Goal: Transaction & Acquisition: Book appointment/travel/reservation

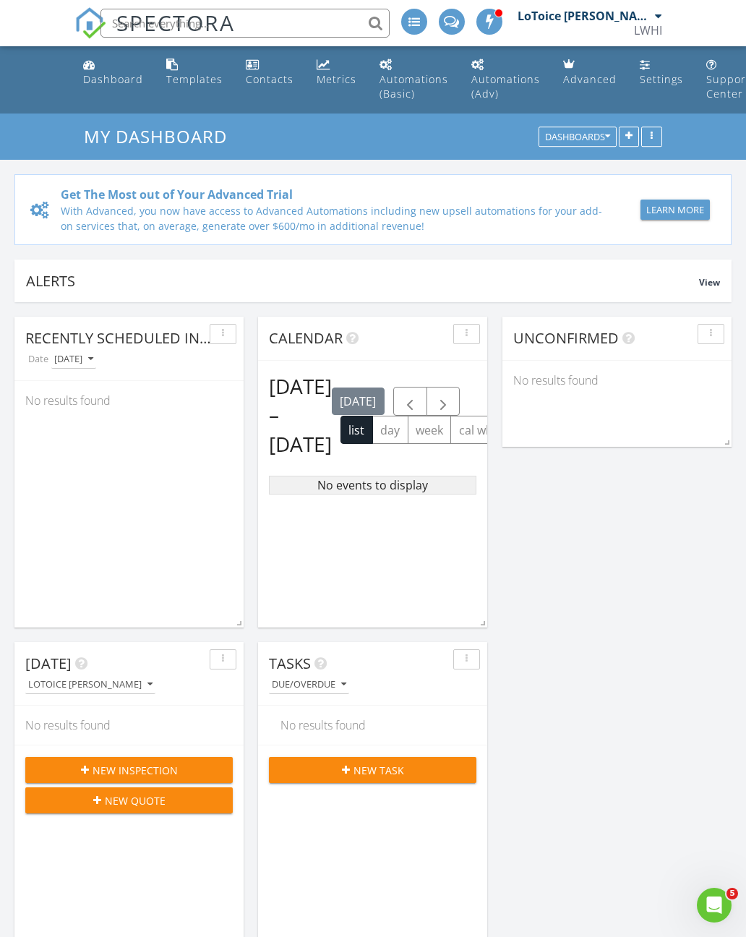
click at [291, 458] on h2 "Aug 27 – Sep 2, 2025" at bounding box center [300, 415] width 63 height 87
click at [283, 458] on h2 "Aug 27 – Sep 2, 2025" at bounding box center [300, 415] width 63 height 87
click at [281, 411] on h2 "Aug 27 – Sep 2, 2025" at bounding box center [300, 415] width 63 height 87
click at [341, 444] on button "list" at bounding box center [357, 430] width 33 height 28
click at [372, 444] on button "day" at bounding box center [390, 430] width 36 height 28
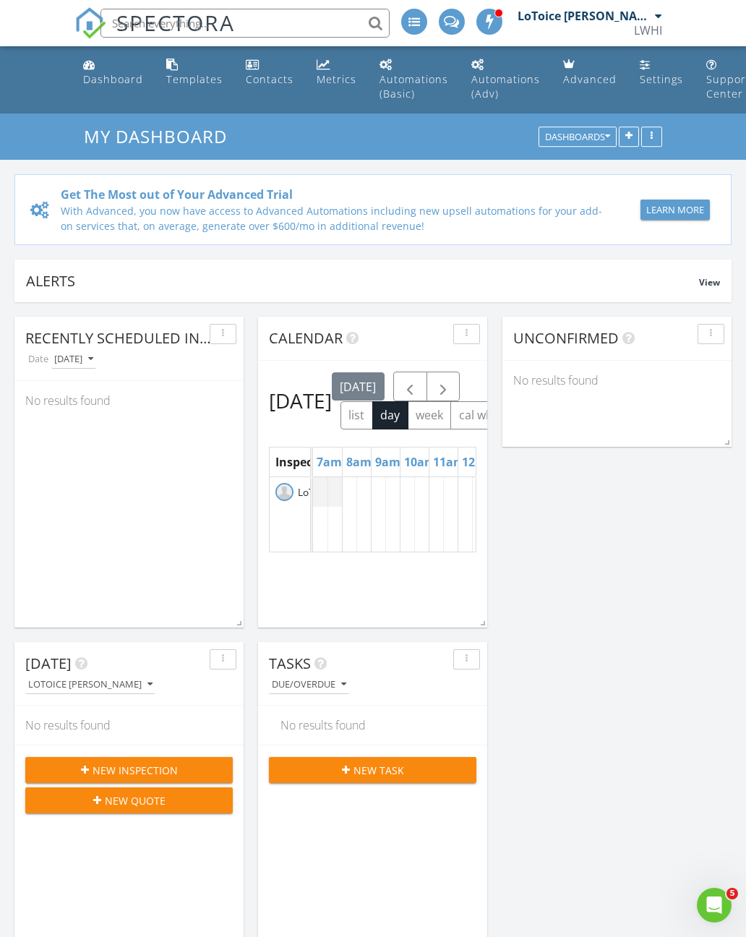
click at [303, 500] on span "LoToice [PERSON_NAME]" at bounding box center [354, 492] width 119 height 14
click at [294, 507] on div "LoToice [PERSON_NAME]" at bounding box center [290, 492] width 40 height 30
click at [289, 470] on span "Inspectors" at bounding box center [305, 462] width 60 height 16
click at [301, 470] on span "Inspectors" at bounding box center [305, 462] width 60 height 16
click at [106, 87] on link "Dashboard" at bounding box center [113, 72] width 72 height 41
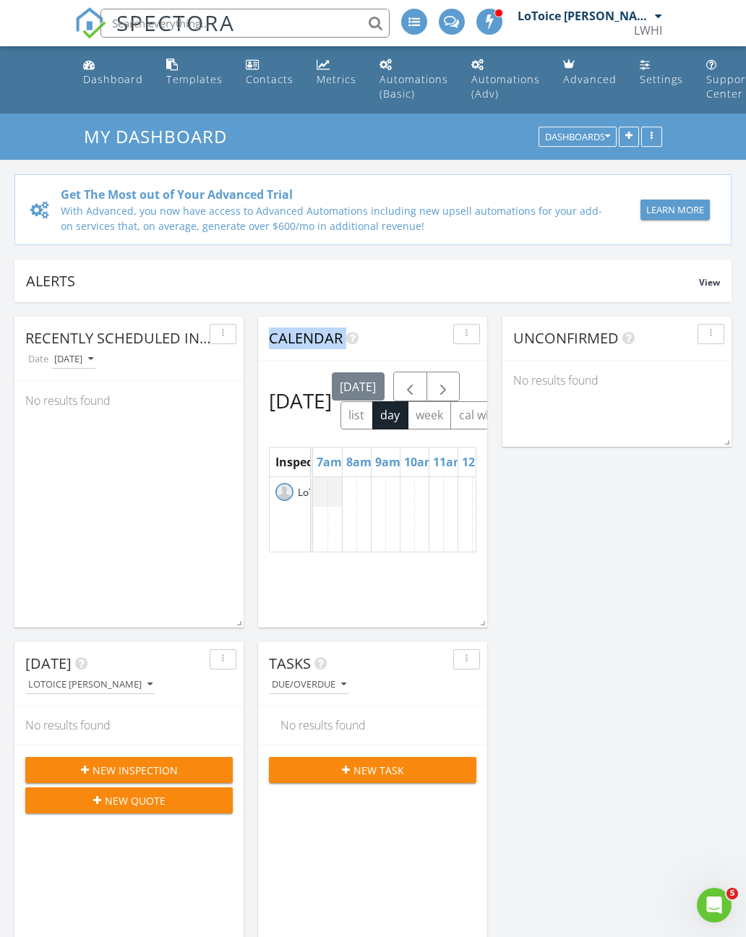
click at [531, 508] on div "Unconfirmed No results found Recently Scheduled Inspections Date Today No resul…" at bounding box center [373, 797] width 746 height 990
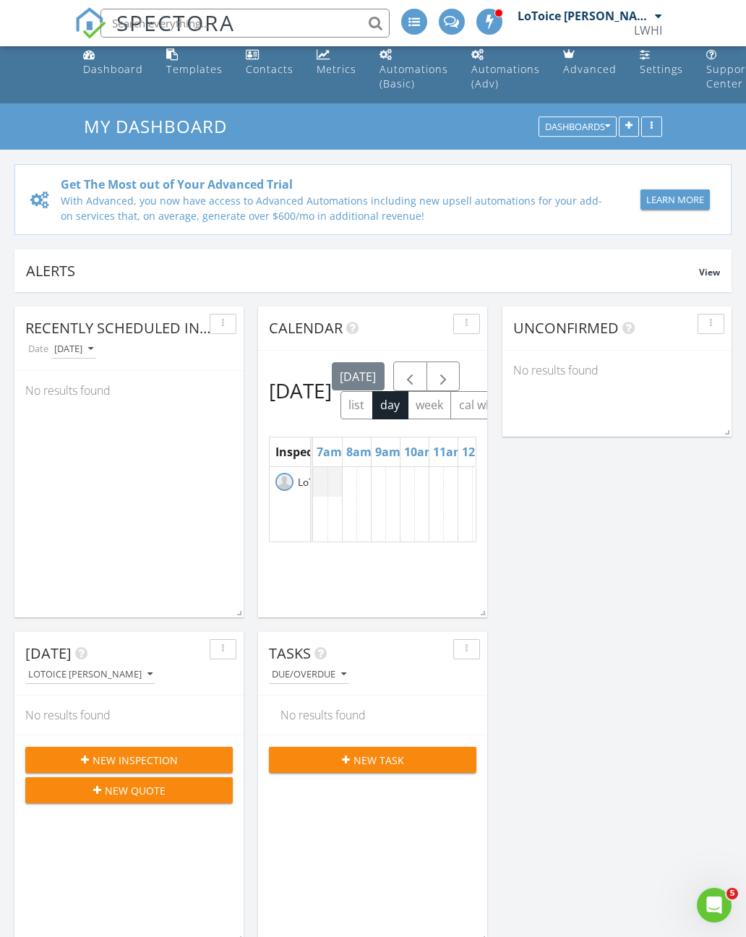
scroll to position [13, 0]
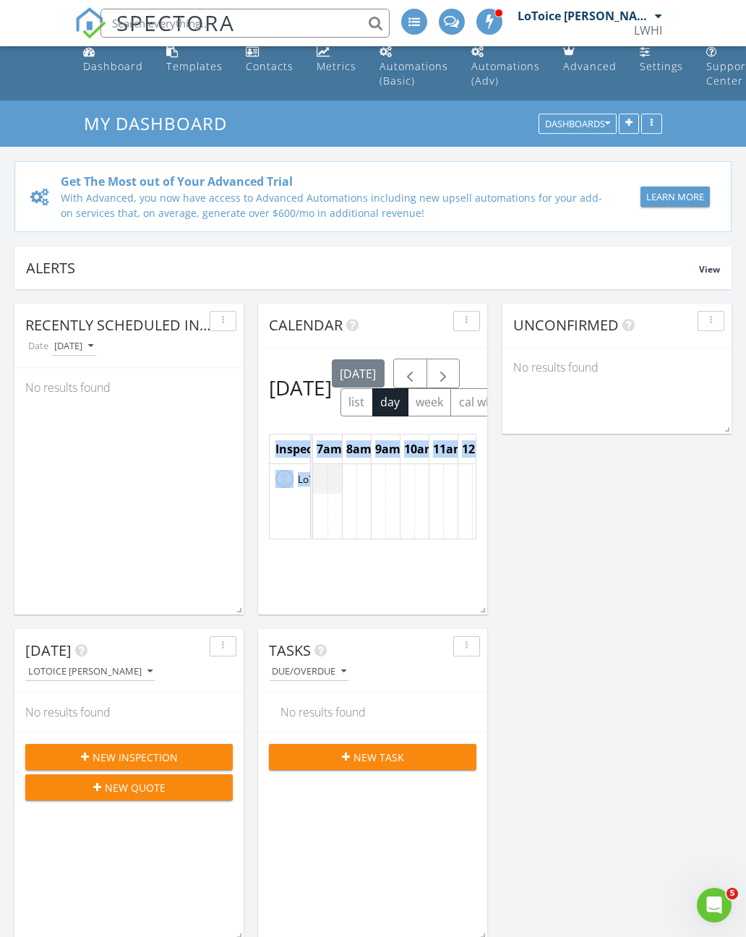
click at [507, 587] on div "Unconfirmed No results found Recently Scheduled Inspections Date Today No resul…" at bounding box center [373, 784] width 746 height 990
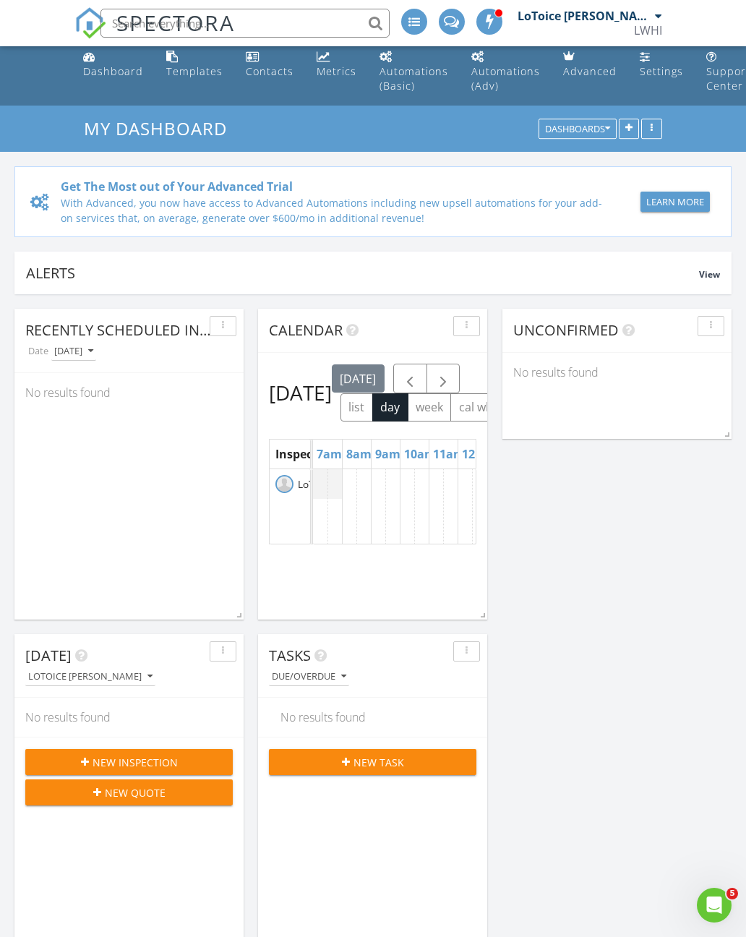
scroll to position [9, 0]
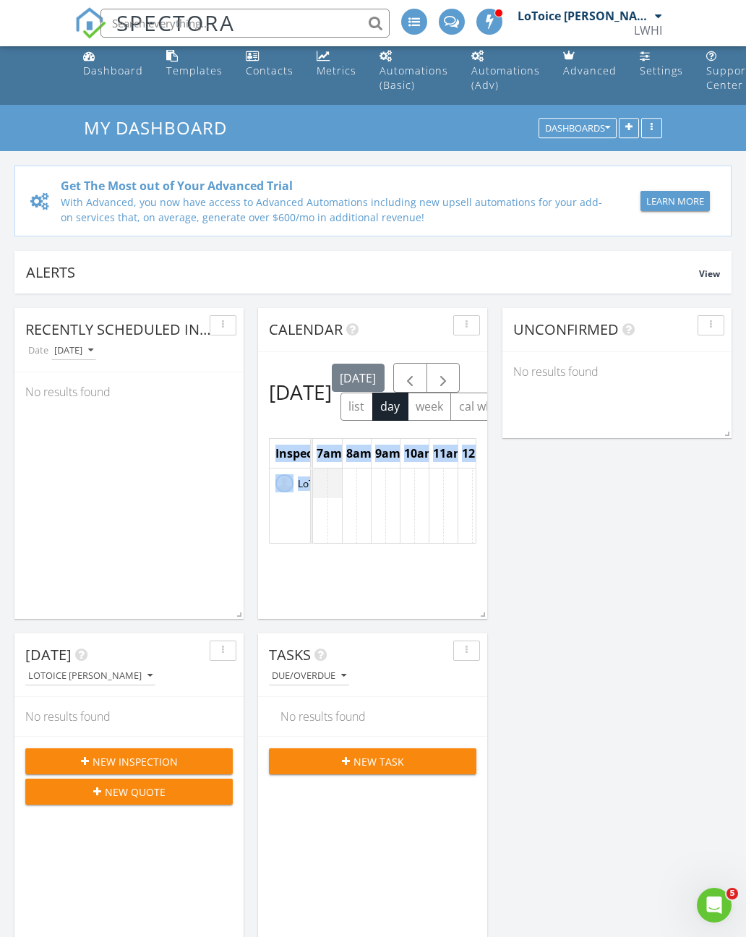
click at [463, 587] on div "Calendar Wednesday, August 27, 2025 today list day week cal wk 4 wk month Inspe…" at bounding box center [372, 463] width 229 height 311
click at [463, 324] on div "button" at bounding box center [467, 325] width 14 height 10
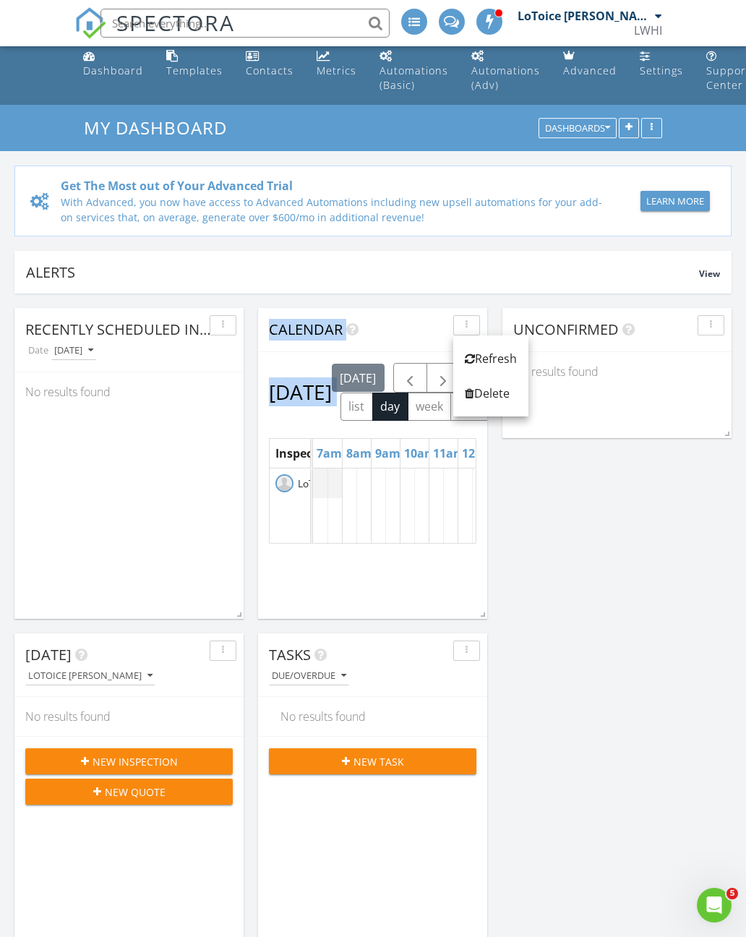
click at [586, 698] on div "Unconfirmed No results found Recently Scheduled Inspections Date Today No resul…" at bounding box center [373, 789] width 746 height 990
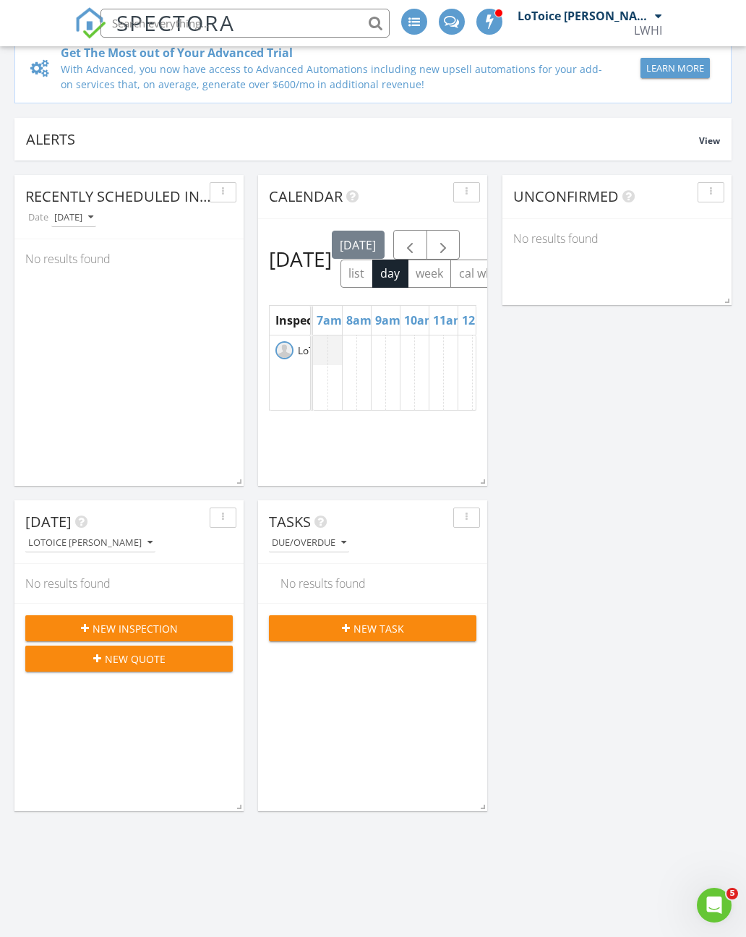
scroll to position [141, 0]
click at [573, 531] on div "Unconfirmed No results found Recently Scheduled Inspections Date Today No resul…" at bounding box center [373, 656] width 746 height 990
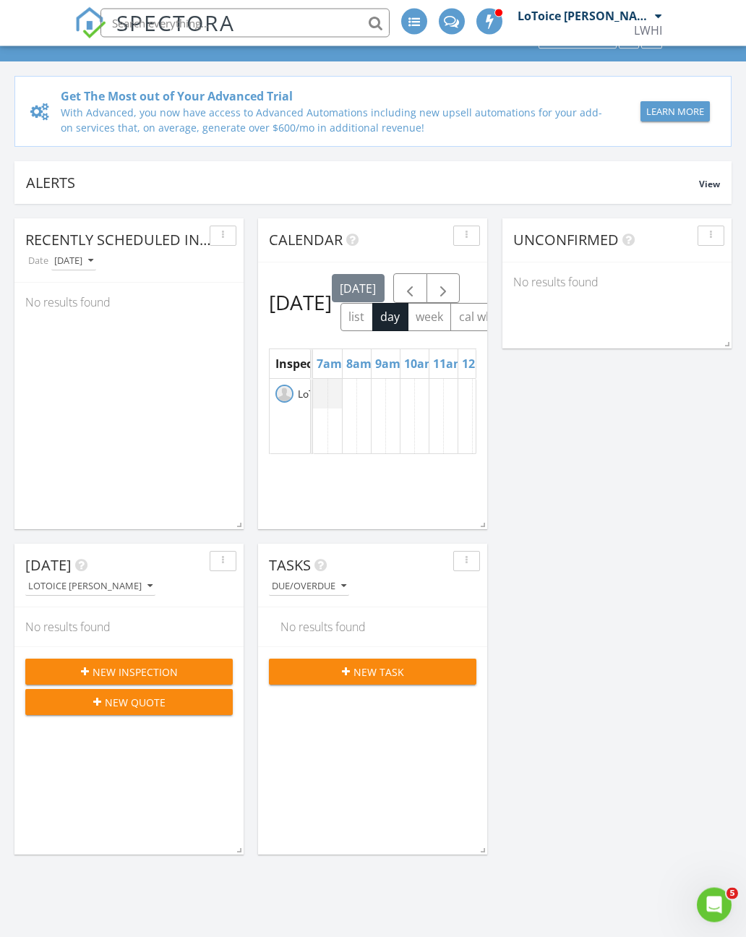
scroll to position [87, 0]
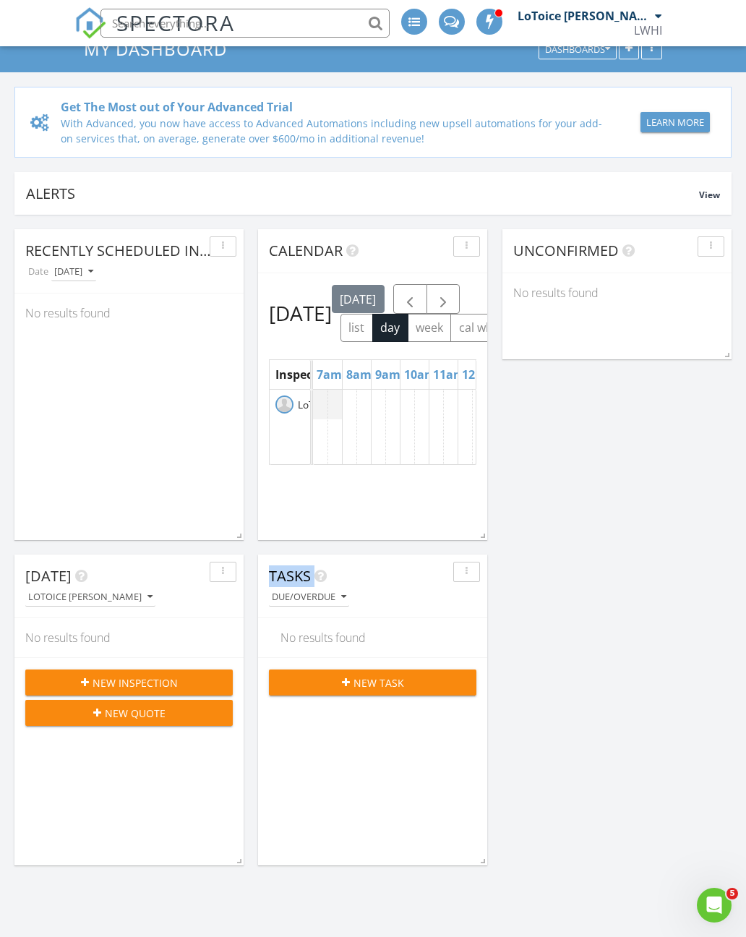
click at [542, 609] on div "Unconfirmed No results found Recently Scheduled Inspections Date Today No resul…" at bounding box center [373, 710] width 746 height 990
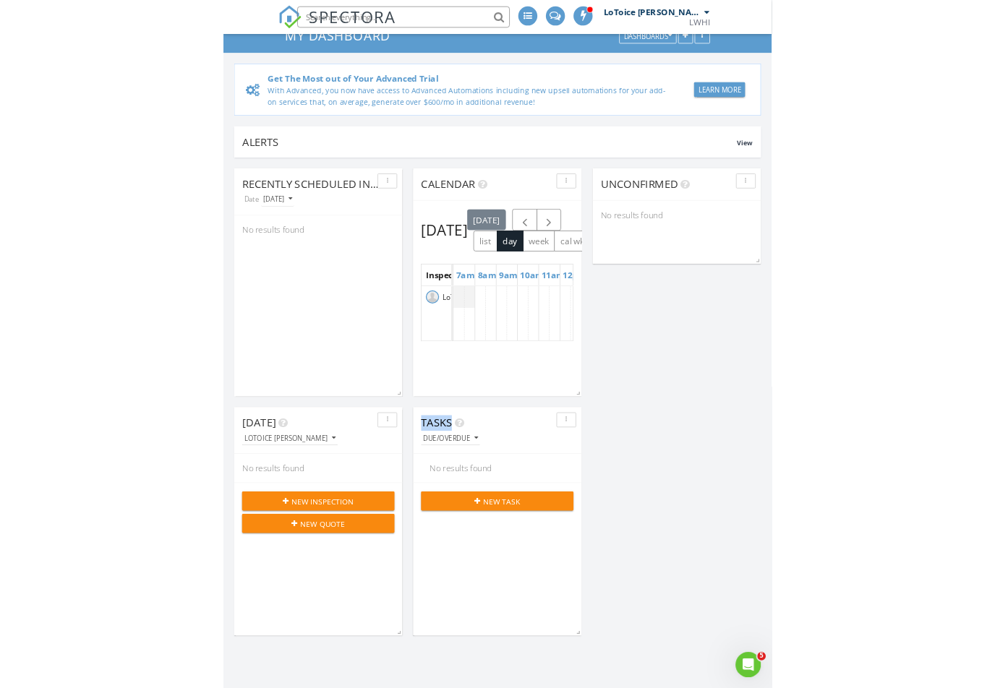
scroll to position [991, 996]
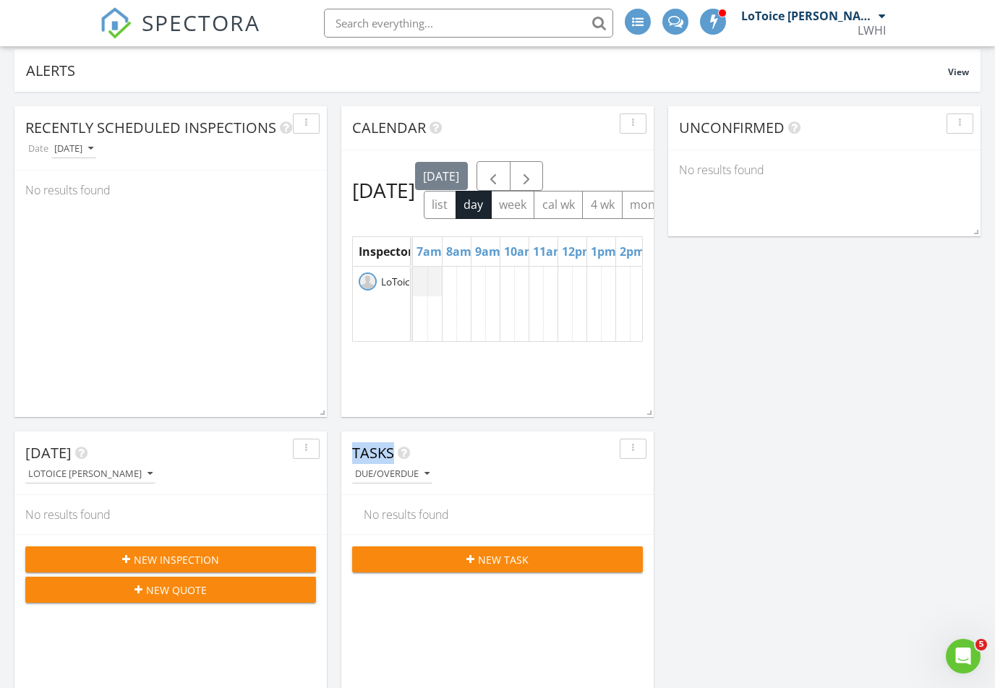
click at [719, 522] on div "Unconfirmed No results found Recently Scheduled Inspections Date Today No resul…" at bounding box center [497, 587] width 995 height 990
click at [635, 497] on div "No results found" at bounding box center [497, 514] width 289 height 39
click at [586, 438] on div "Tasks Due/Overdue" at bounding box center [497, 464] width 312 height 64
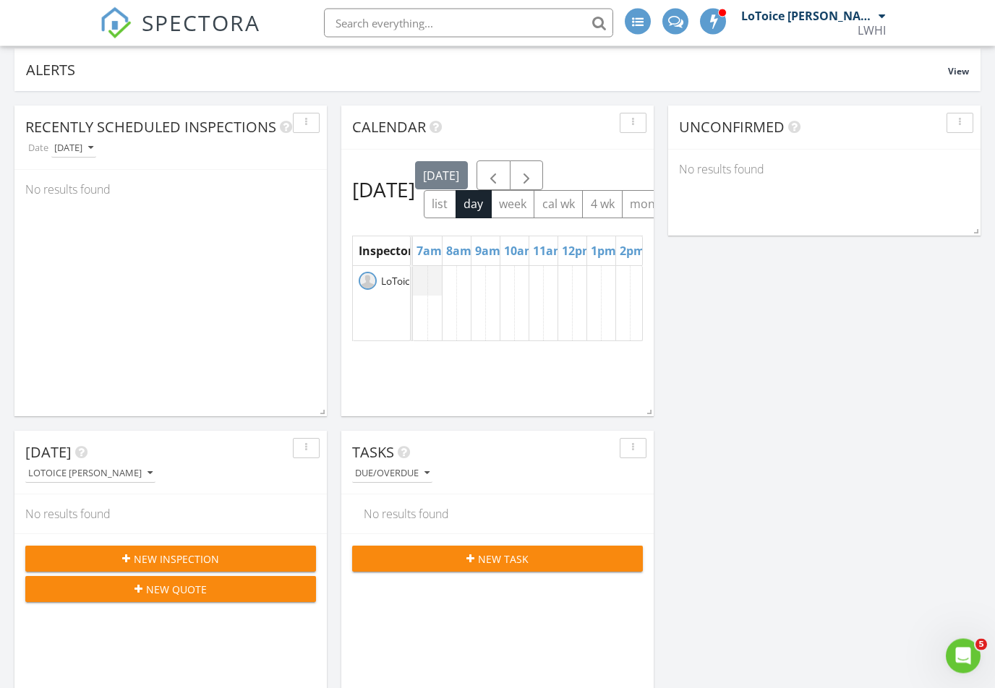
click at [745, 120] on button "button" at bounding box center [959, 124] width 27 height 20
click at [745, 197] on div "Delete" at bounding box center [946, 190] width 52 height 17
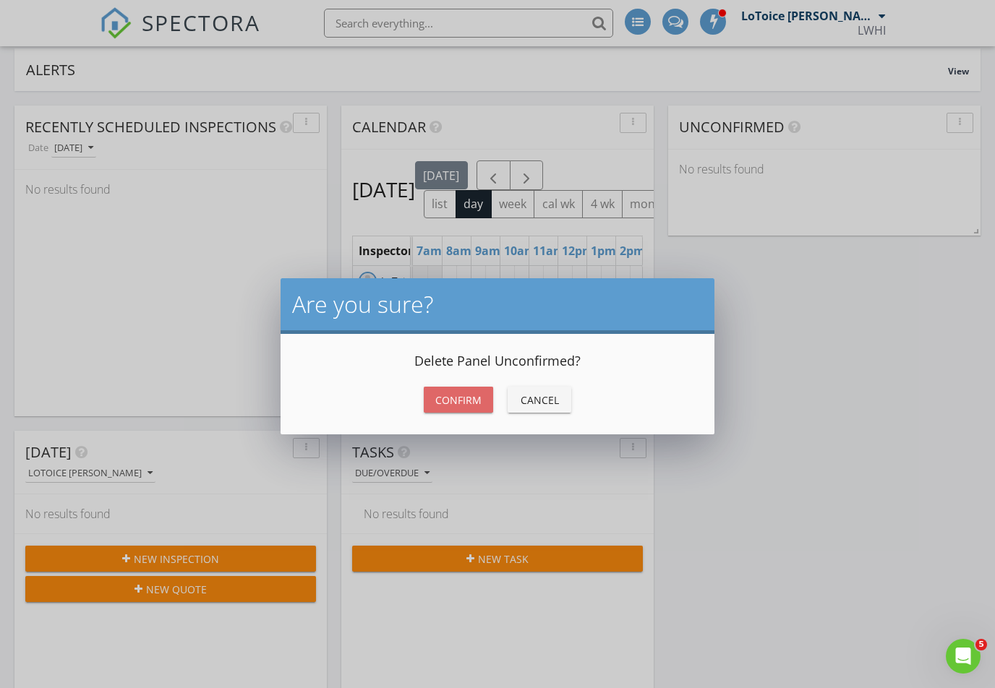
click at [467, 409] on button "Confirm" at bounding box center [458, 400] width 69 height 26
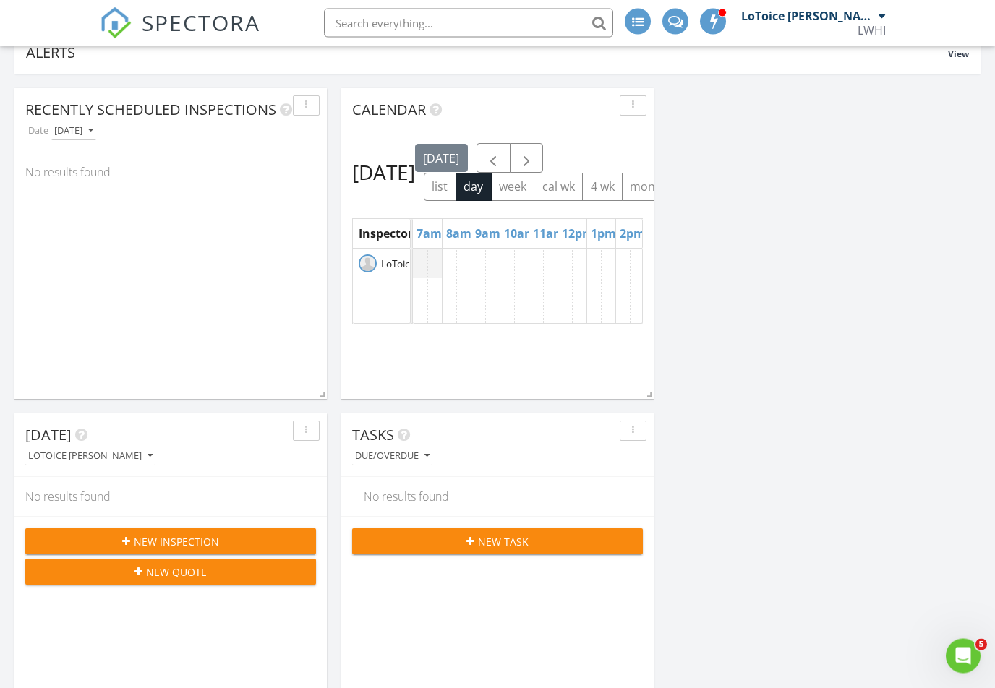
scroll to position [215, 0]
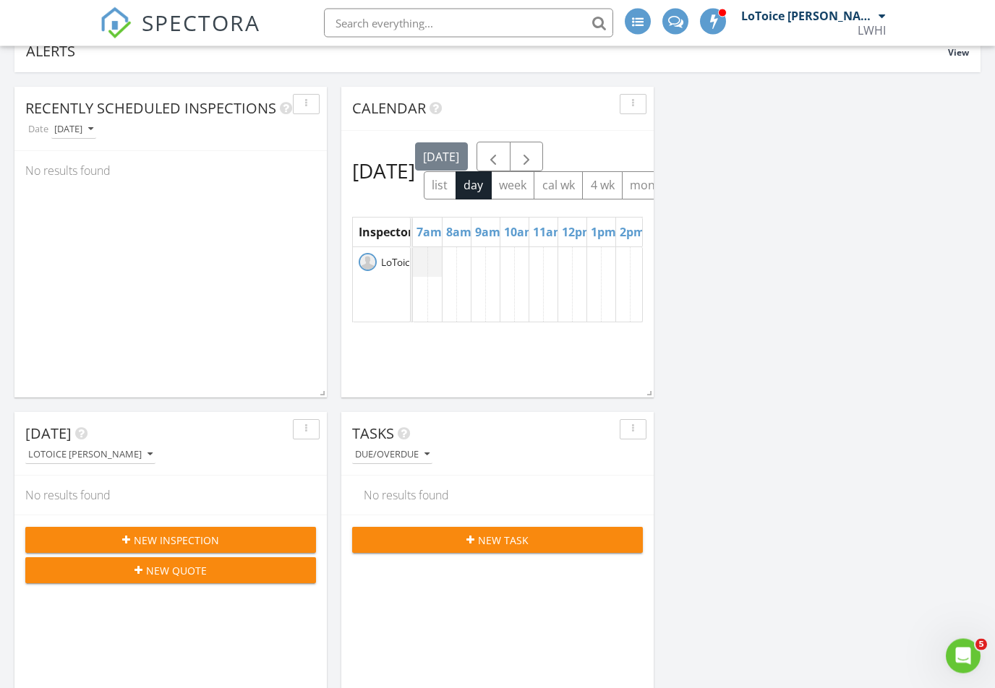
click at [649, 396] on span at bounding box center [646, 391] width 14 height 14
click at [395, 270] on span "LoToice [PERSON_NAME]" at bounding box center [437, 262] width 119 height 14
click at [385, 270] on span "LoToice [PERSON_NAME]" at bounding box center [437, 262] width 119 height 14
click at [643, 20] on span at bounding box center [638, 22] width 12 height 12
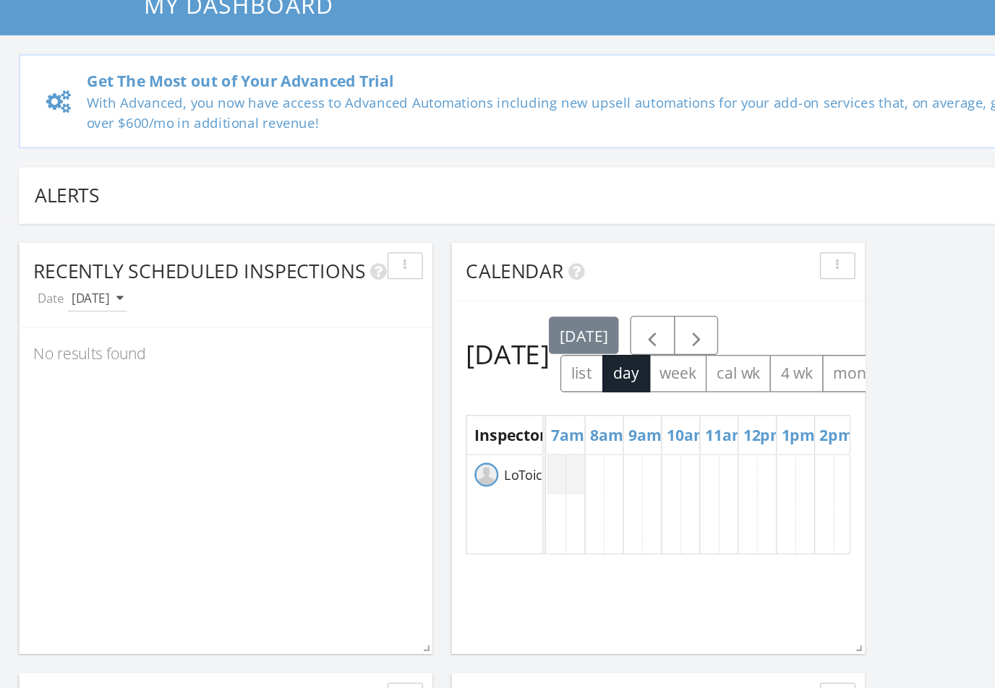
click at [308, 314] on div "button" at bounding box center [306, 319] width 14 height 10
click at [334, 379] on div "Delete" at bounding box center [330, 387] width 52 height 17
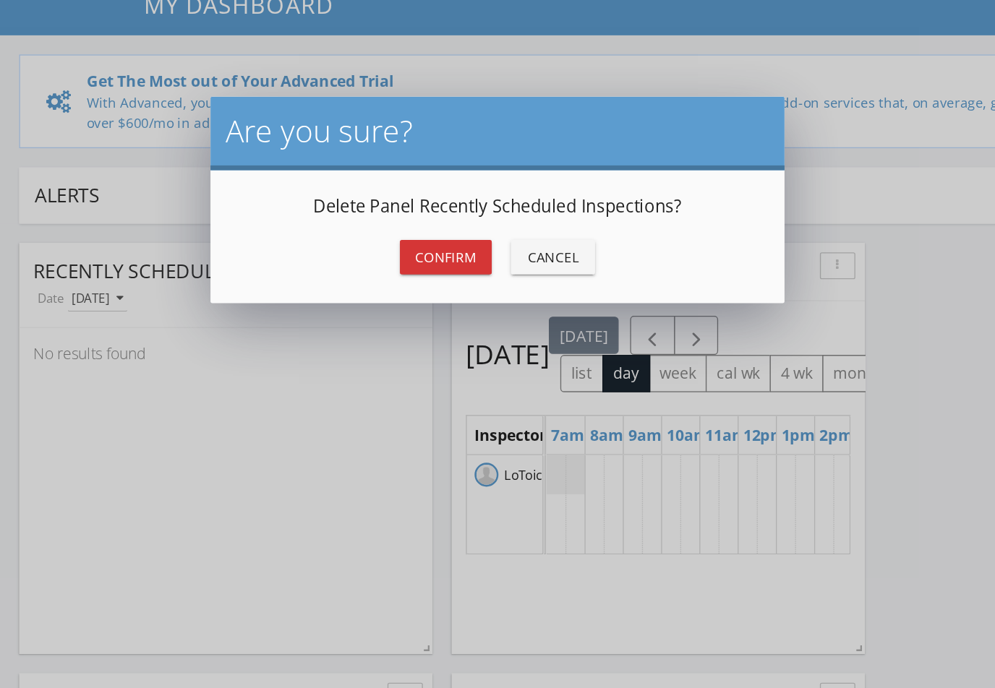
click at [351, 305] on div "Confirm" at bounding box center [337, 312] width 46 height 15
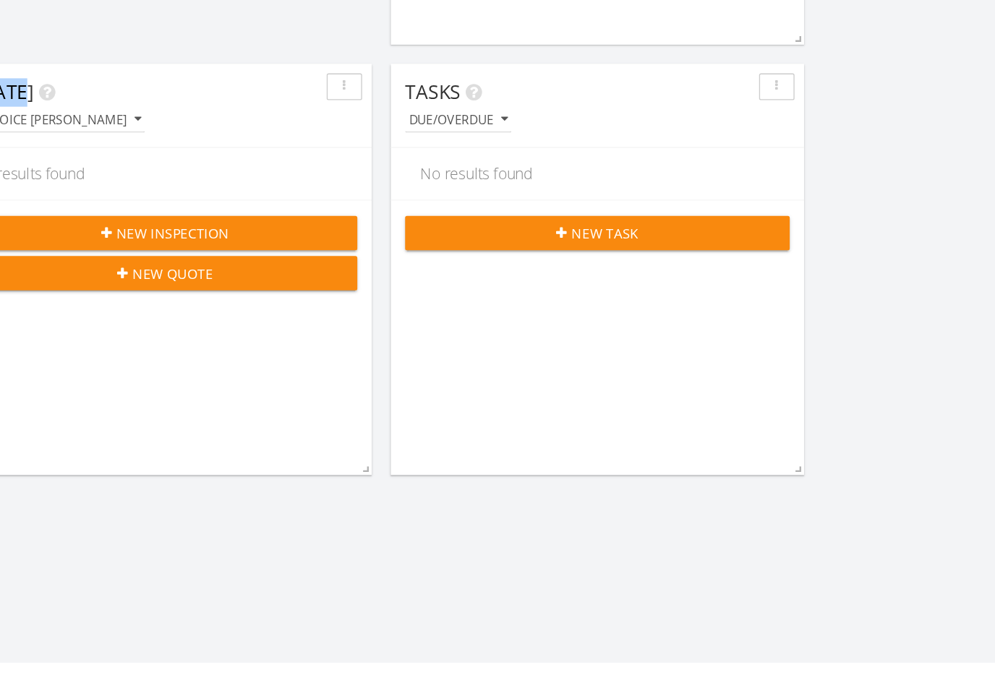
scroll to position [683, 0]
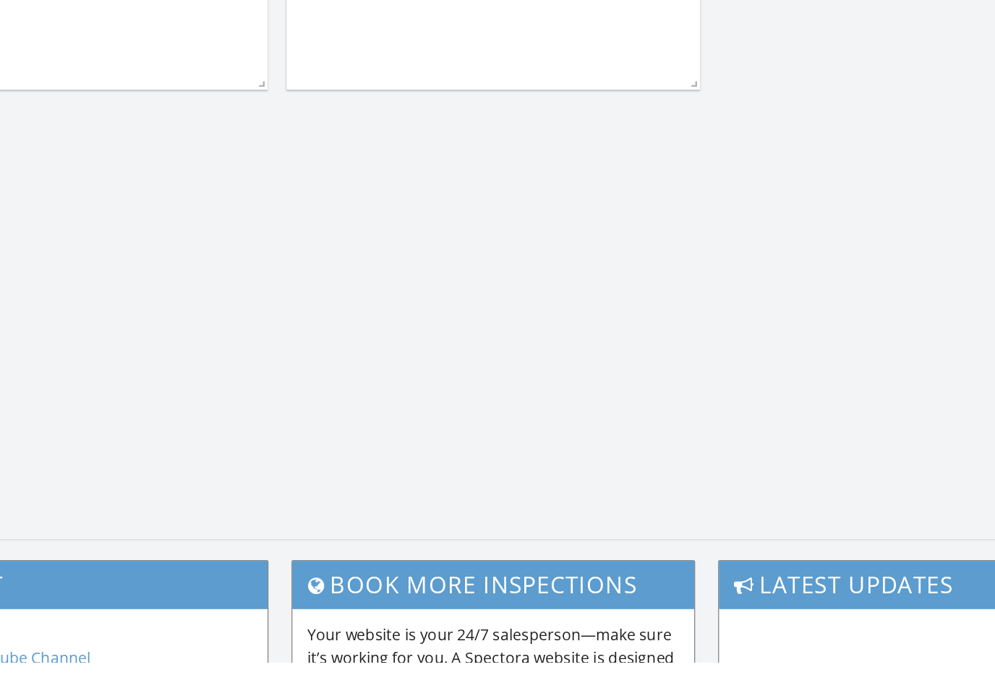
click at [231, 144] on div "Calendar Wednesday, August 27, 2025 today list day week cal wk 4 wk month Inspe…" at bounding box center [497, 100] width 995 height 990
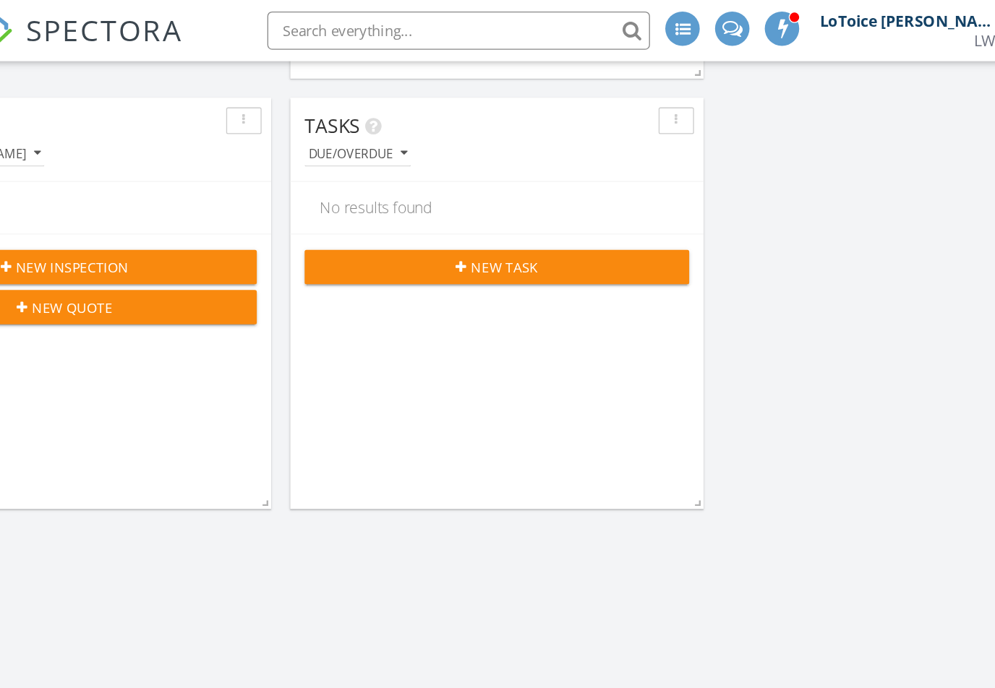
scroll to position [380, 0]
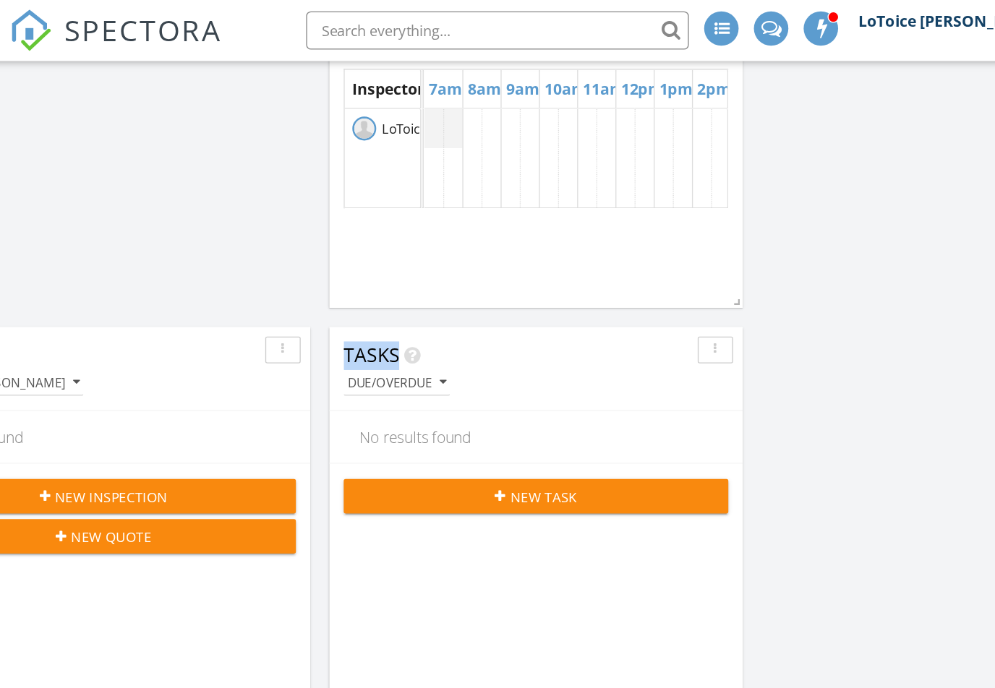
click at [573, 241] on div "Calendar Wednesday, August 27, 2025 today list day week cal wk 4 wk month Inspe…" at bounding box center [497, 402] width 995 height 990
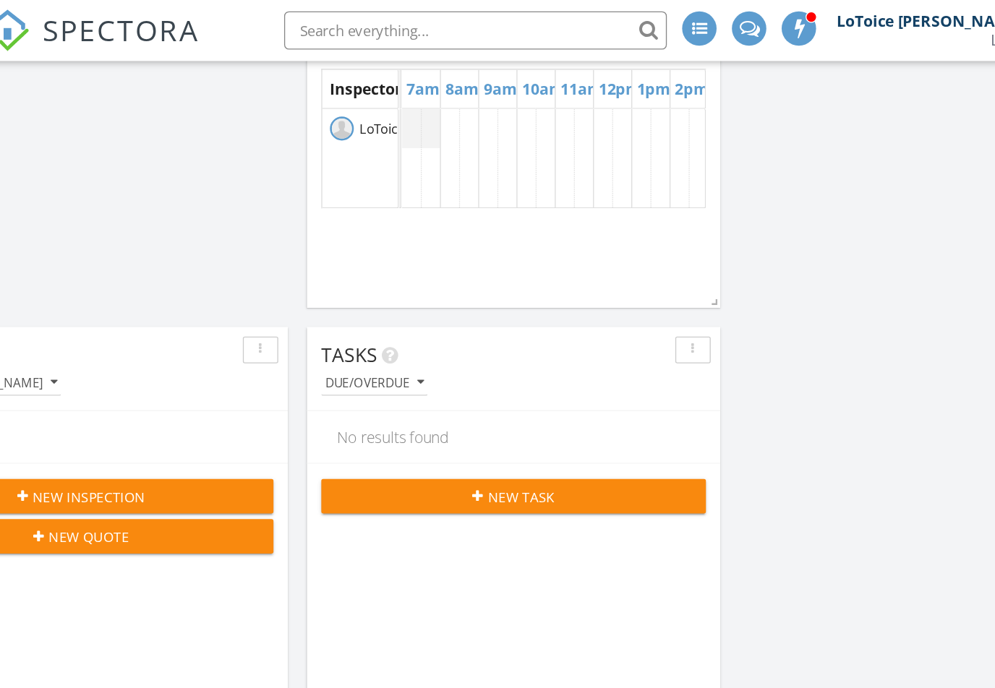
click at [620, 270] on button "button" at bounding box center [633, 264] width 27 height 20
click at [631, 332] on div "Delete" at bounding box center [657, 332] width 52 height 17
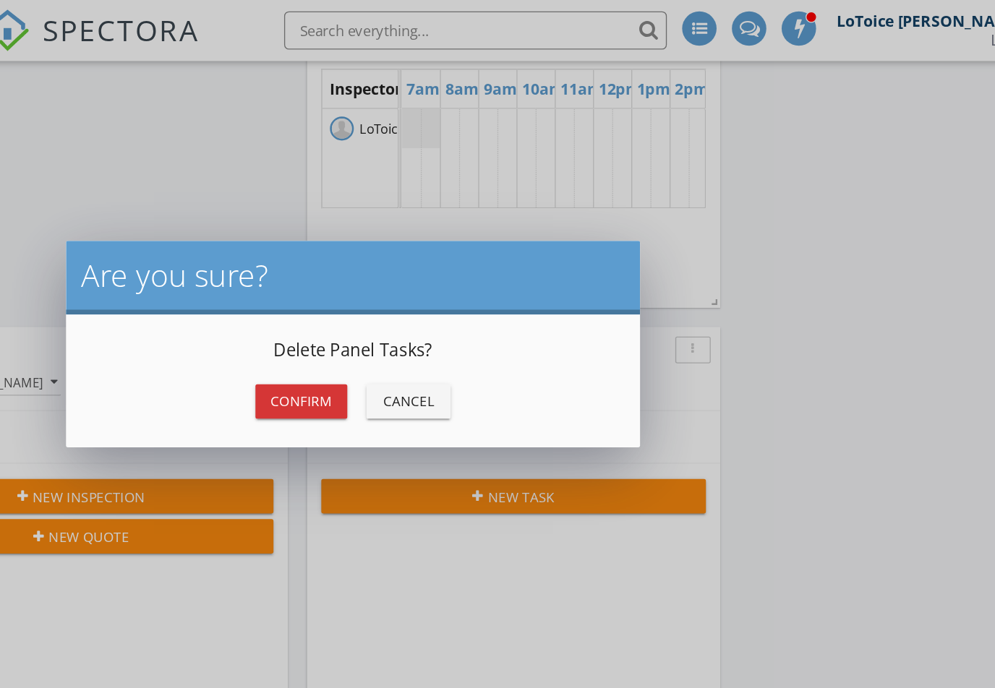
click at [314, 307] on div "Confirm" at bounding box center [337, 303] width 46 height 15
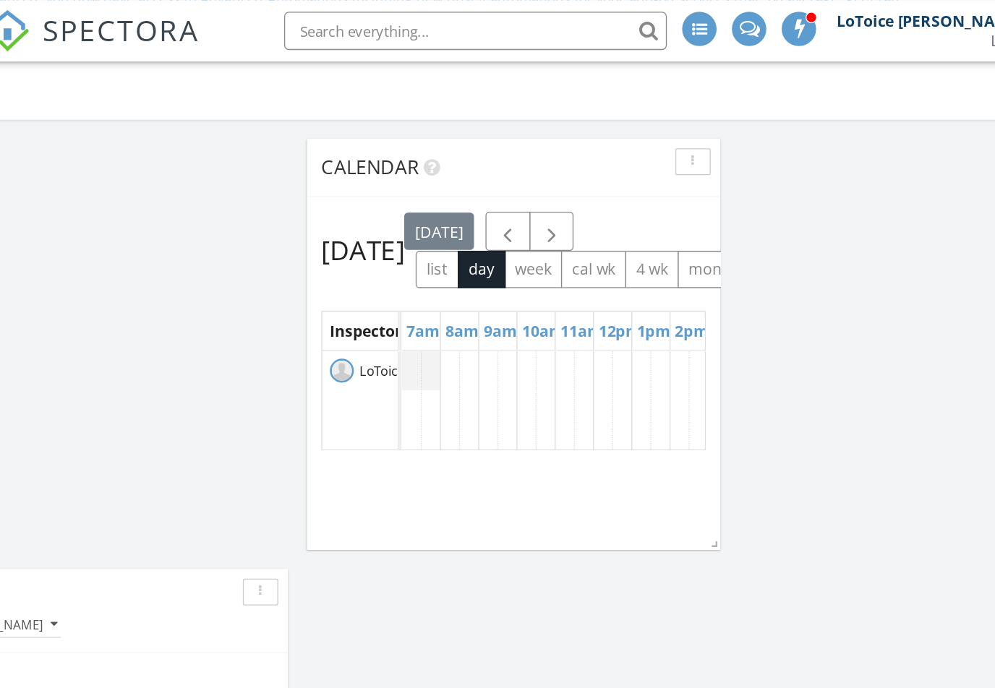
scroll to position [179, 0]
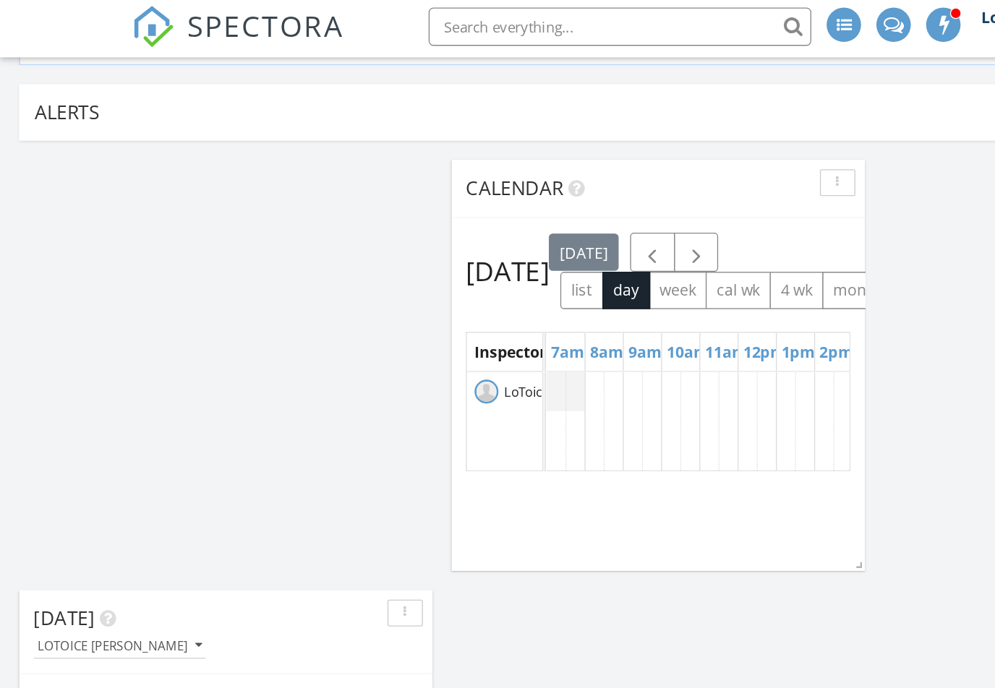
click at [38, 310] on div "Calendar Wednesday, August 27, 2025 today list day week cal wk 4 wk month Inspe…" at bounding box center [497, 604] width 995 height 990
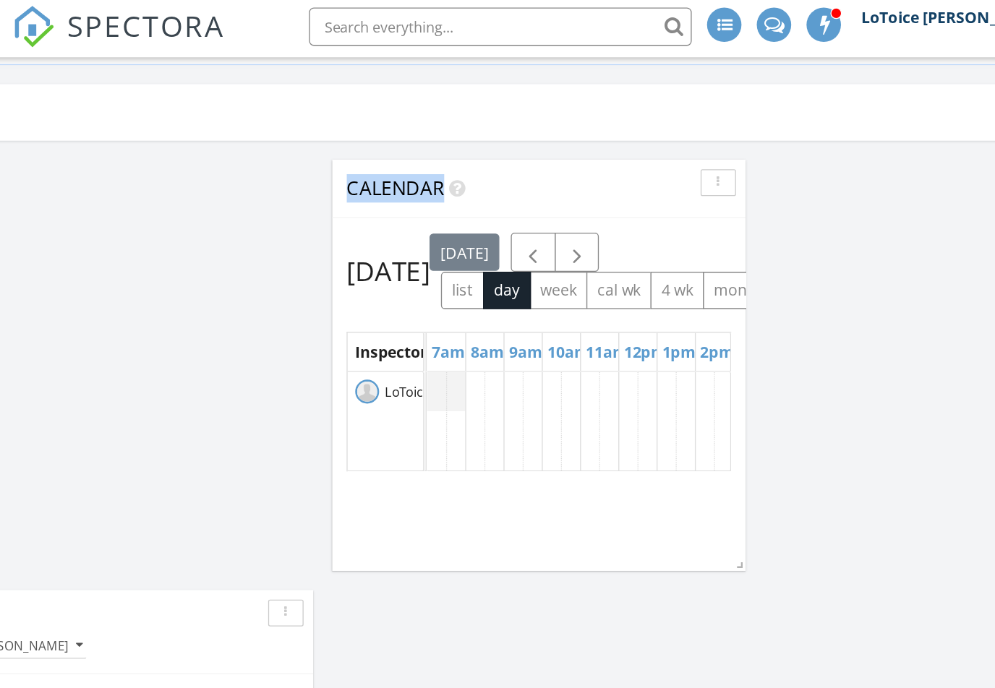
click at [706, 23] on span at bounding box center [713, 20] width 14 height 13
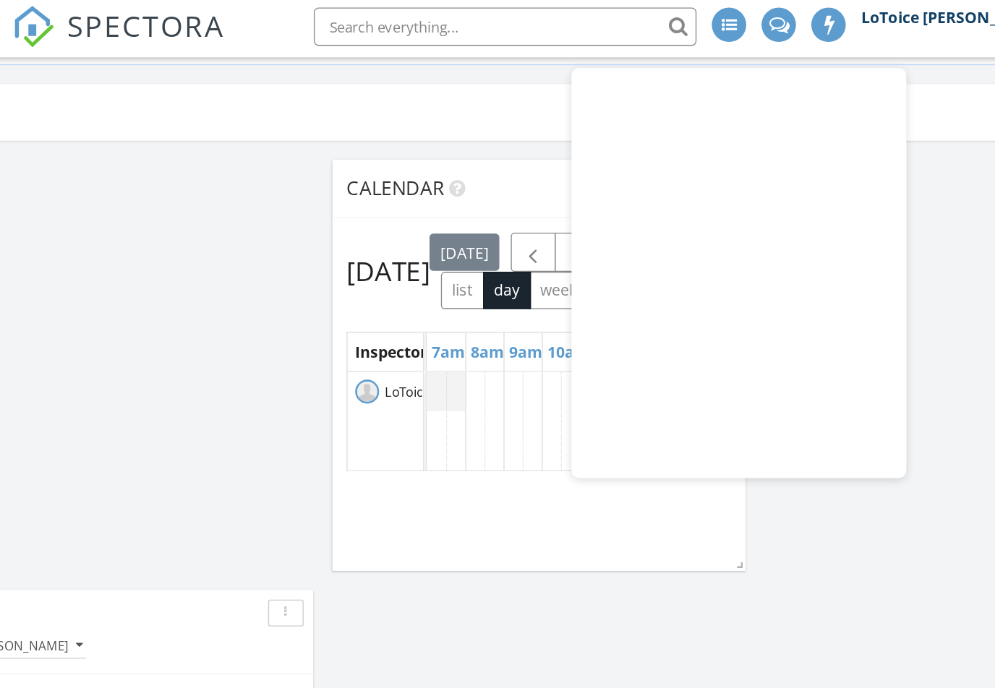
click at [335, 466] on div "Calendar Wednesday, August 27, 2025 today list day week cal wk 4 wk month Inspe…" at bounding box center [497, 604] width 995 height 990
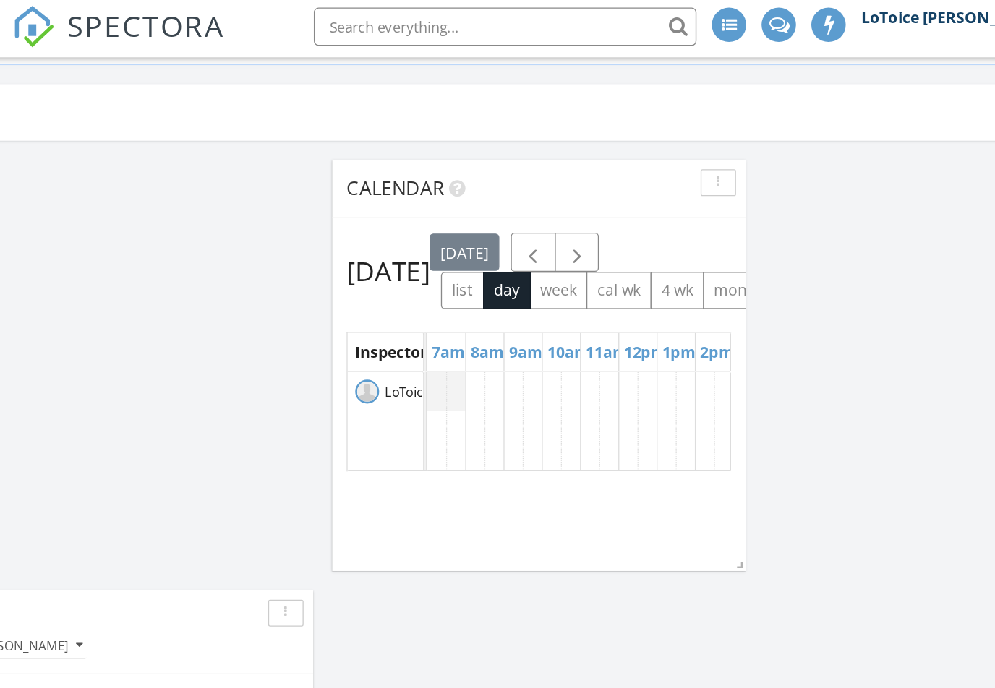
click at [293, 462] on button "button" at bounding box center [306, 466] width 27 height 20
click at [304, 495] on div "Delete" at bounding box center [330, 491] width 52 height 17
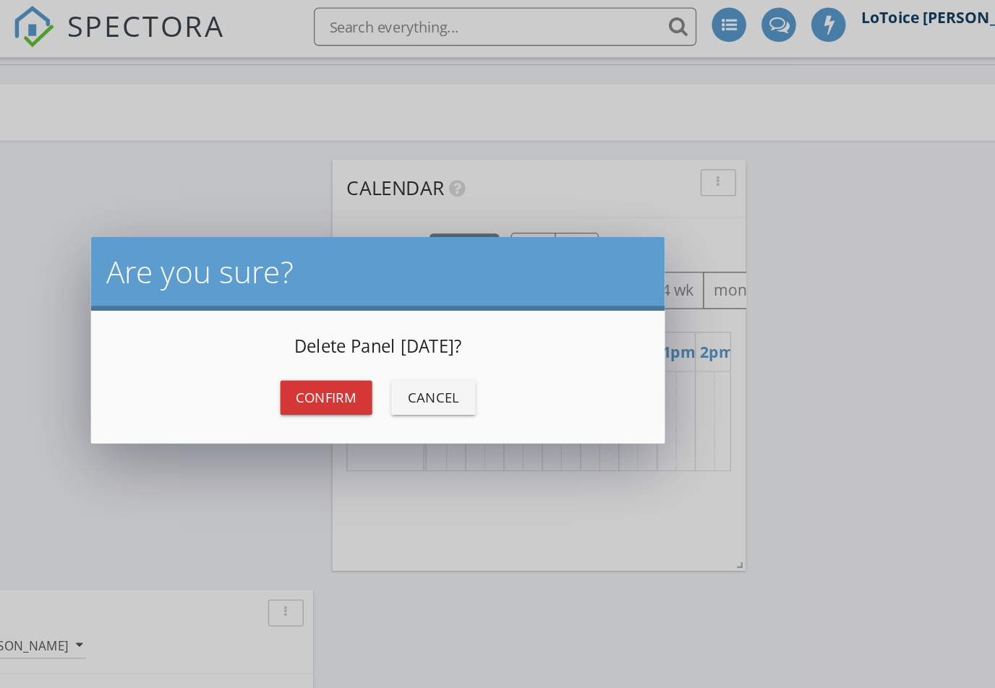
click at [302, 311] on button "Confirm" at bounding box center [336, 304] width 69 height 26
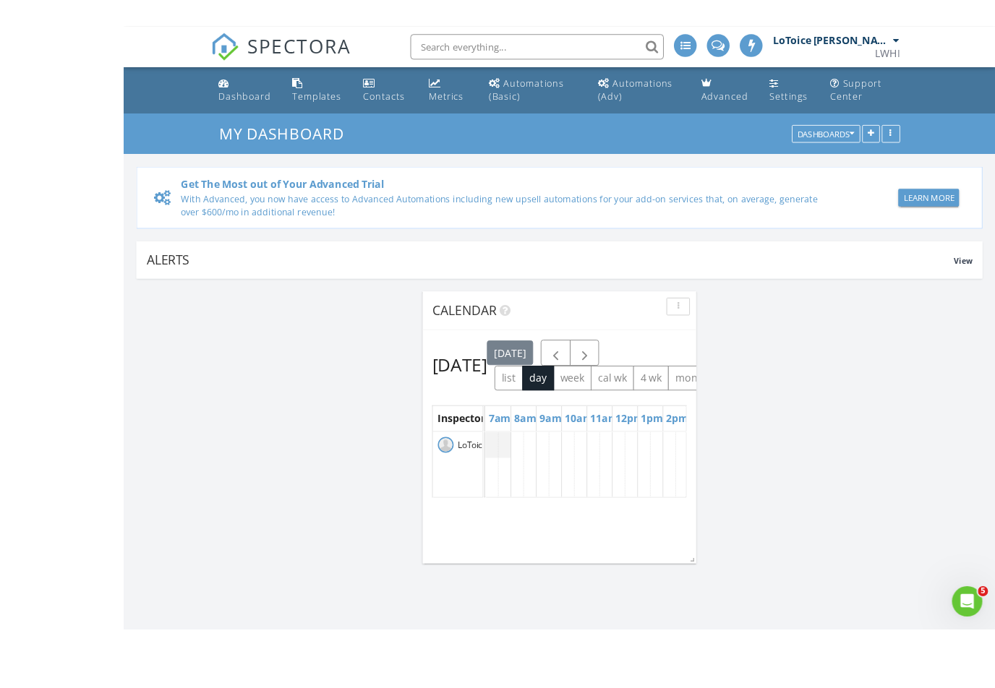
scroll to position [42, 0]
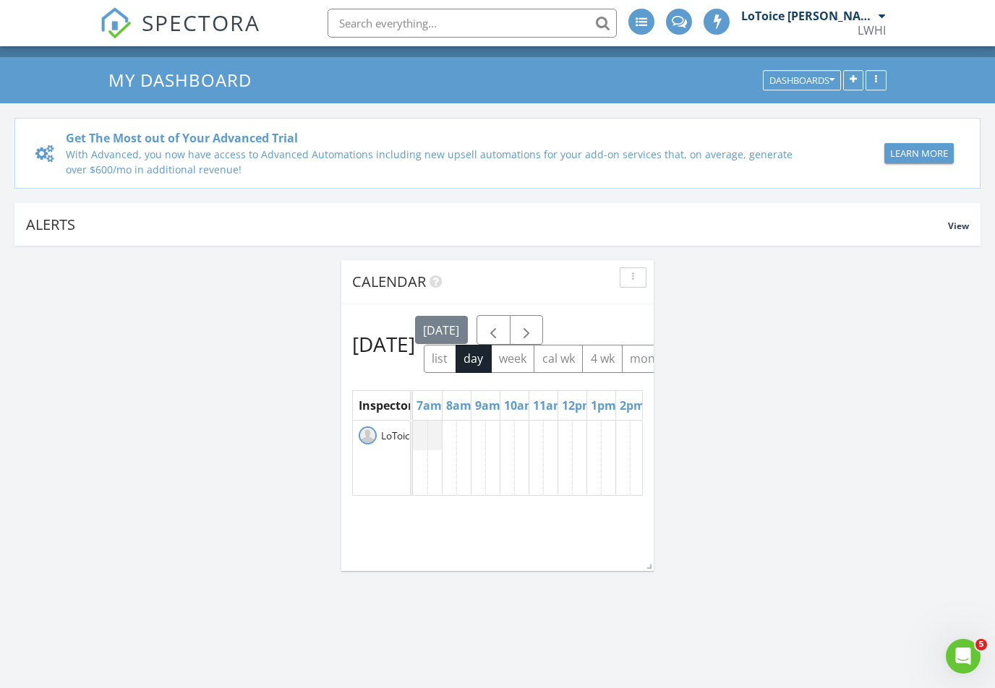
click at [650, 560] on span at bounding box center [646, 564] width 14 height 14
click at [641, 541] on div "Calendar Wednesday, August 27, 2025 today list day week cal wk 4 wk month Inspe…" at bounding box center [497, 415] width 312 height 311
click at [969, 226] on div "Alerts View" at bounding box center [497, 224] width 966 height 43
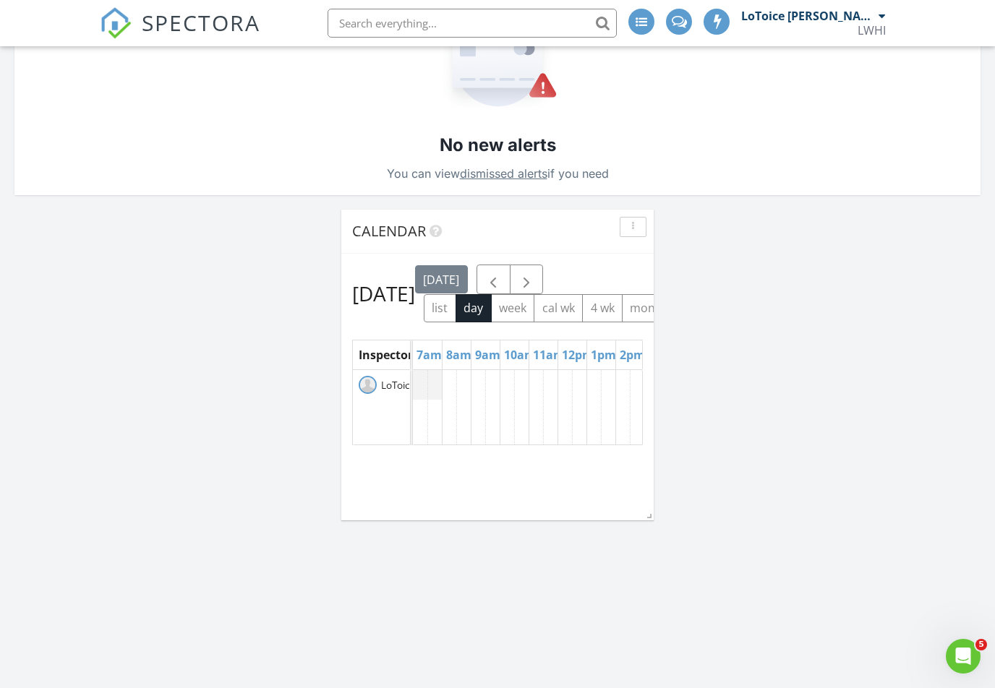
scroll to position [0, 0]
click at [456, 322] on button "list" at bounding box center [440, 308] width 33 height 28
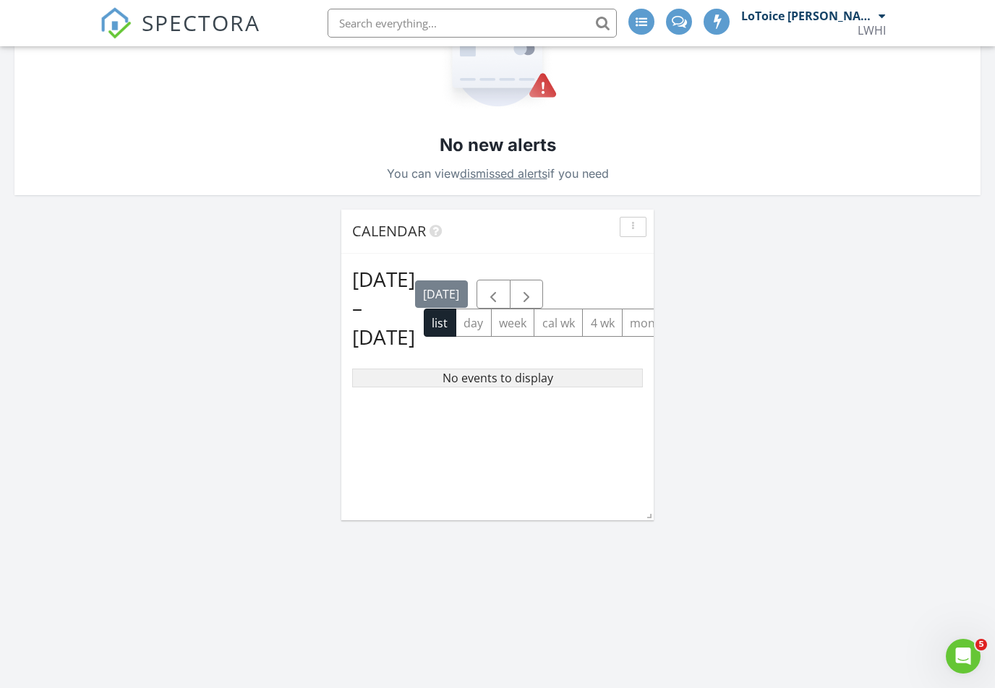
click at [459, 337] on button "day" at bounding box center [473, 323] width 36 height 28
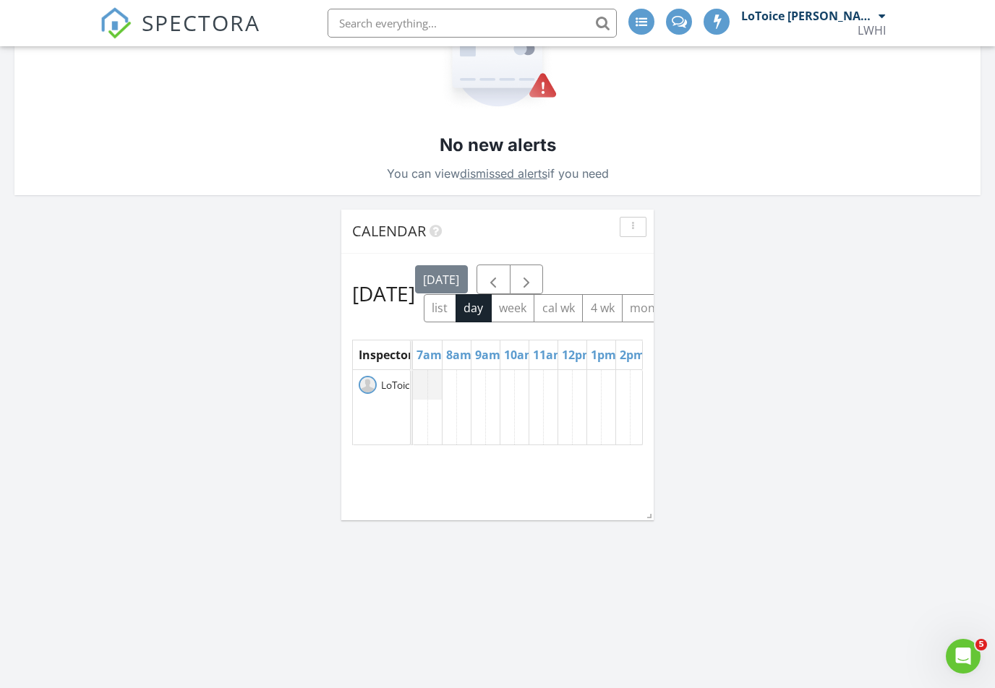
click at [402, 400] on div "LoToice [PERSON_NAME]" at bounding box center [381, 385] width 57 height 30
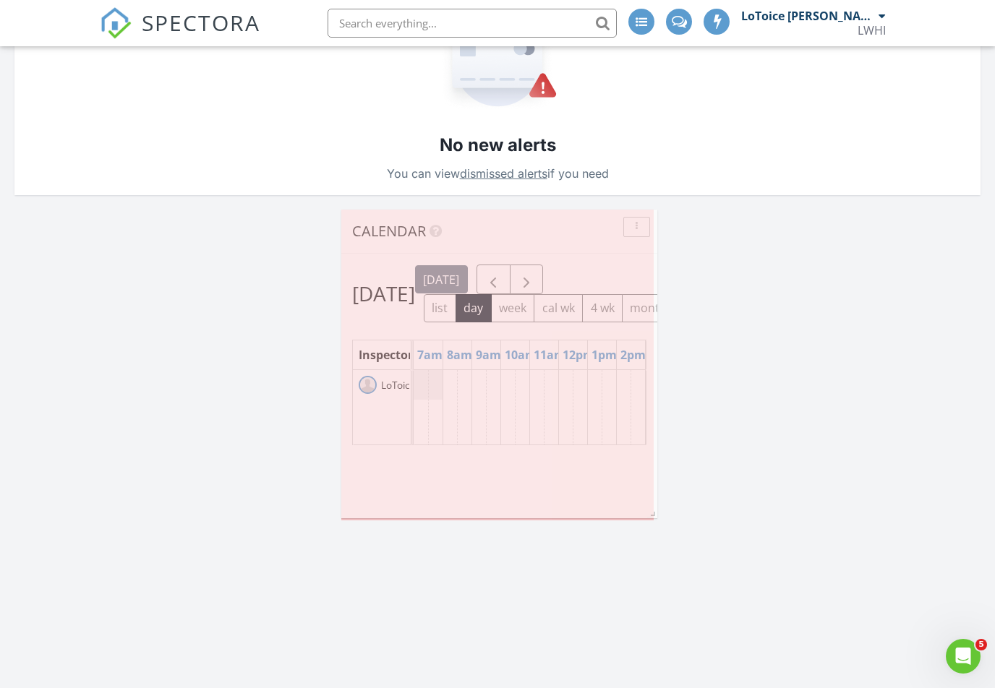
click at [651, 517] on span at bounding box center [650, 511] width 14 height 14
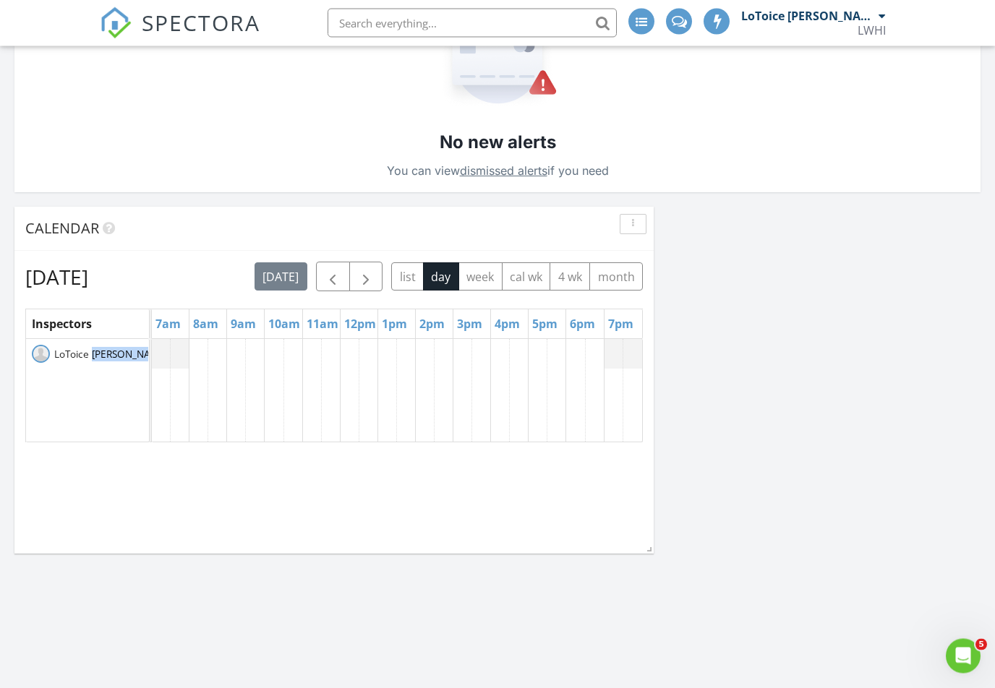
scroll to position [322, 0]
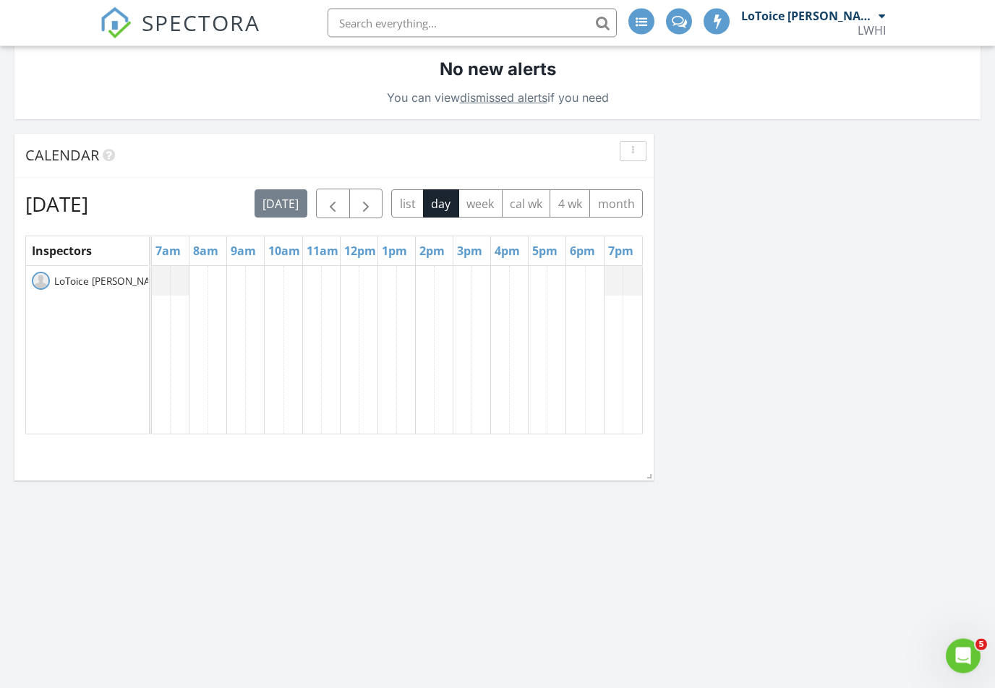
scroll to position [395, 0]
click at [391, 218] on button "list" at bounding box center [407, 203] width 33 height 28
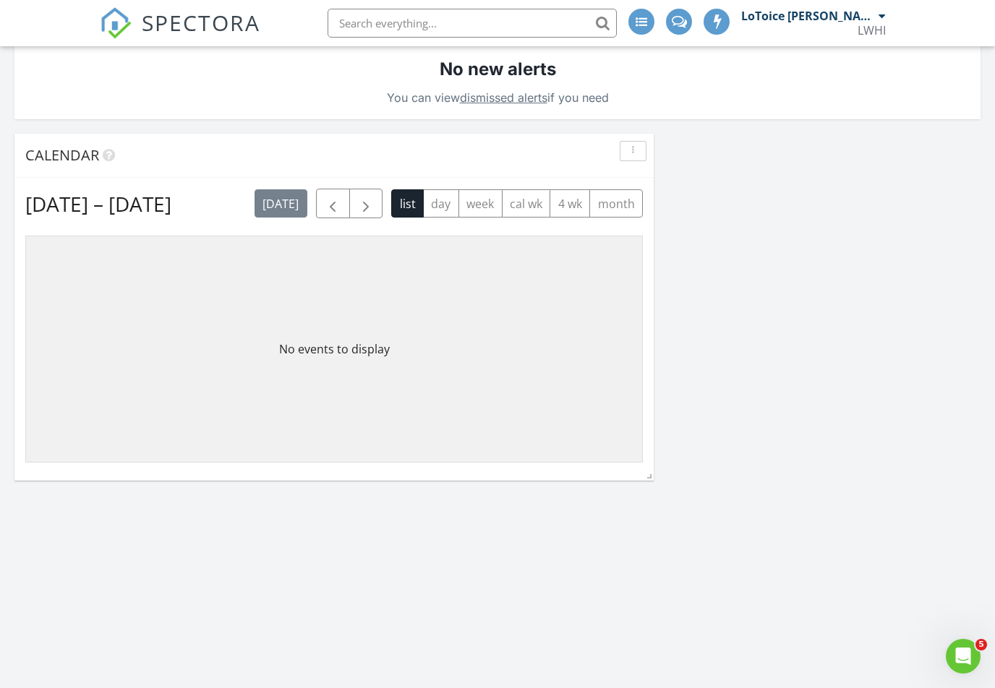
click at [444, 209] on button "day" at bounding box center [441, 203] width 36 height 28
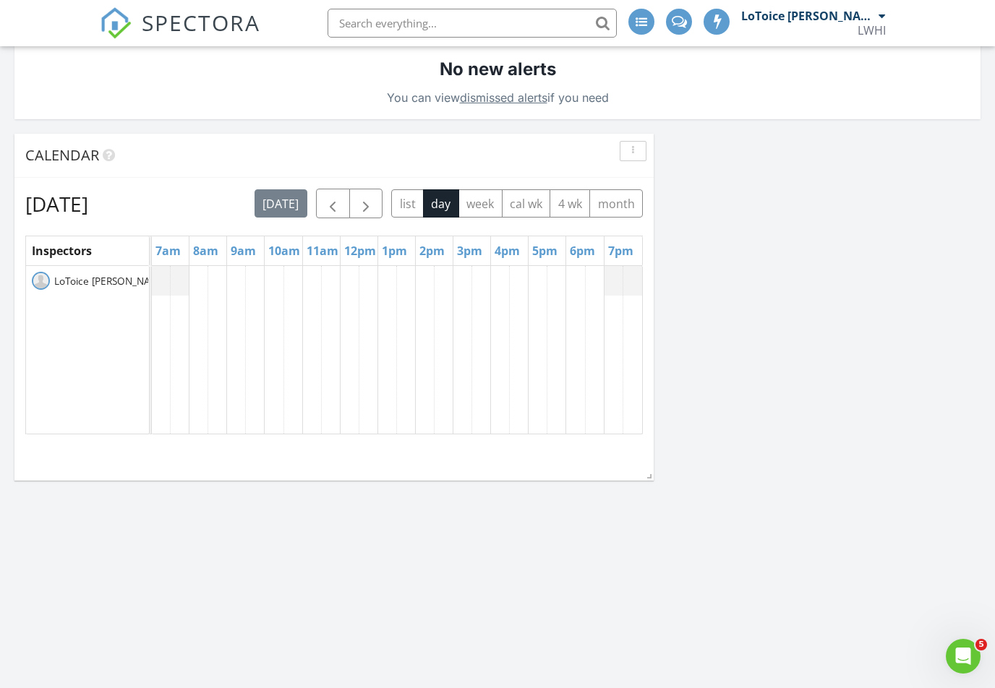
click at [214, 26] on span "SPECTORA" at bounding box center [201, 22] width 119 height 30
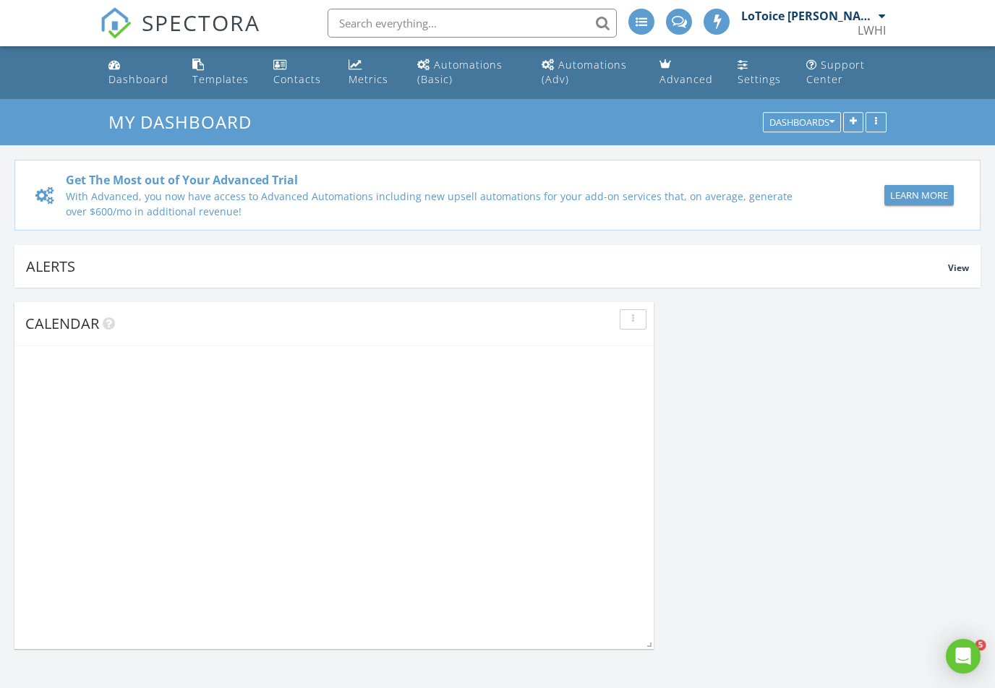
scroll to position [1353, 996]
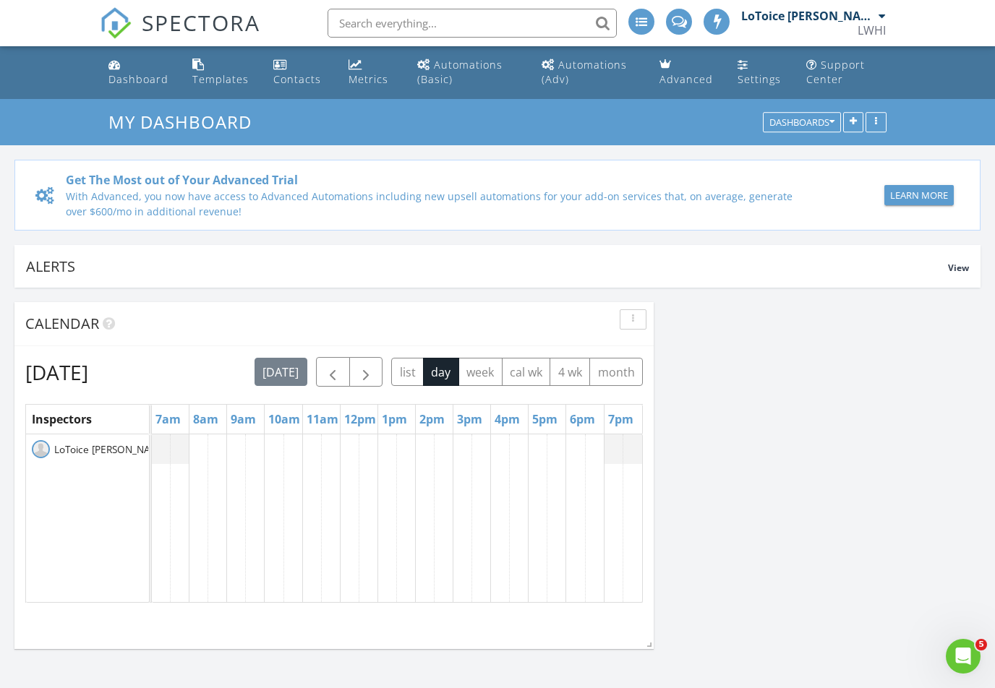
click at [144, 85] on div "Dashboard" at bounding box center [138, 79] width 60 height 14
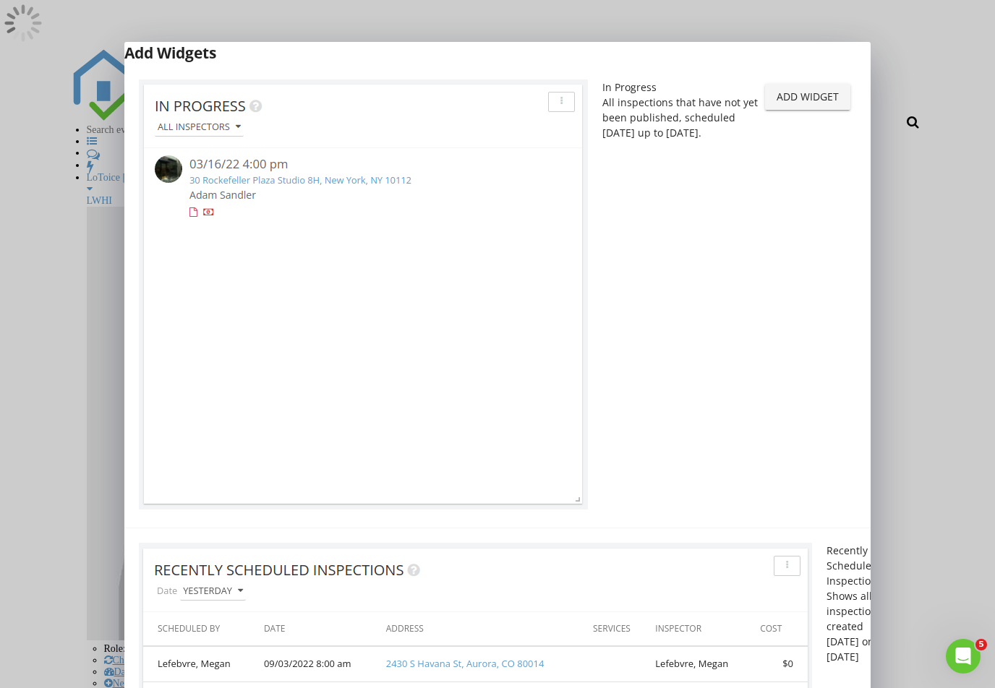
scroll to position [59, 0]
click at [788, 110] on button "Add Widget" at bounding box center [807, 97] width 85 height 26
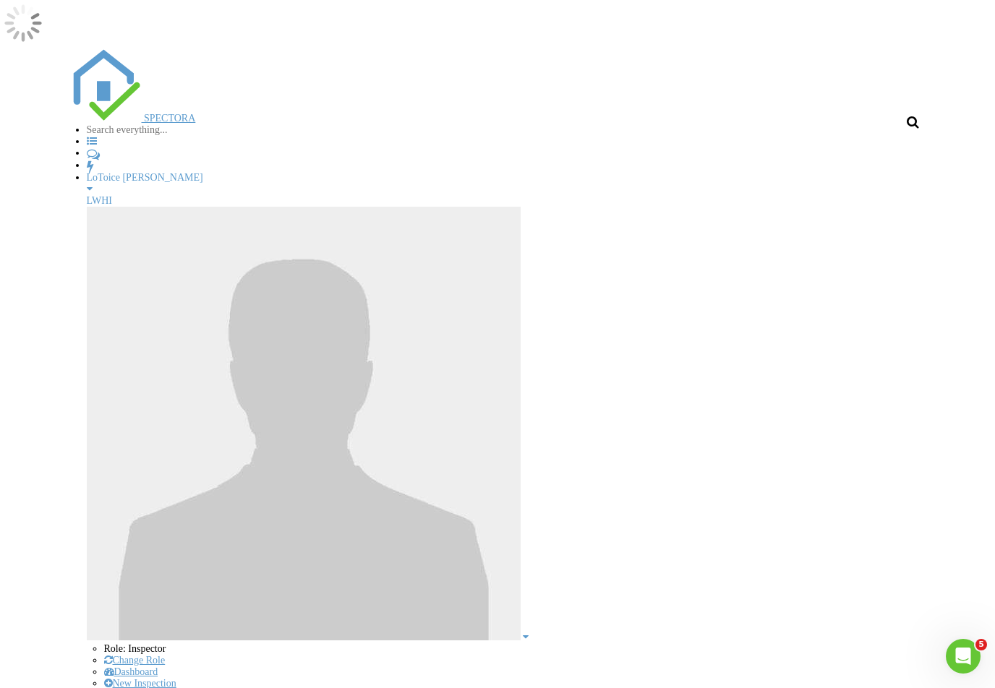
click at [954, 530] on div "Delete" at bounding box center [946, 531] width 52 height 17
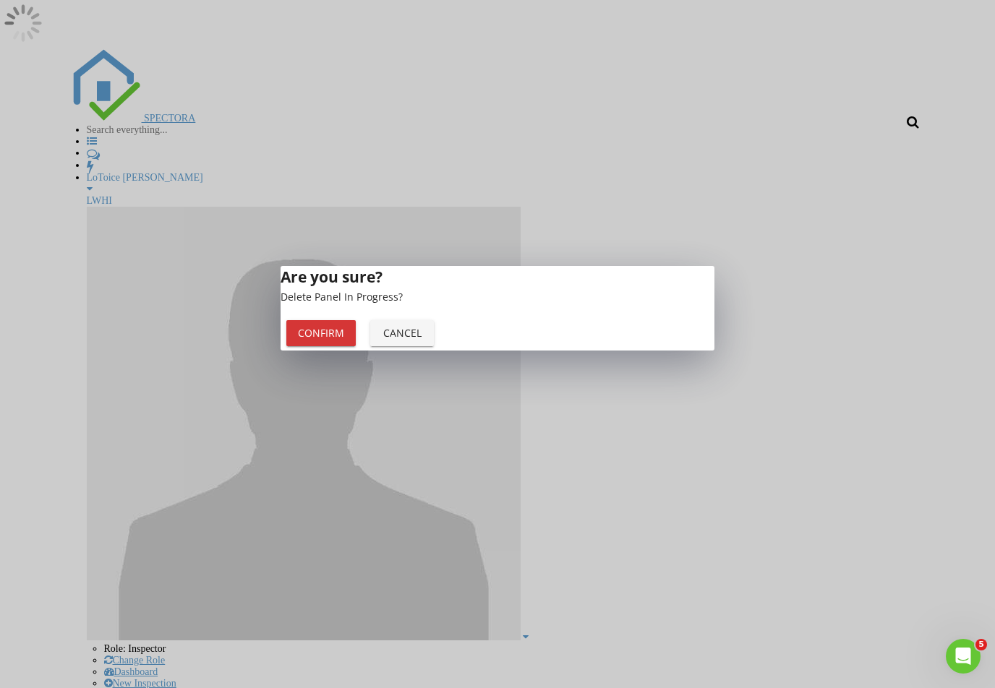
click at [344, 341] on div "Confirm" at bounding box center [321, 332] width 46 height 15
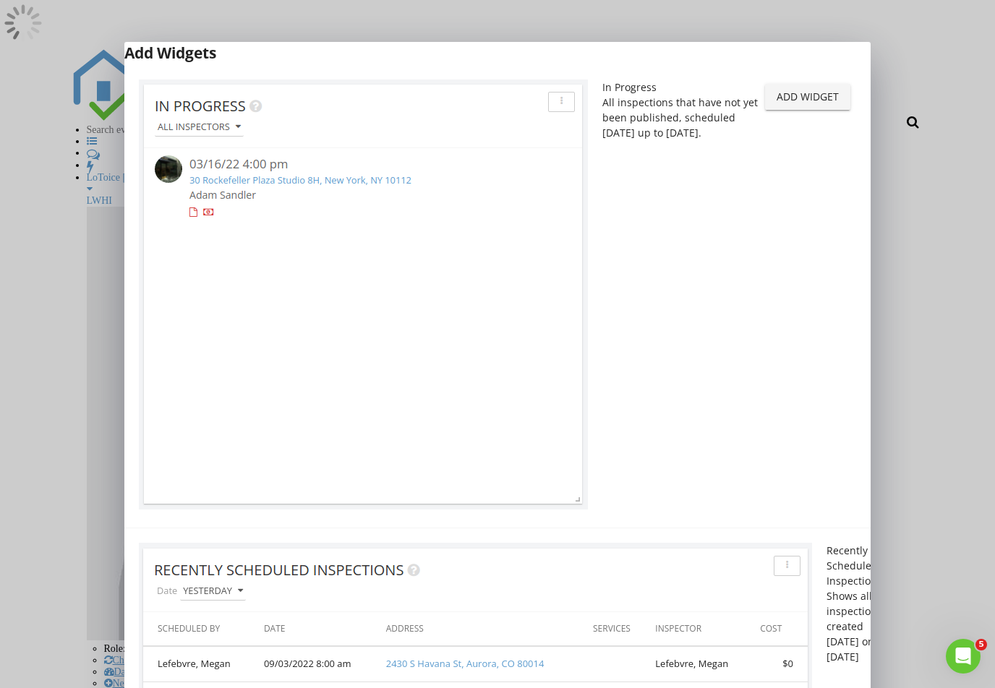
click at [795, 104] on div "Add Widget" at bounding box center [807, 96] width 62 height 15
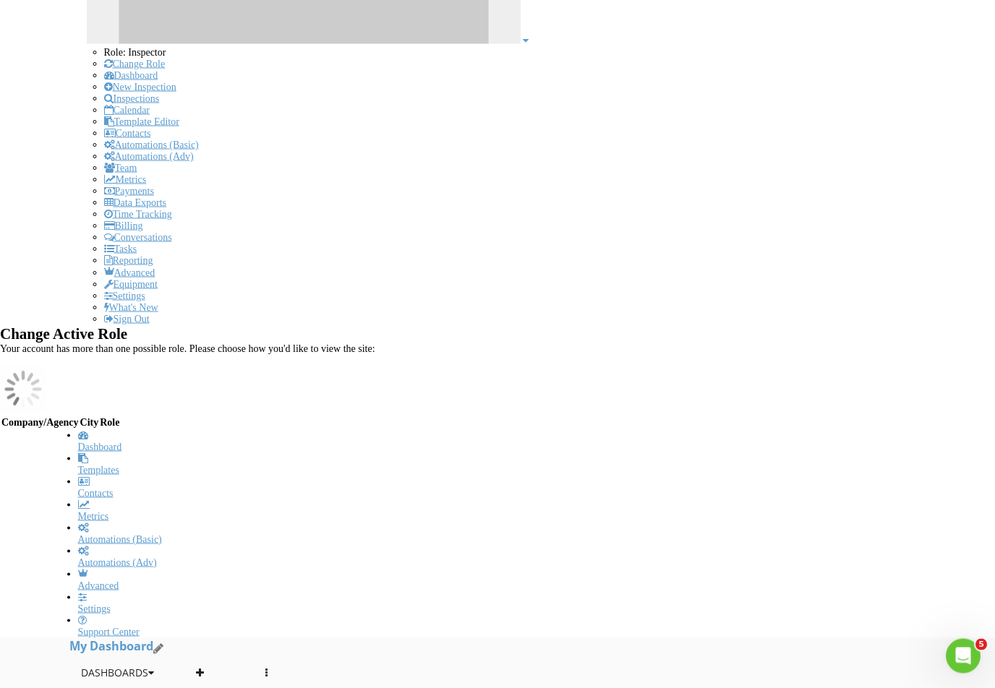
scroll to position [596, 0]
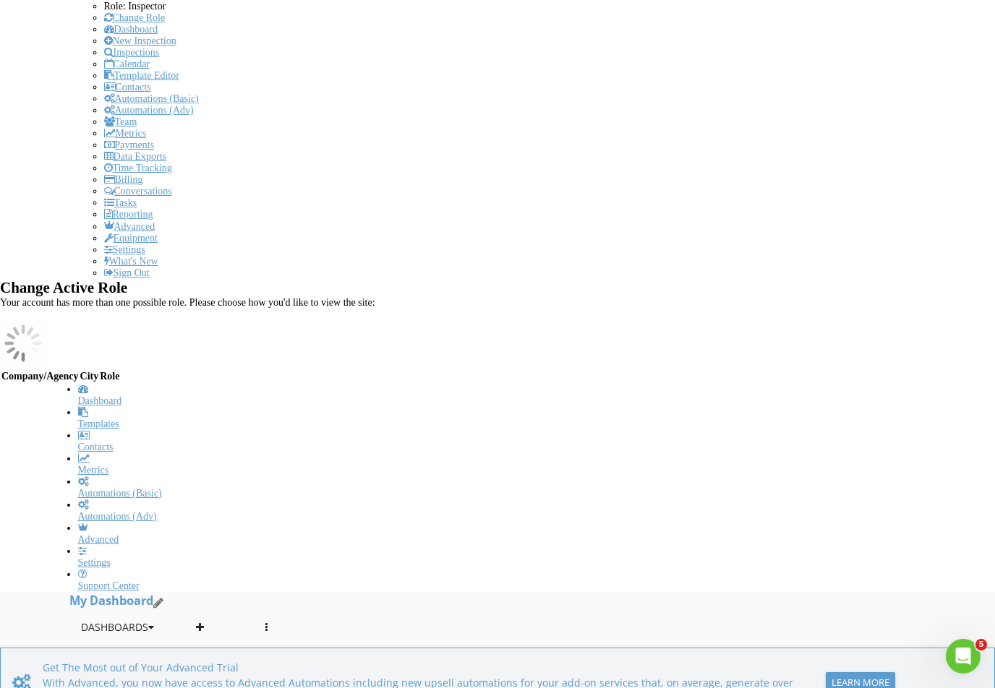
scroll to position [642, 0]
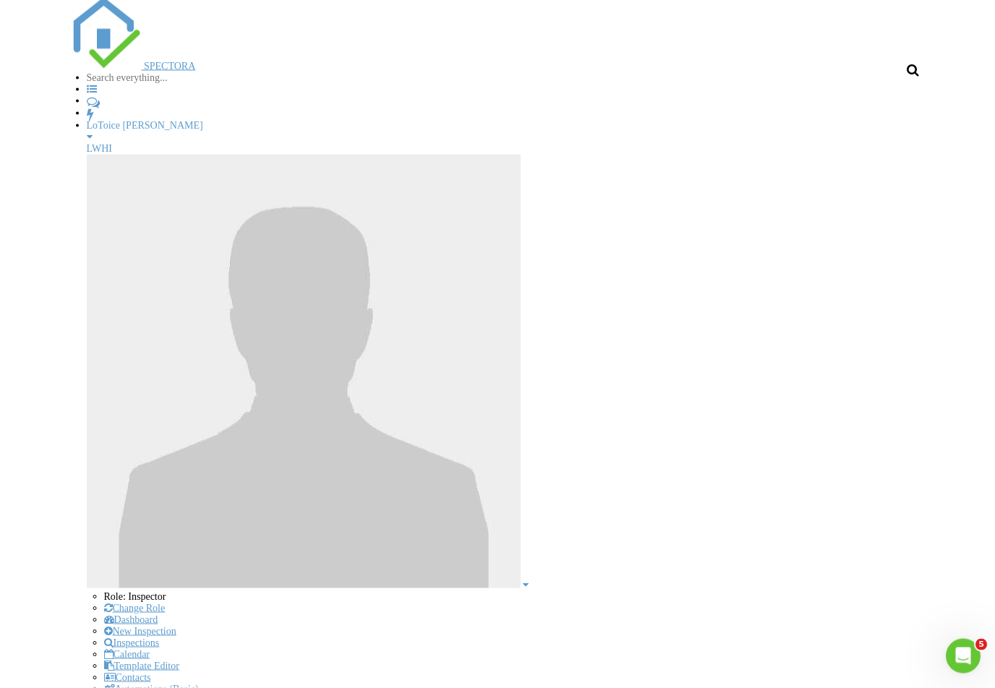
scroll to position [54, 0]
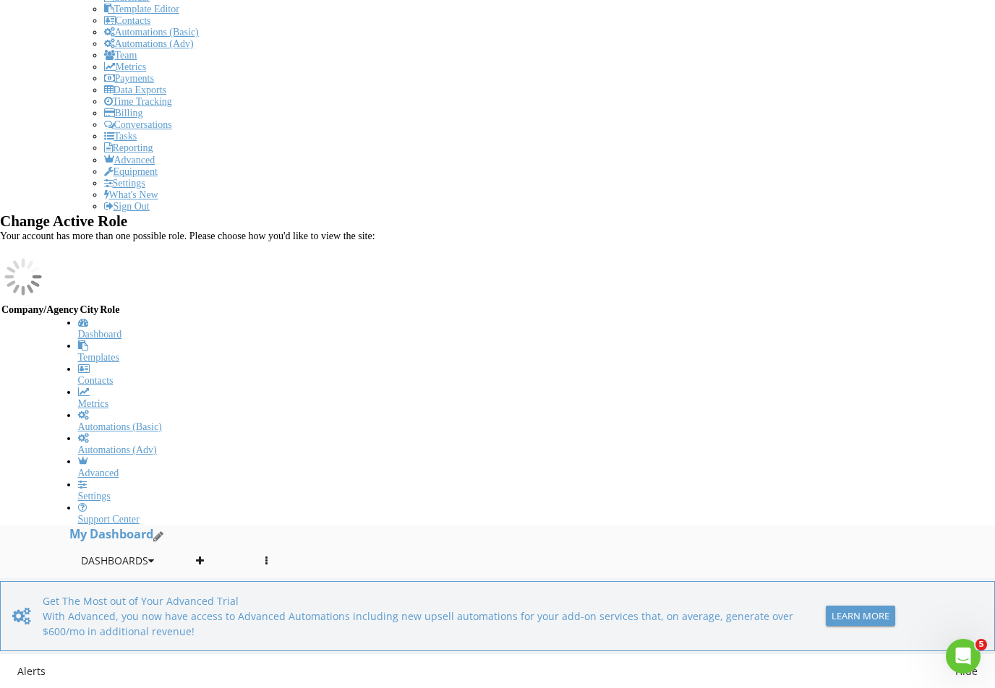
scroll to position [730, 0]
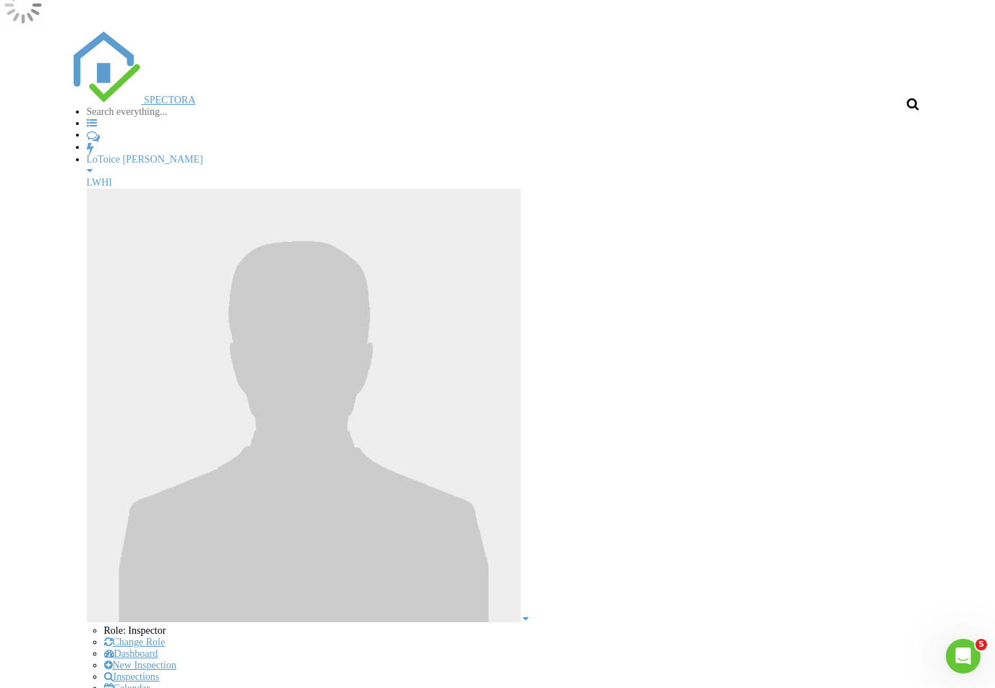
scroll to position [11, 0]
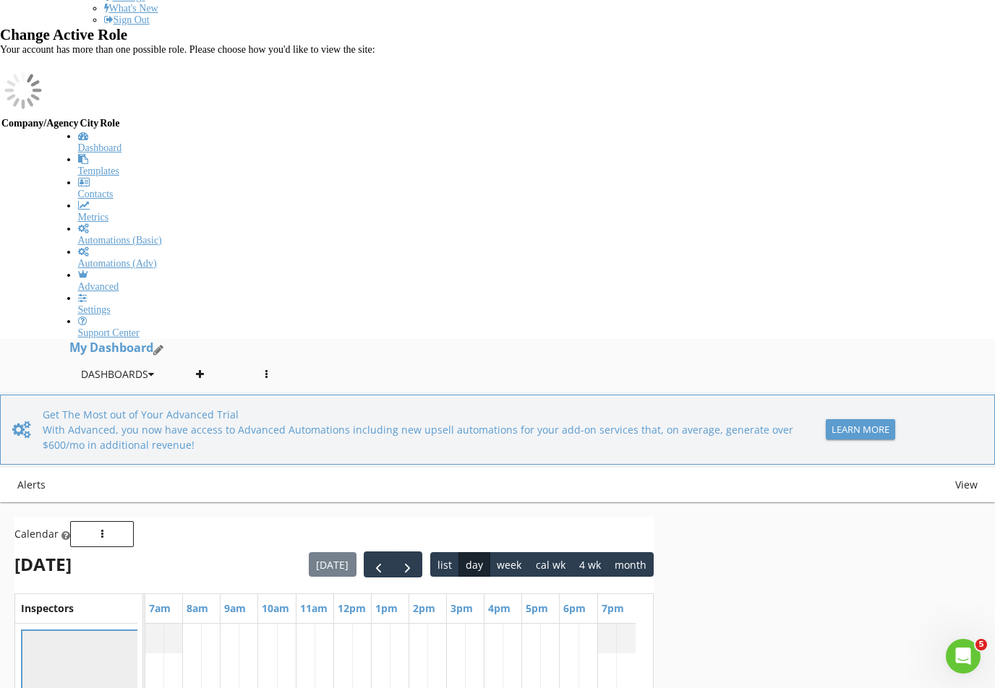
scroll to position [904, 0]
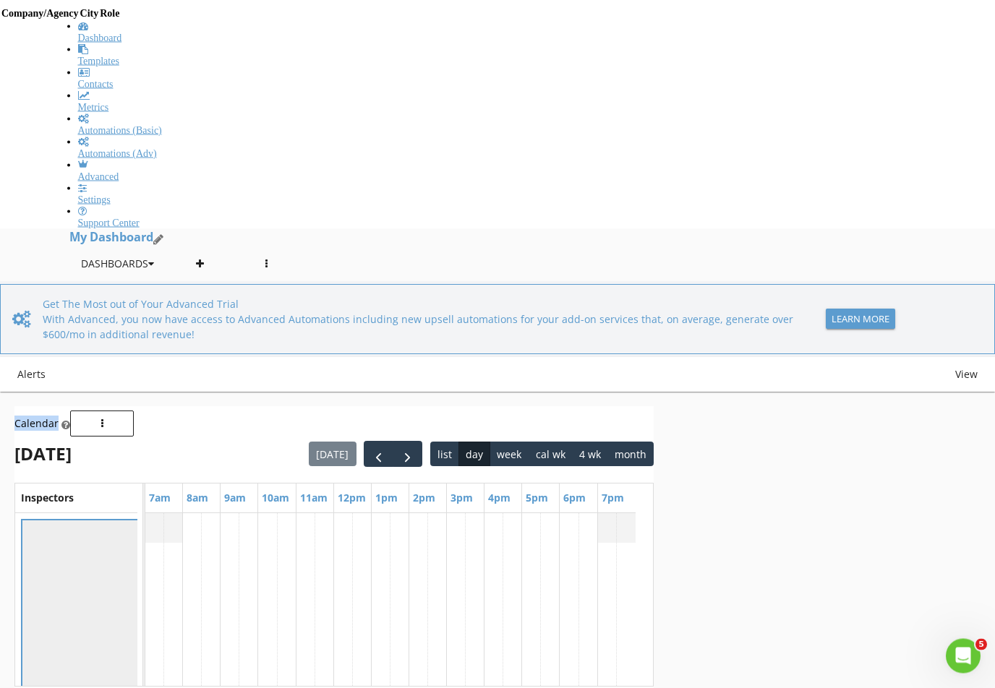
scroll to position [1006, 0]
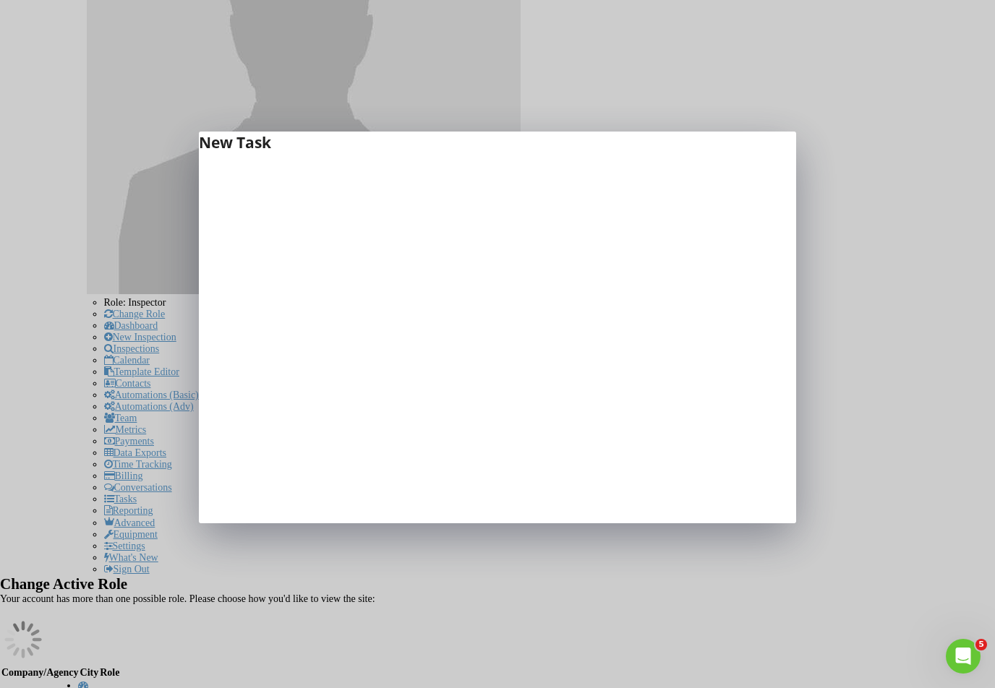
scroll to position [312, 0]
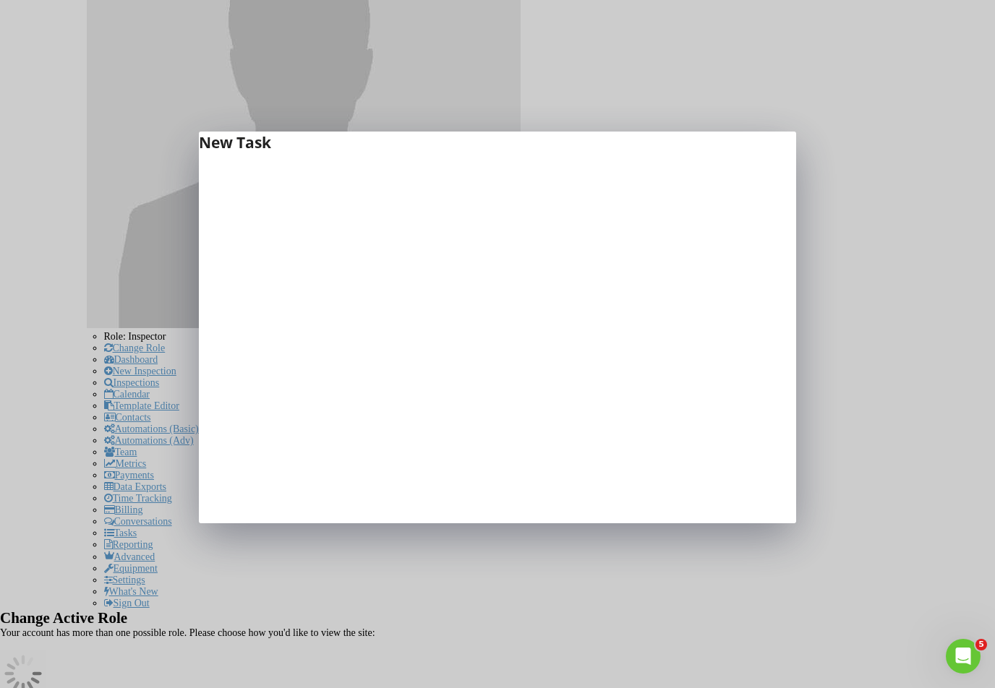
click at [809, 460] on div "New Task" at bounding box center [497, 344] width 995 height 688
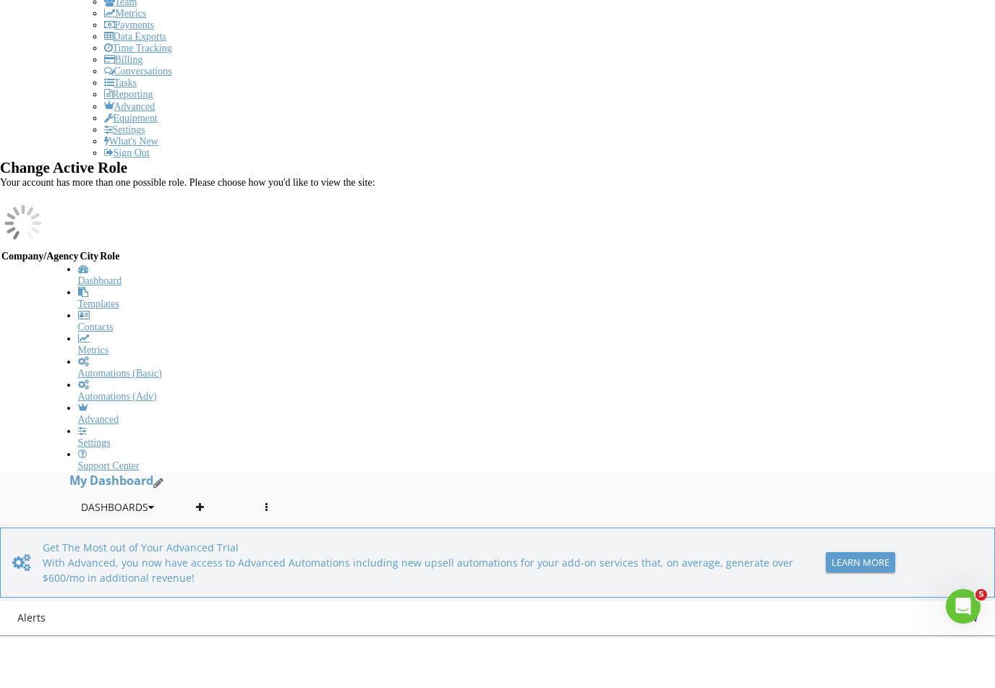
scroll to position [742, 0]
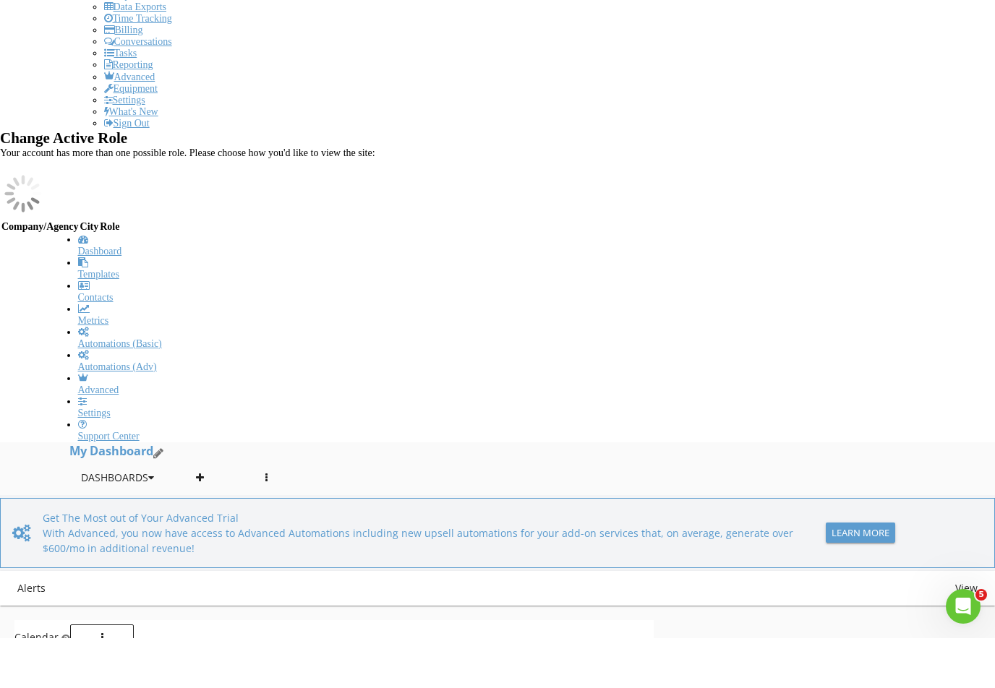
click at [671, 468] on div "Delete" at bounding box center [657, 476] width 52 height 17
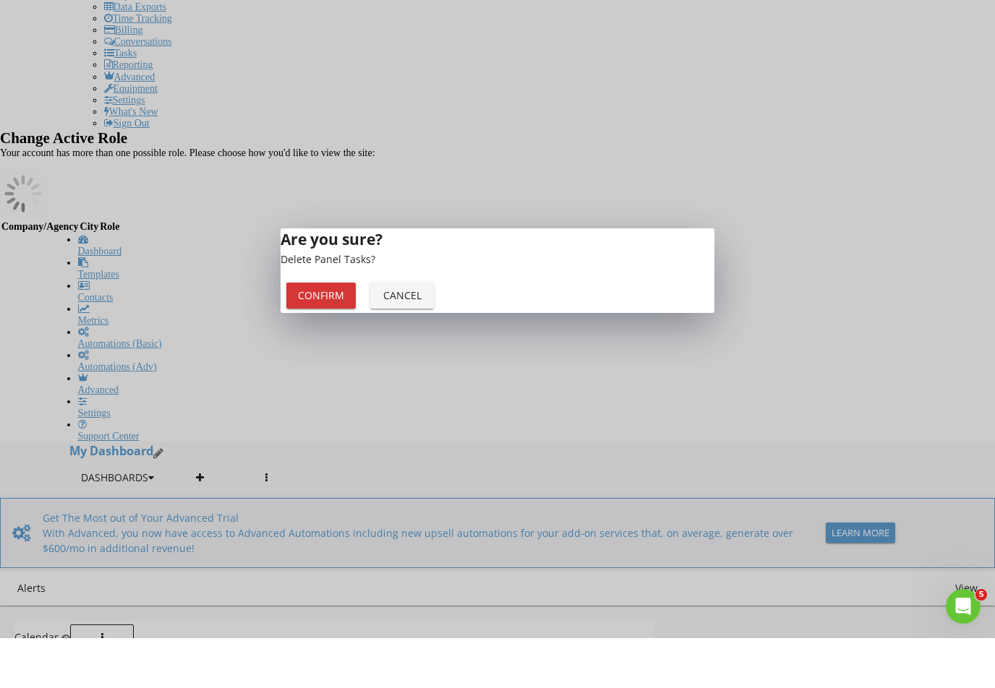
click at [344, 353] on div "Confirm" at bounding box center [321, 345] width 46 height 15
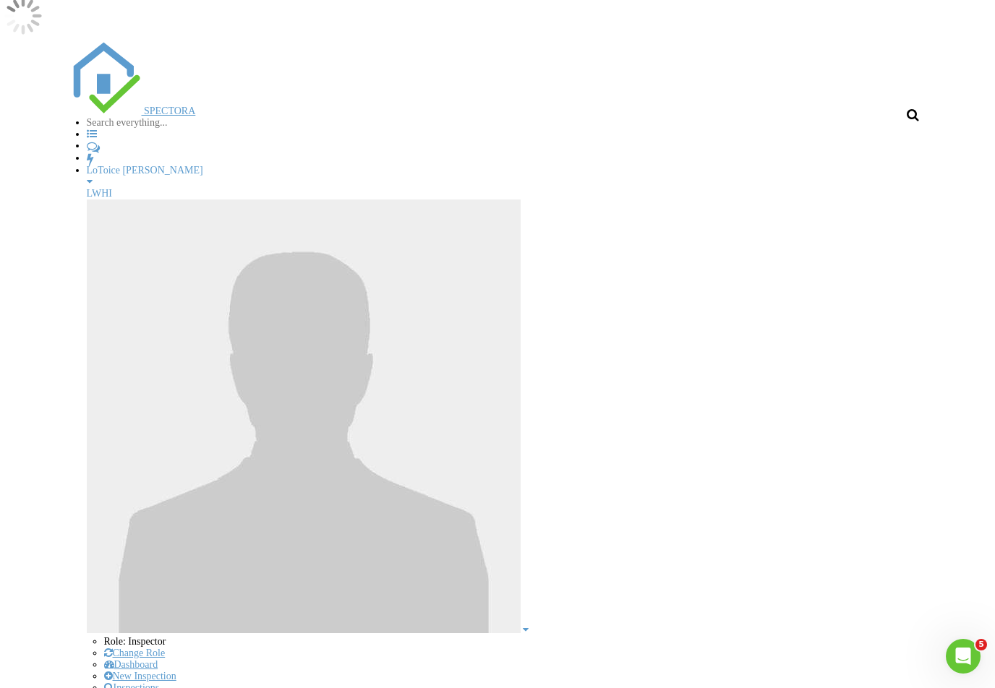
scroll to position [0, 0]
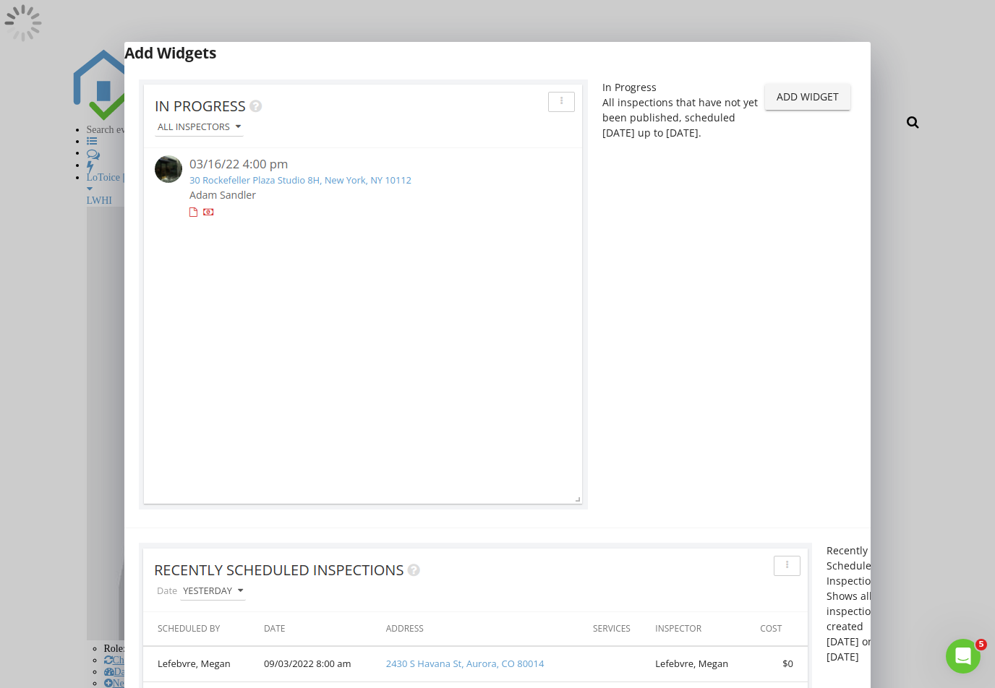
scroll to position [766, 0]
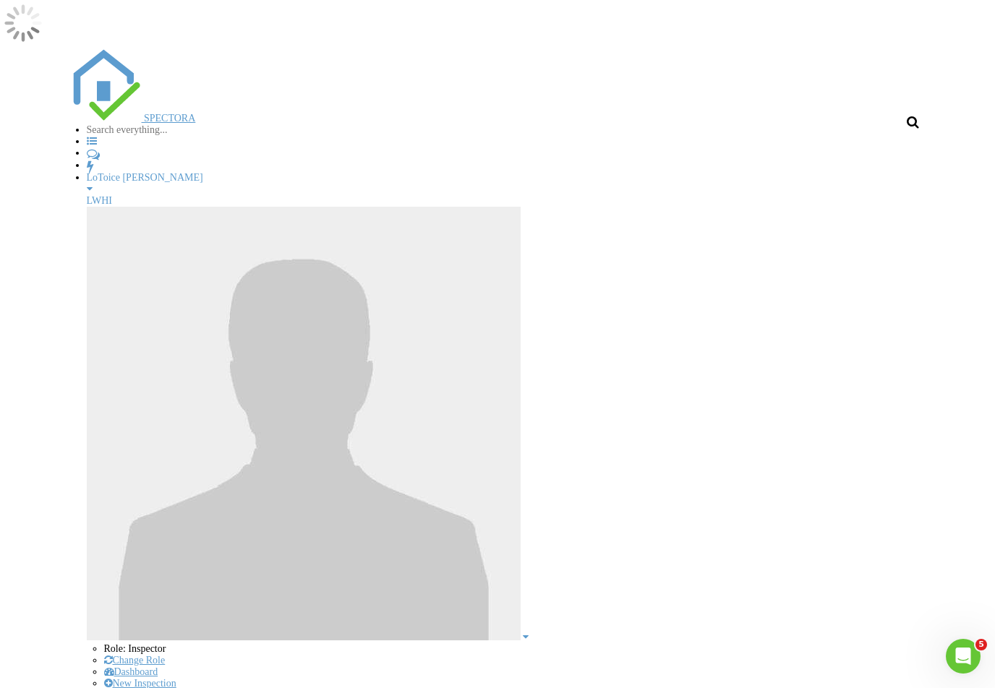
click at [907, 369] on div at bounding box center [497, 344] width 995 height 688
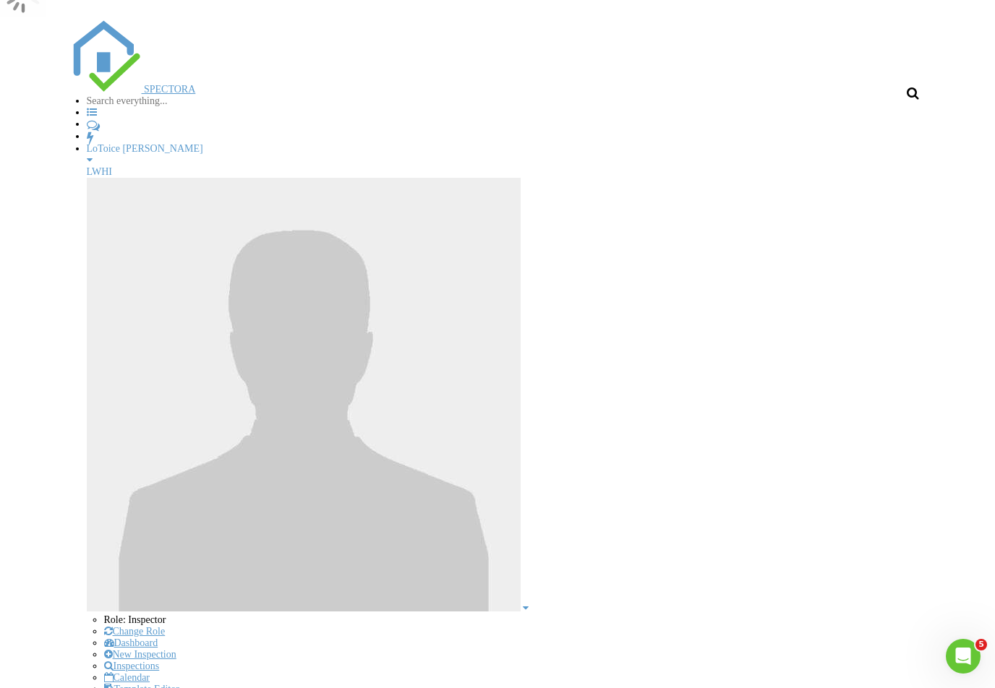
scroll to position [0, 0]
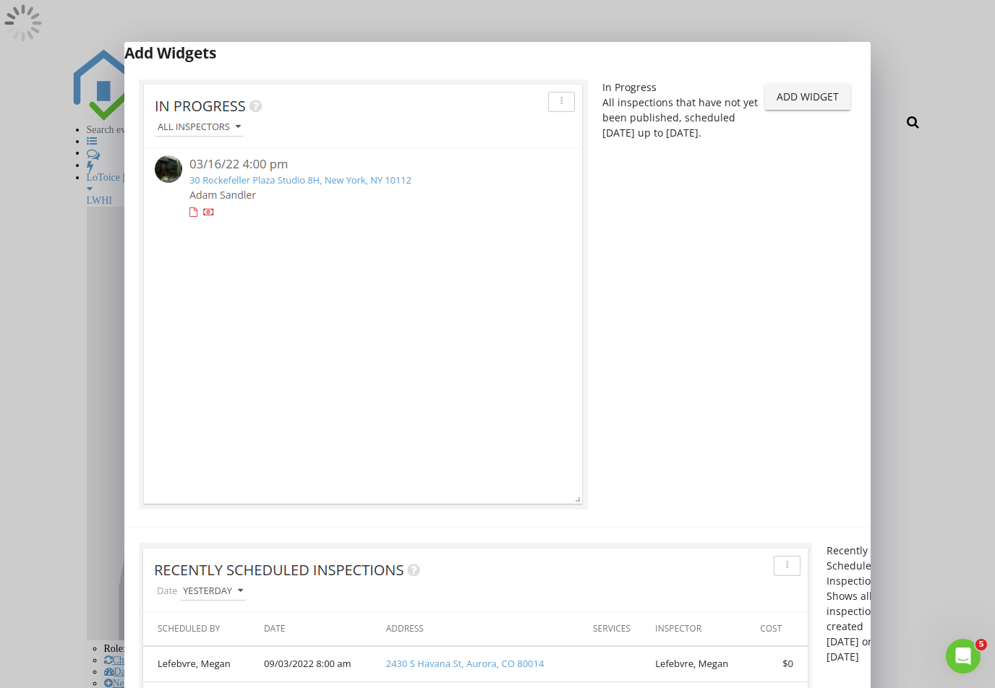
click at [798, 110] on button "Add Widget" at bounding box center [807, 97] width 85 height 26
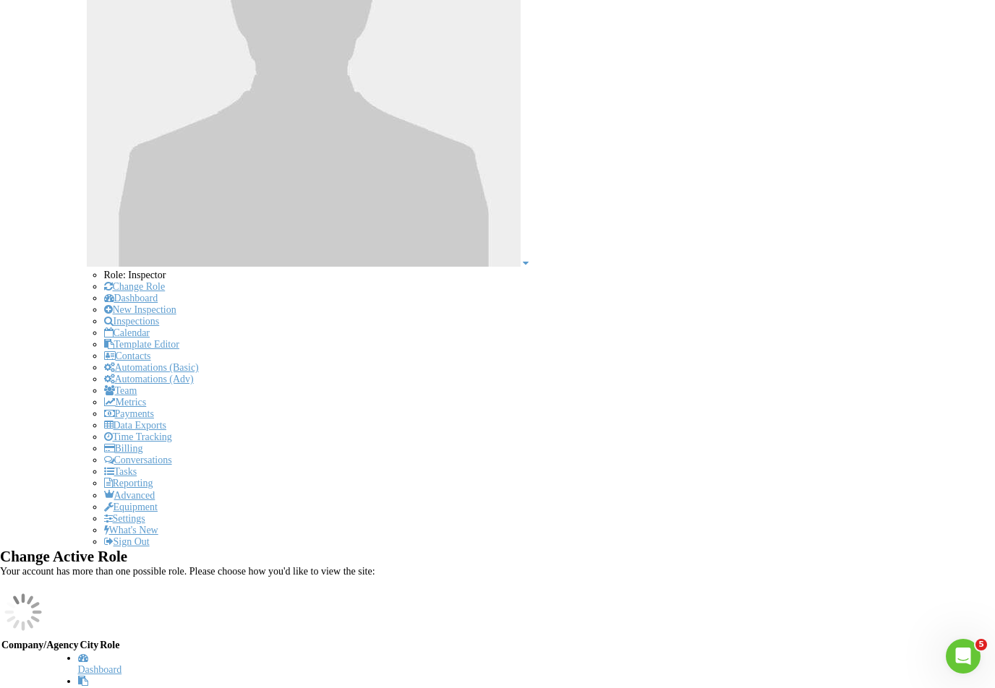
scroll to position [370, 0]
click at [960, 155] on div "Delete" at bounding box center [946, 161] width 52 height 17
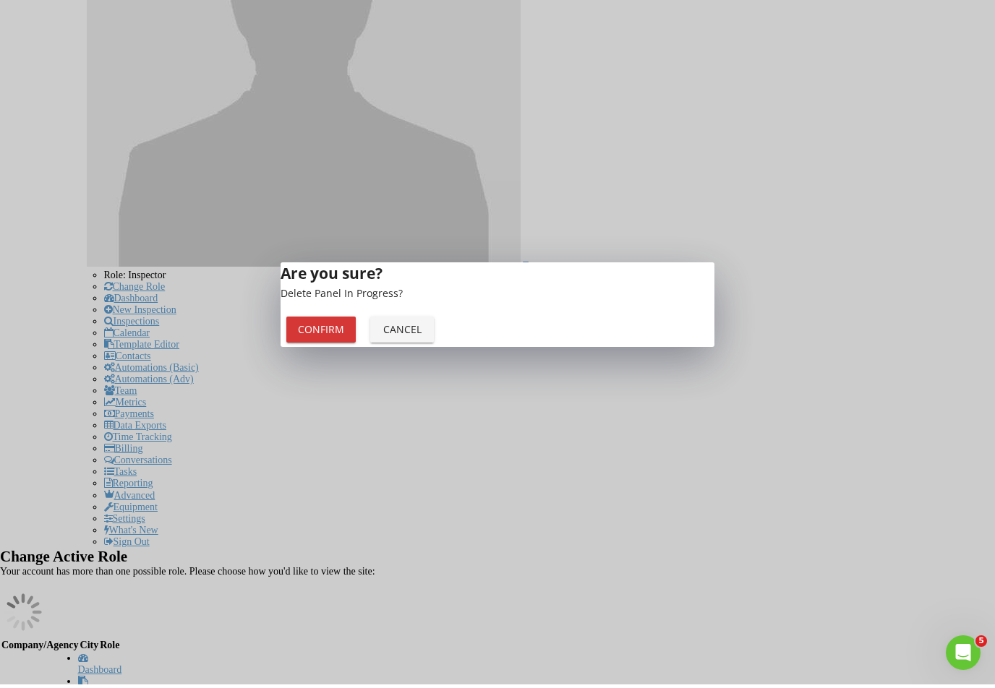
click at [356, 346] on button "Confirm" at bounding box center [320, 333] width 69 height 26
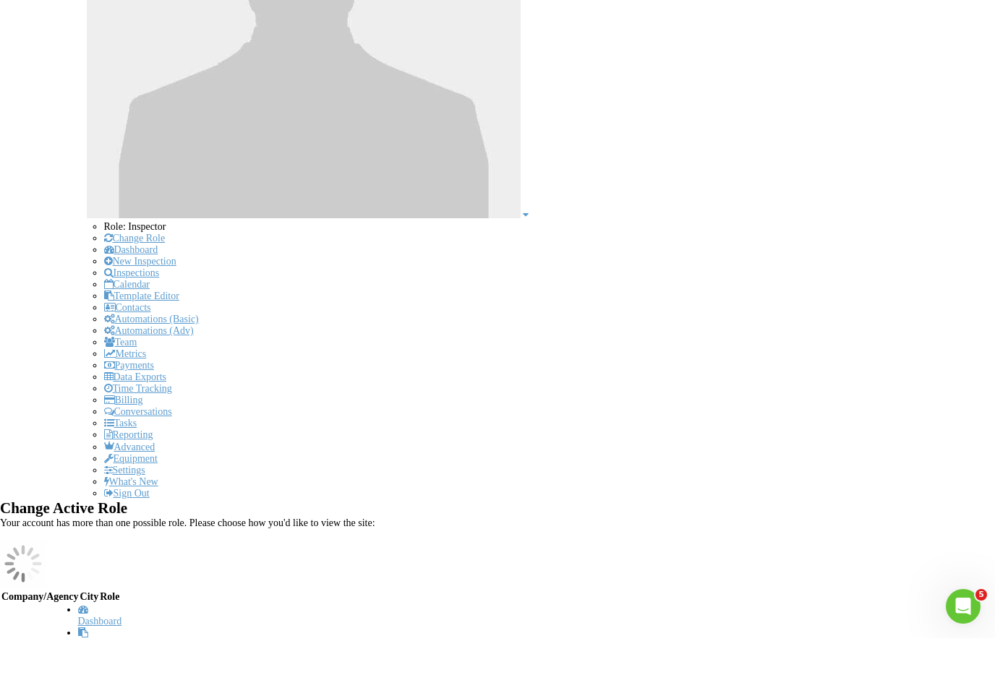
scroll to position [447, 0]
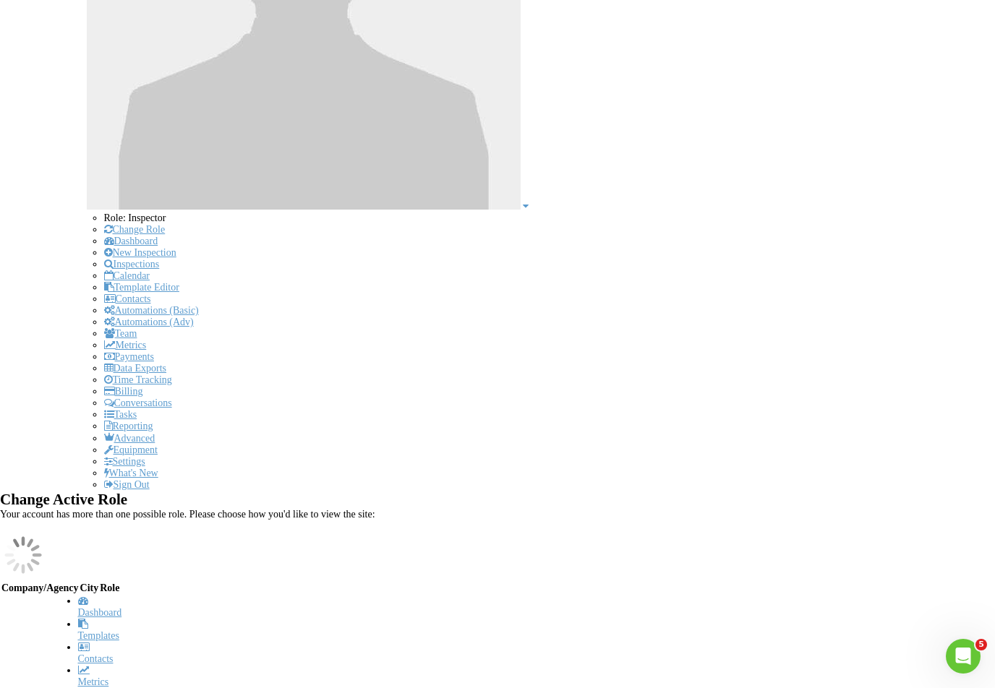
scroll to position [424, 0]
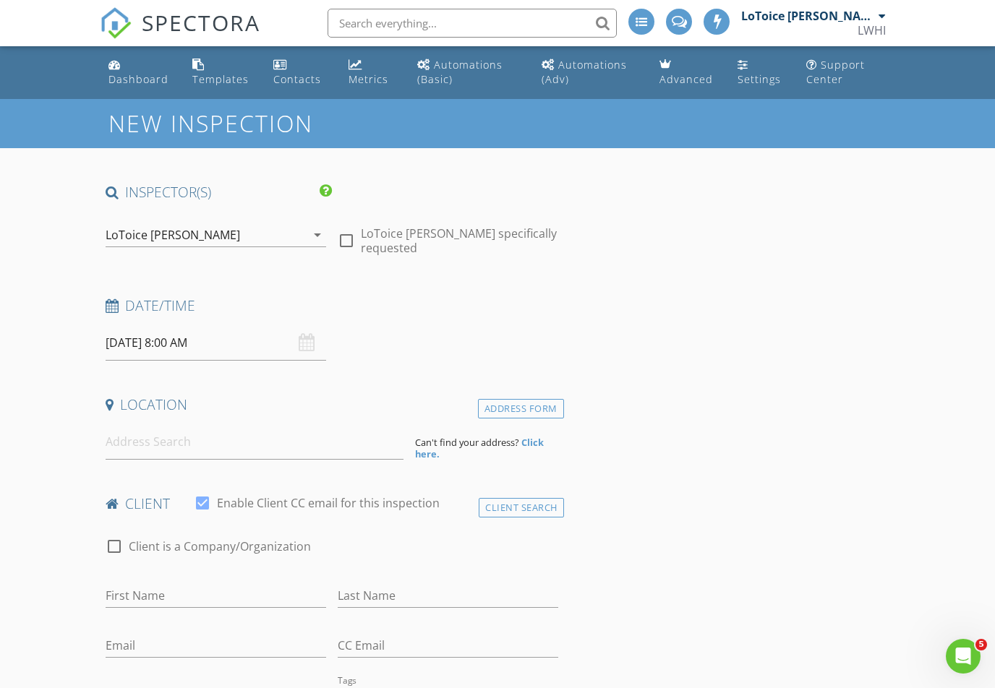
click at [517, 408] on div "Address Form" at bounding box center [521, 409] width 86 height 20
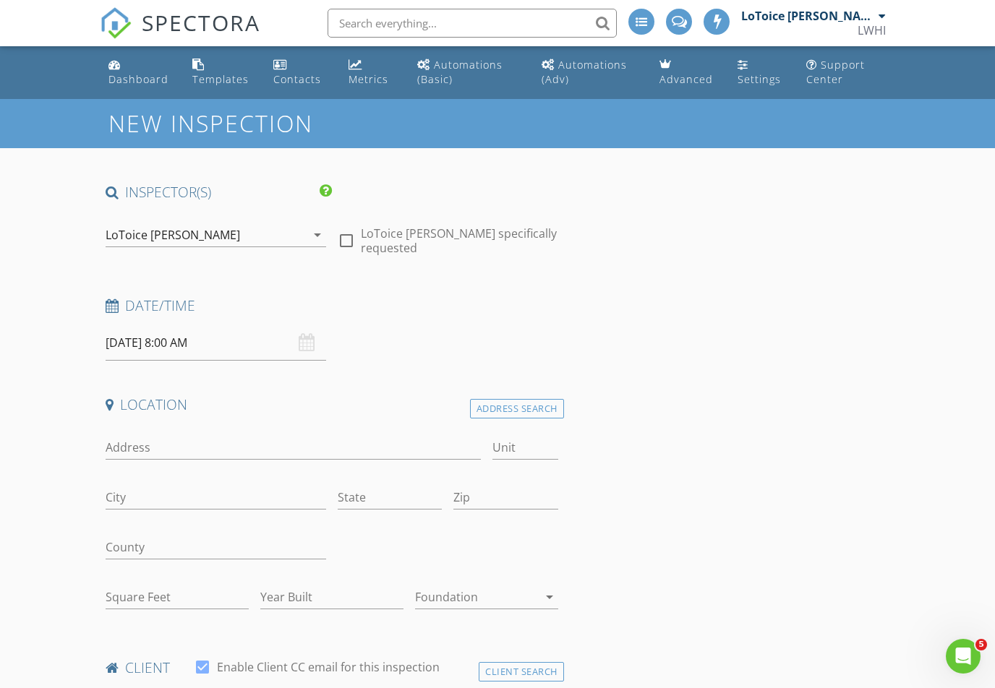
click at [528, 409] on div "Address Search" at bounding box center [517, 409] width 94 height 20
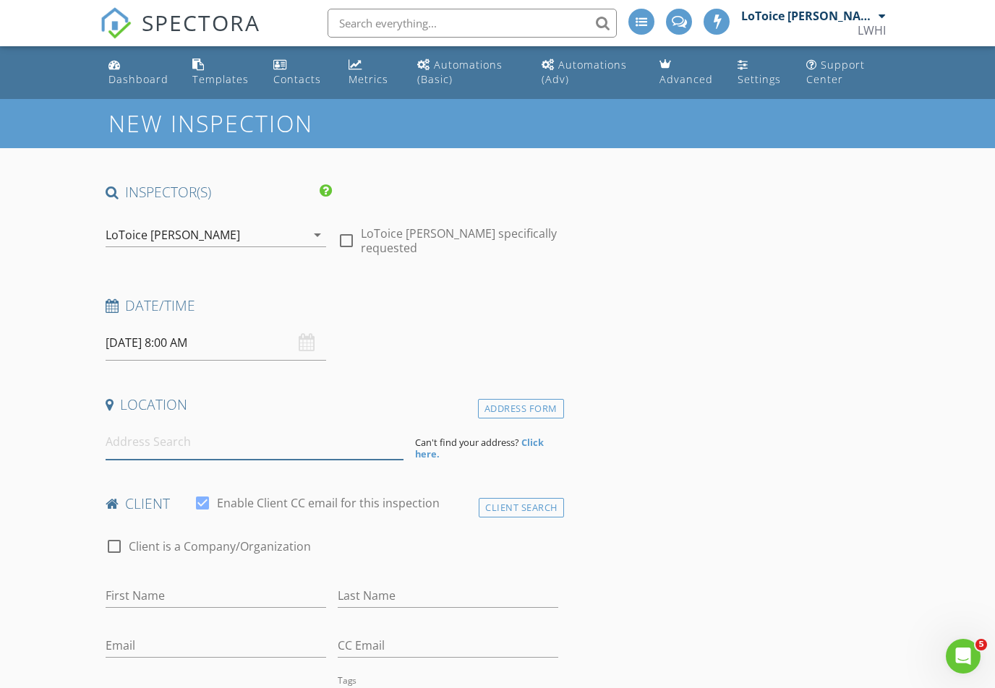
click at [241, 445] on input at bounding box center [255, 441] width 298 height 35
click at [246, 450] on input at bounding box center [255, 441] width 298 height 35
paste input "14382 creekbluff way Jacksonville, FL 32234"
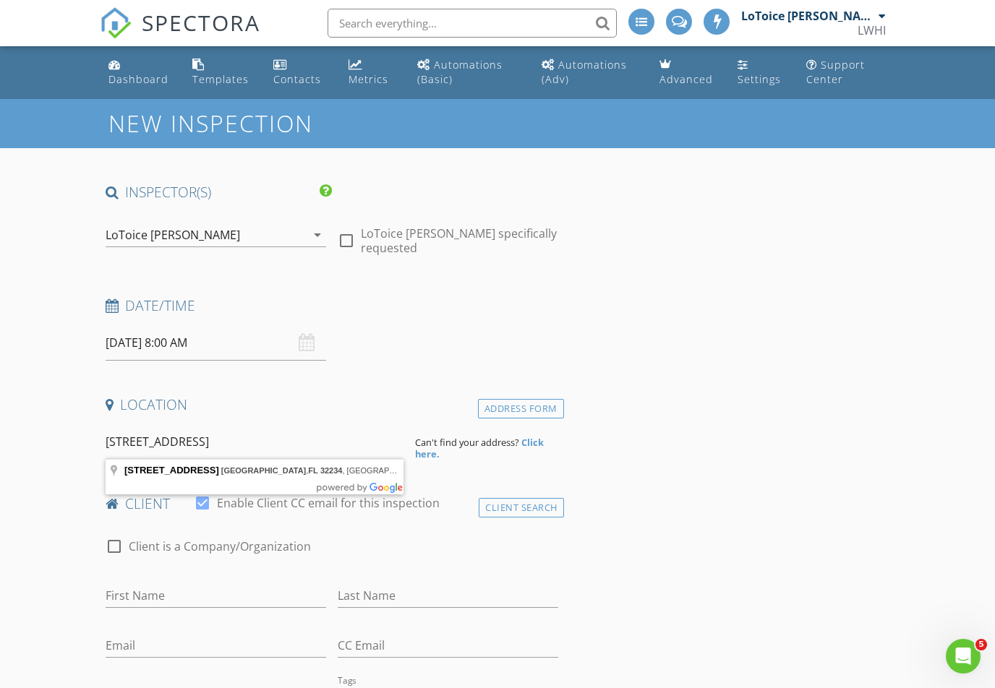
type input "14382 Creekbluff Way, Jacksonville, FL 32234, USA"
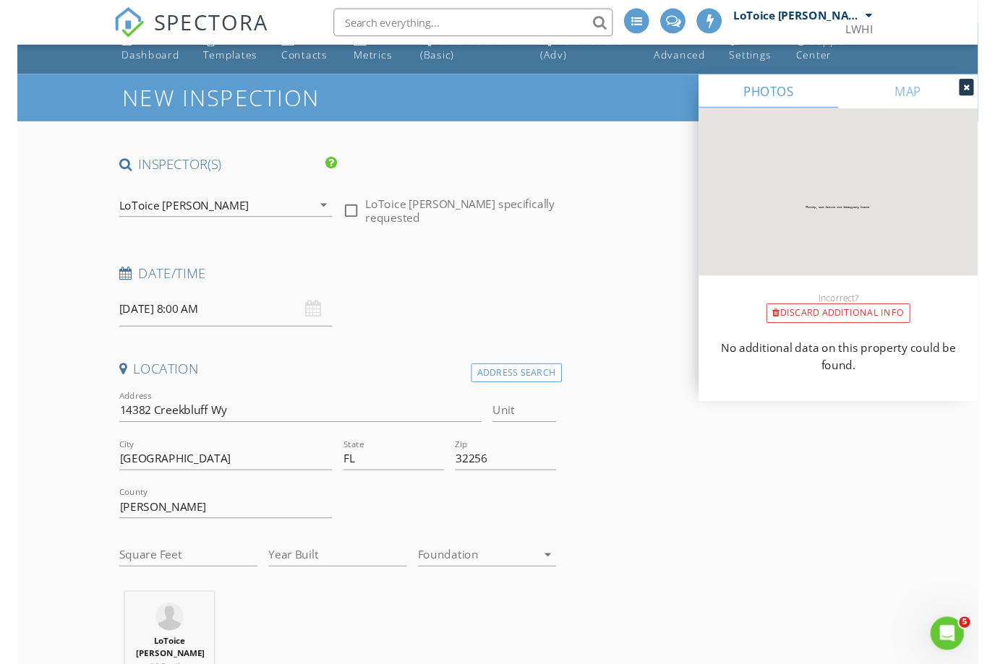
scroll to position [33, 0]
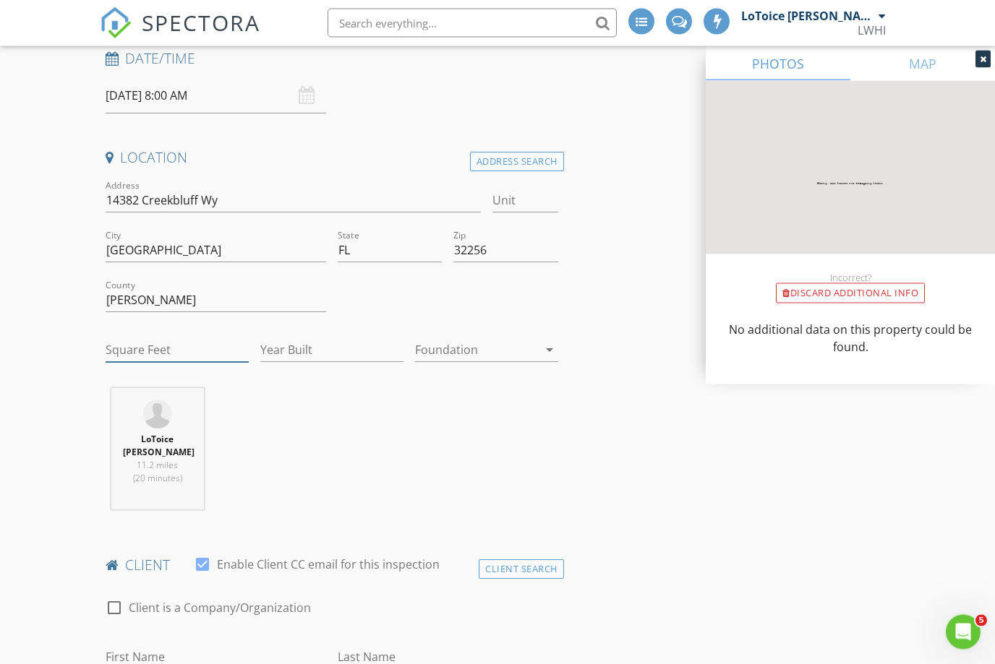
click at [176, 342] on input "Square Feet" at bounding box center [177, 351] width 143 height 24
type input "2246"
click at [316, 343] on input "Year Built" at bounding box center [331, 350] width 143 height 24
type input "2025"
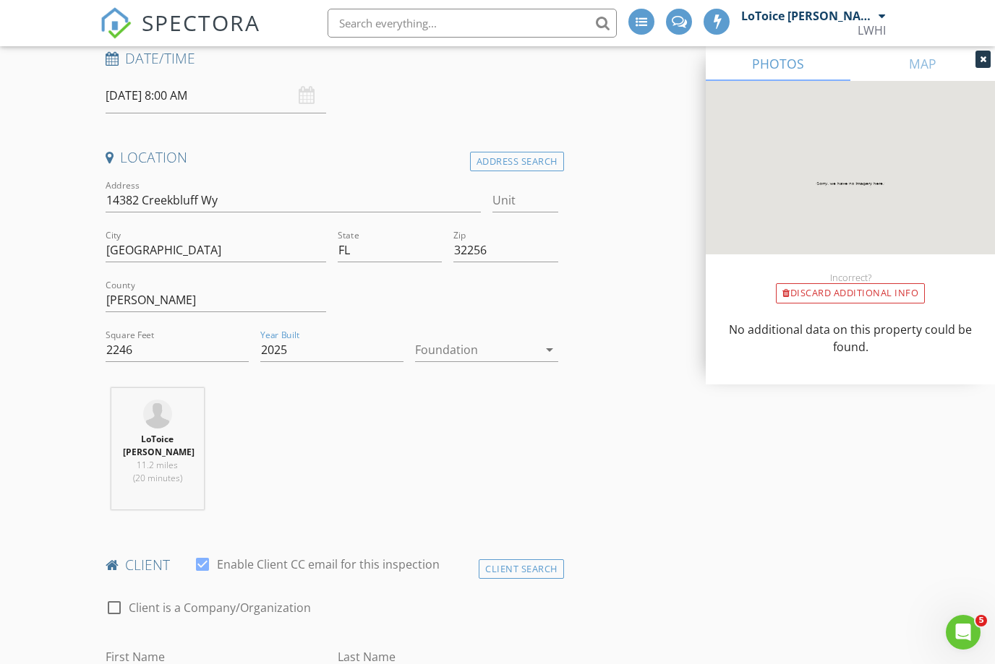
click at [550, 355] on icon "arrow_drop_down" at bounding box center [549, 349] width 17 height 17
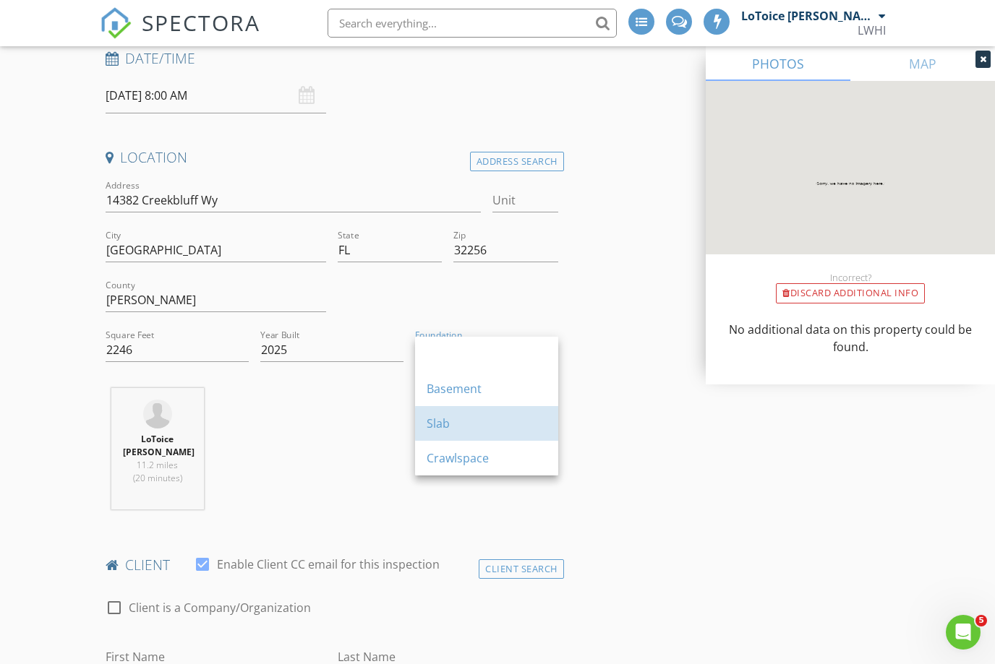
click at [474, 427] on div "Slab" at bounding box center [487, 423] width 120 height 17
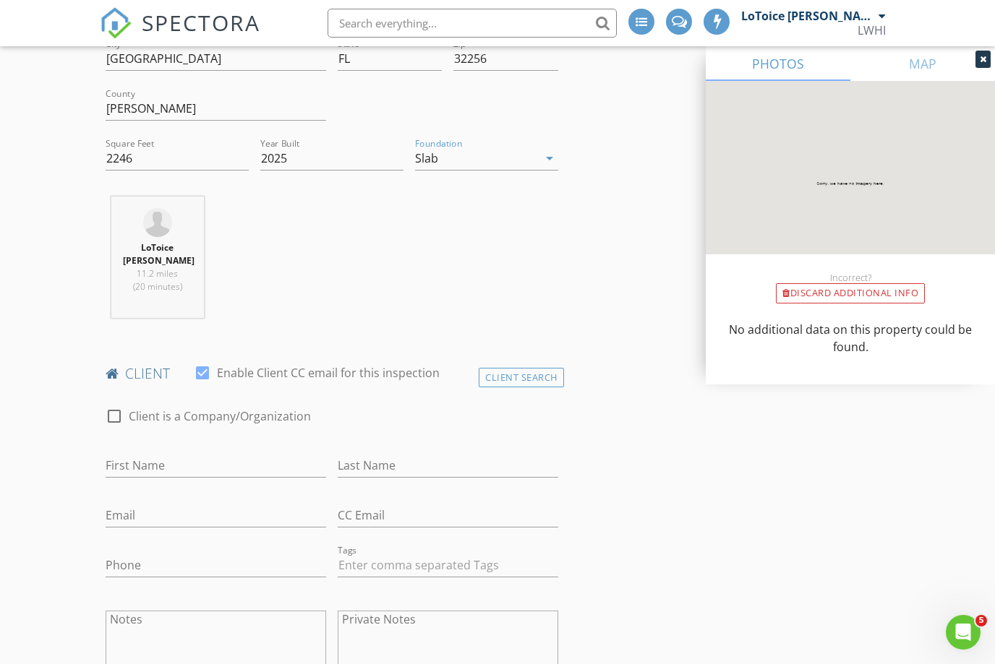
scroll to position [448, 0]
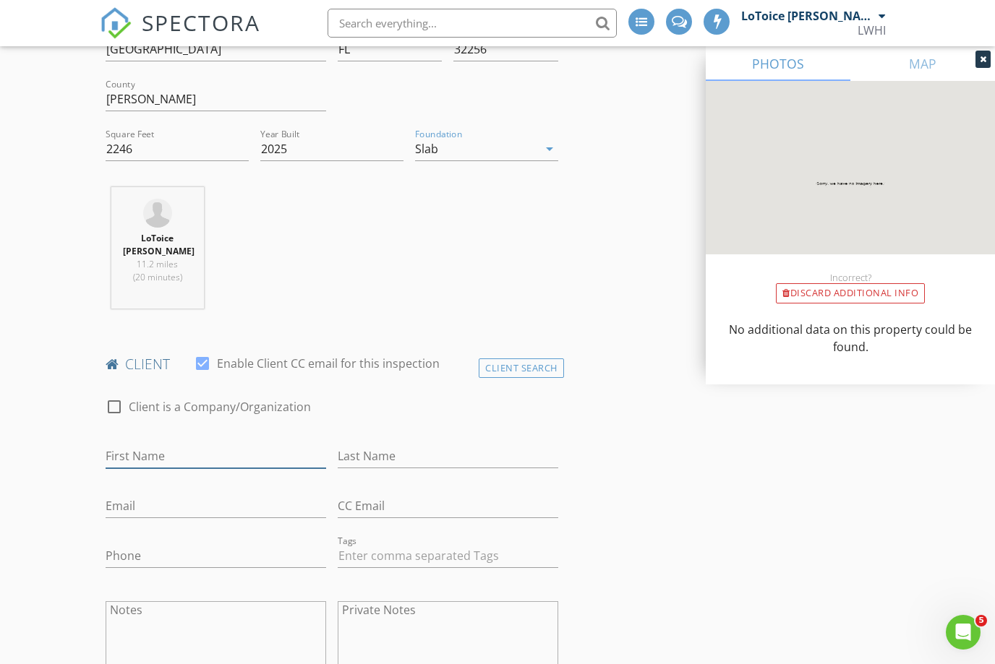
click at [186, 446] on input "First Name" at bounding box center [216, 457] width 221 height 24
click at [189, 445] on input "First Name" at bounding box center [216, 457] width 221 height 24
paste input "Juwayne"
type input "Juwayne"
click at [403, 445] on input "Last Name" at bounding box center [448, 457] width 221 height 24
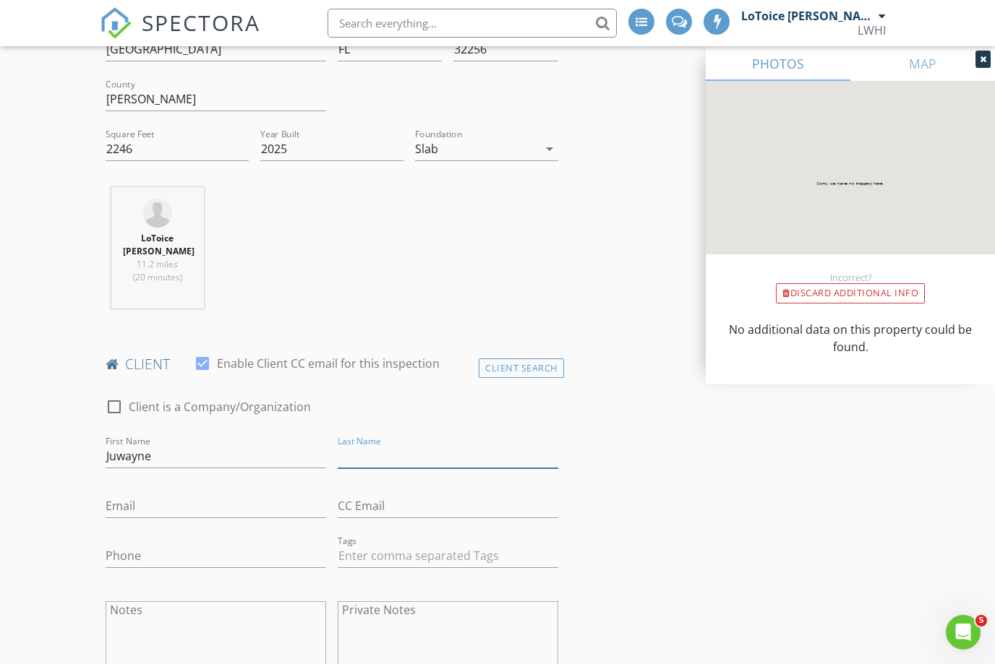
click at [406, 445] on input "Last Name" at bounding box center [448, 457] width 221 height 24
paste input "Powell"
type input "Powell"
click at [211, 495] on input "Email" at bounding box center [216, 507] width 221 height 24
click at [216, 495] on input "Email" at bounding box center [216, 507] width 221 height 24
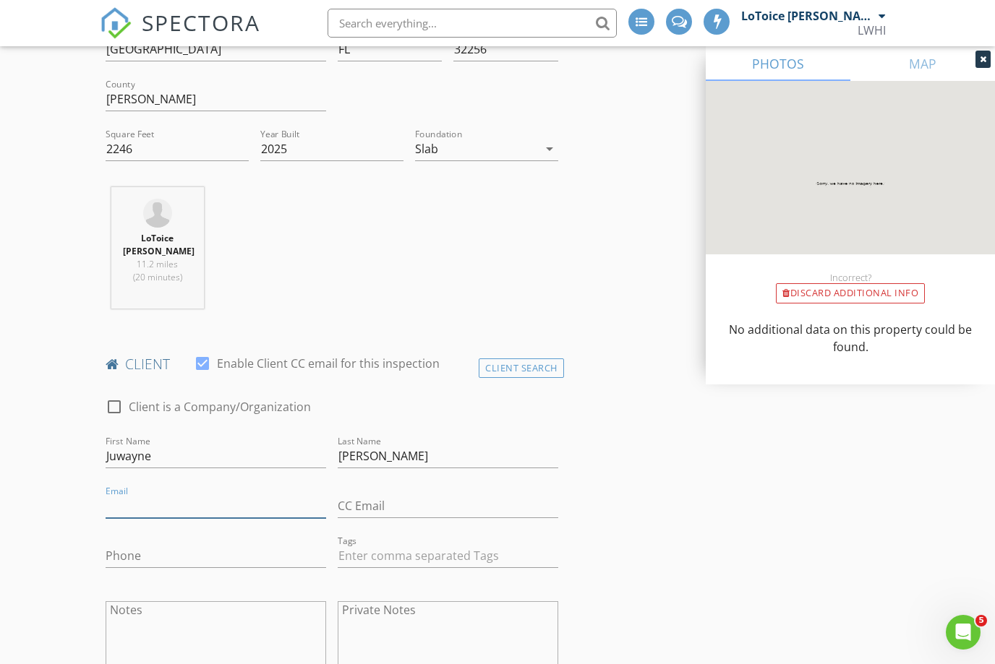
paste input "waynepow.jp@icloud.com"
type input "waynepow.jp@icloud.com"
click at [204, 544] on input "Phone" at bounding box center [216, 556] width 221 height 24
click at [202, 544] on input "Phone" at bounding box center [216, 556] width 221 height 24
paste input "561-797-1619"
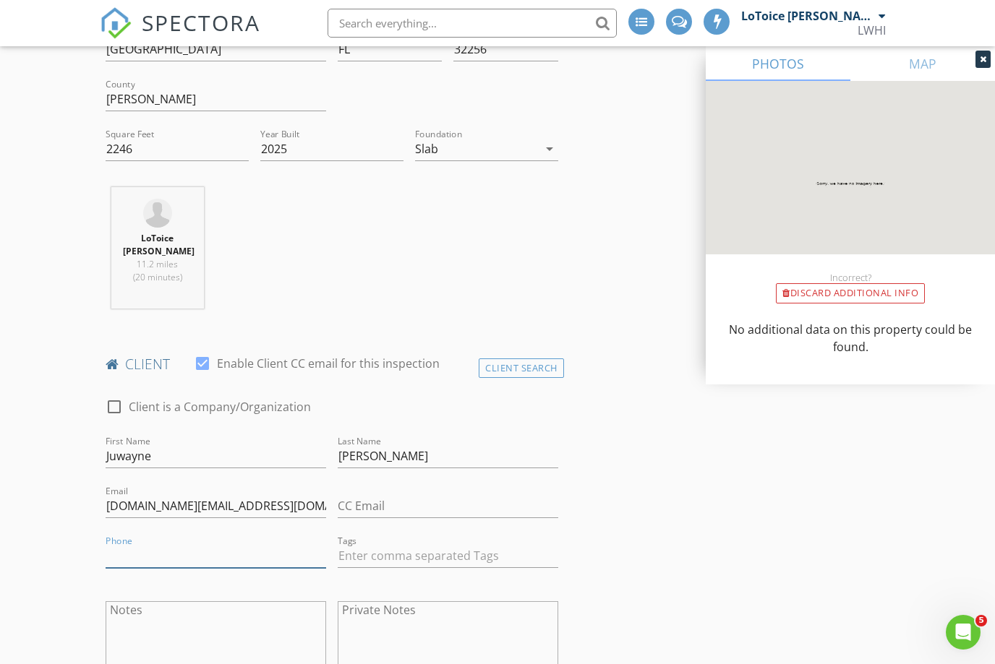
type input "561-797-1619"
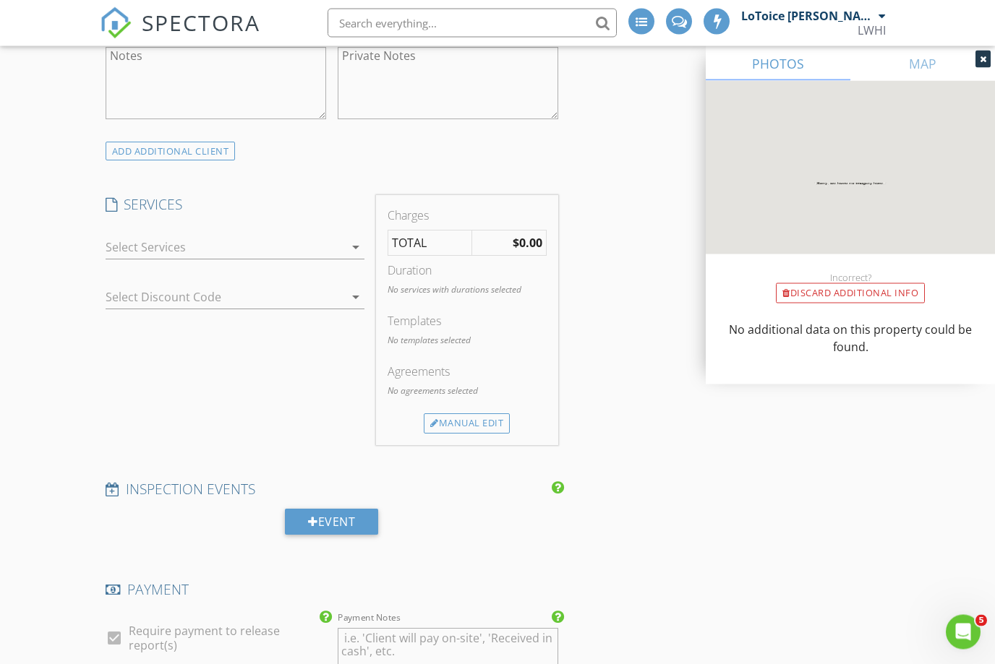
scroll to position [1003, 0]
click at [356, 238] on icon "arrow_drop_down" at bounding box center [355, 246] width 17 height 17
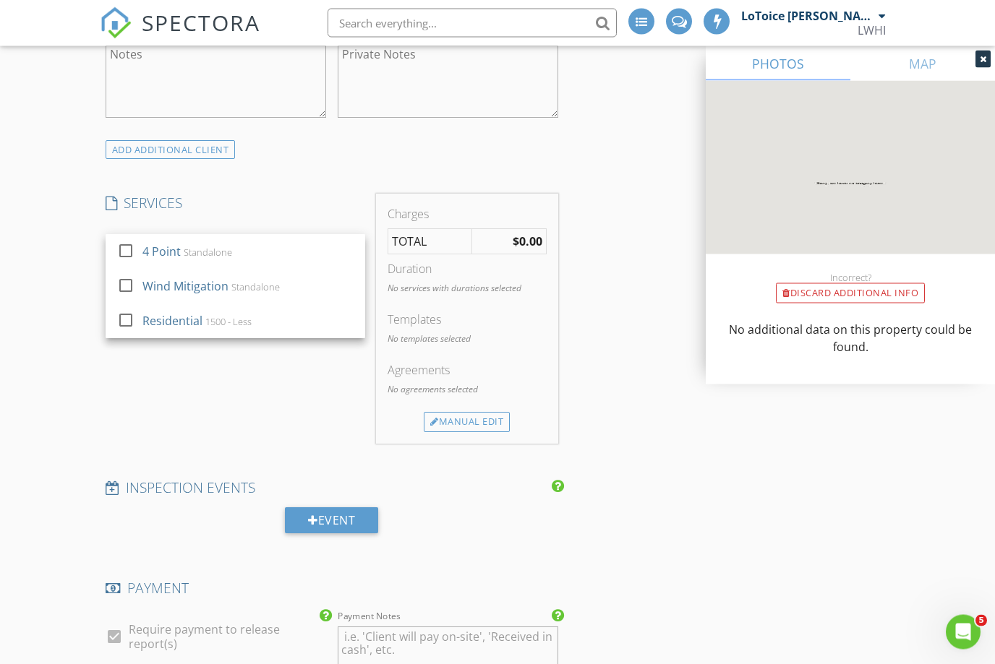
scroll to position [1004, 0]
click at [607, 185] on div "INSPECTOR(S) check_box LoToice Walton PRIMARY LoToice Walton arrow_drop_down ch…" at bounding box center [498, 465] width 796 height 2573
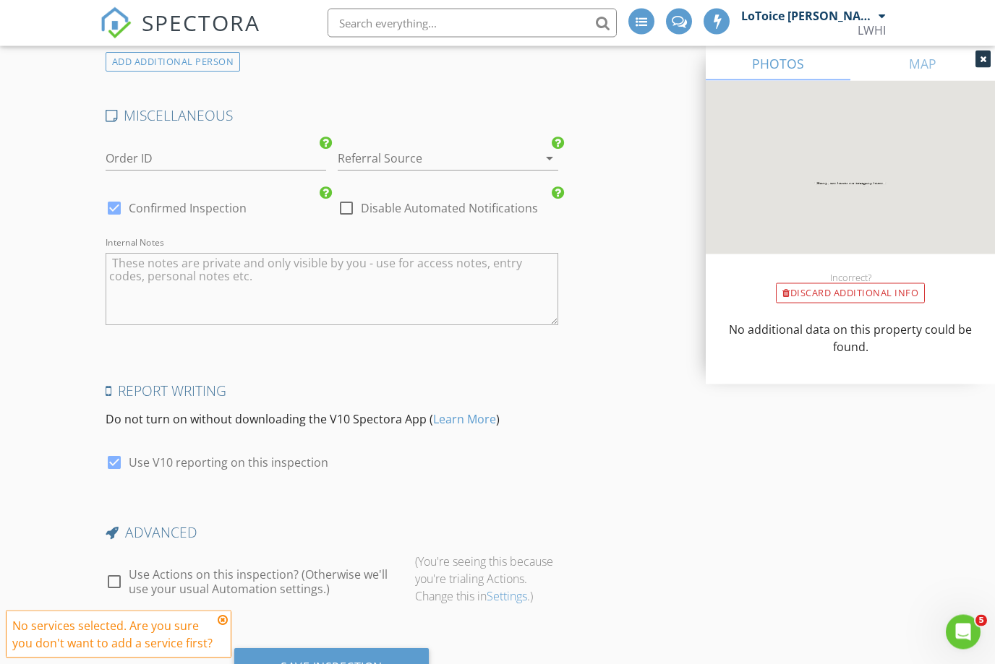
scroll to position [2057, 0]
click at [329, 661] on div "Save Inspection" at bounding box center [332, 668] width 102 height 14
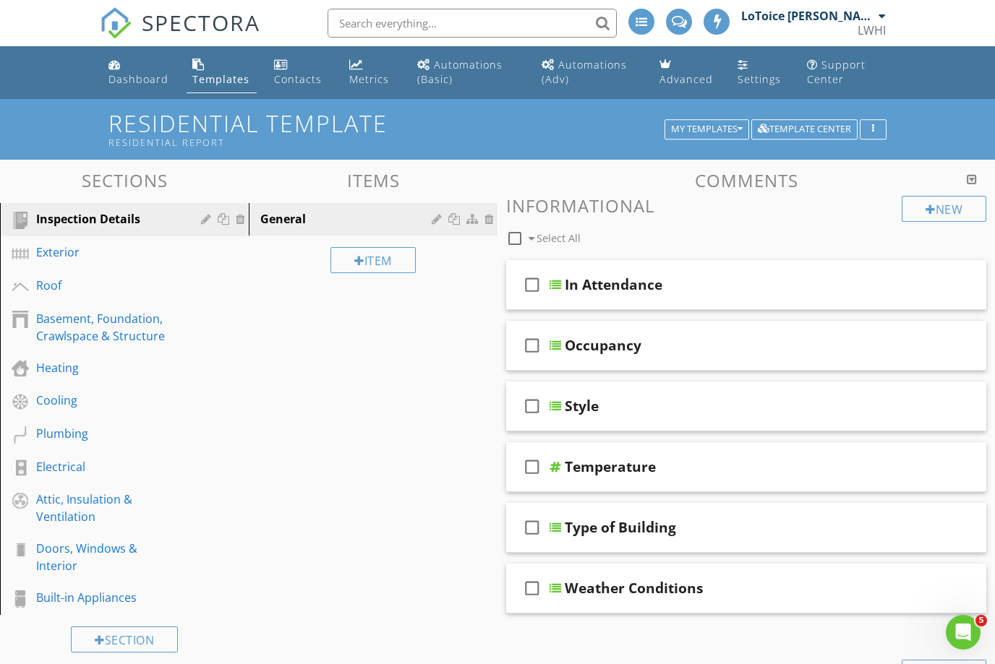
click at [816, 130] on div "Template Center" at bounding box center [804, 129] width 93 height 10
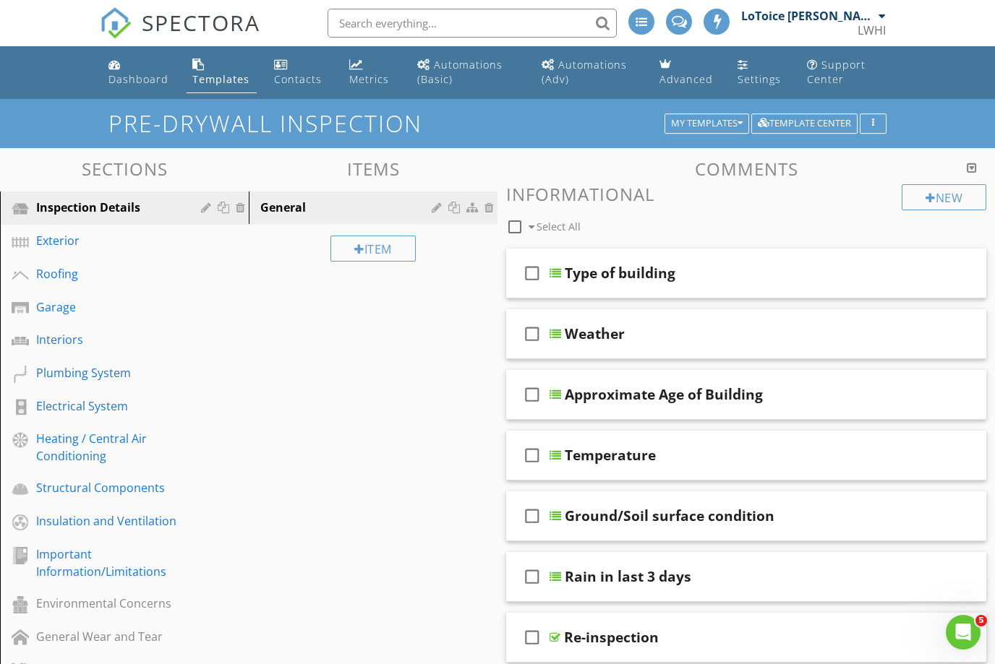
click at [599, 277] on div "Type of building" at bounding box center [620, 273] width 111 height 17
click at [549, 265] on div "check_box_outline_blank" at bounding box center [535, 273] width 29 height 35
click at [548, 270] on div "check_box" at bounding box center [535, 273] width 29 height 35
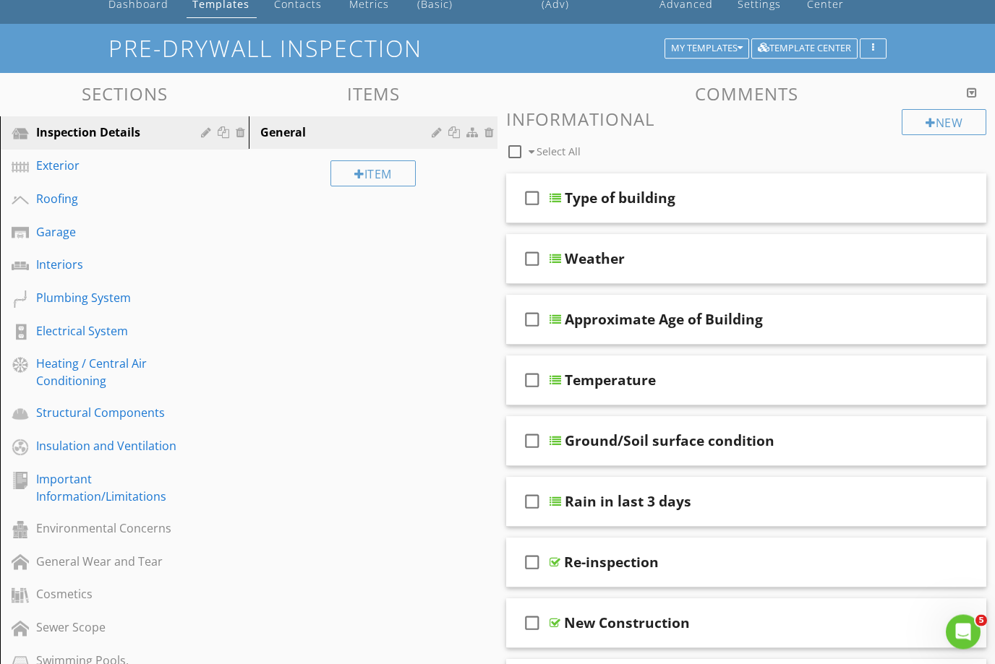
scroll to position [80, 0]
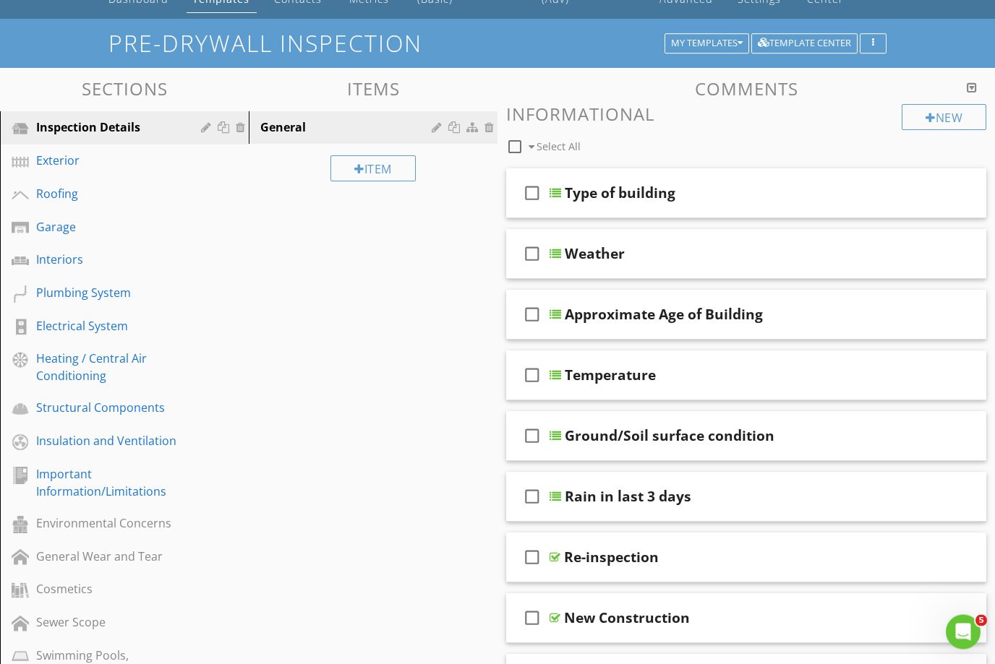
click at [534, 195] on icon "check_box_outline_blank" at bounding box center [532, 193] width 23 height 35
click at [528, 196] on icon "check_box" at bounding box center [532, 193] width 23 height 35
click at [295, 133] on div "General" at bounding box center [348, 127] width 176 height 17
click at [76, 167] on div "Exterior" at bounding box center [108, 160] width 144 height 17
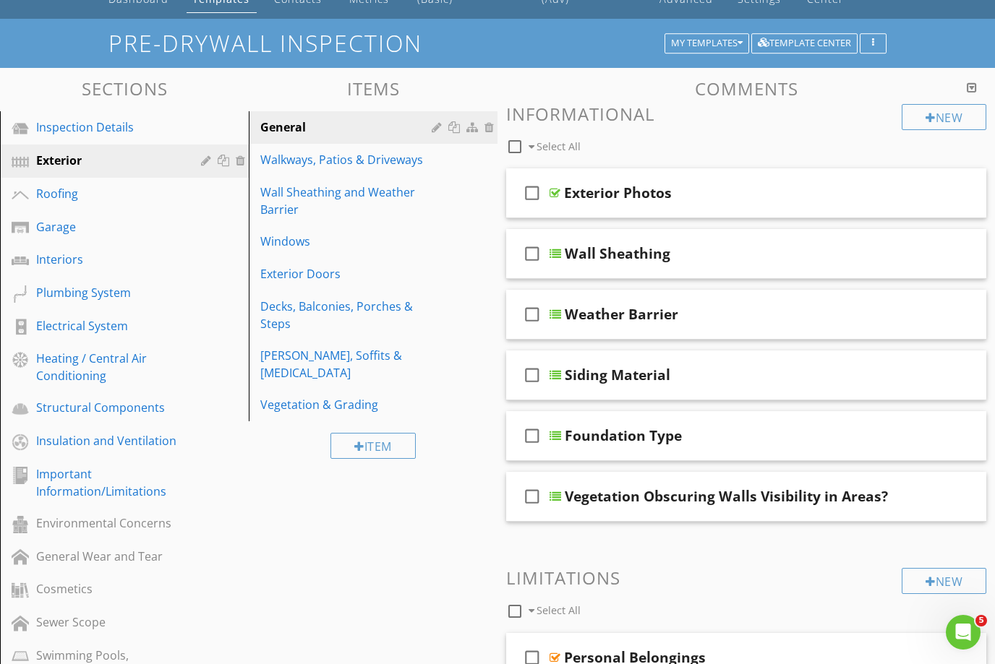
click at [97, 134] on div "Inspection Details" at bounding box center [108, 127] width 144 height 17
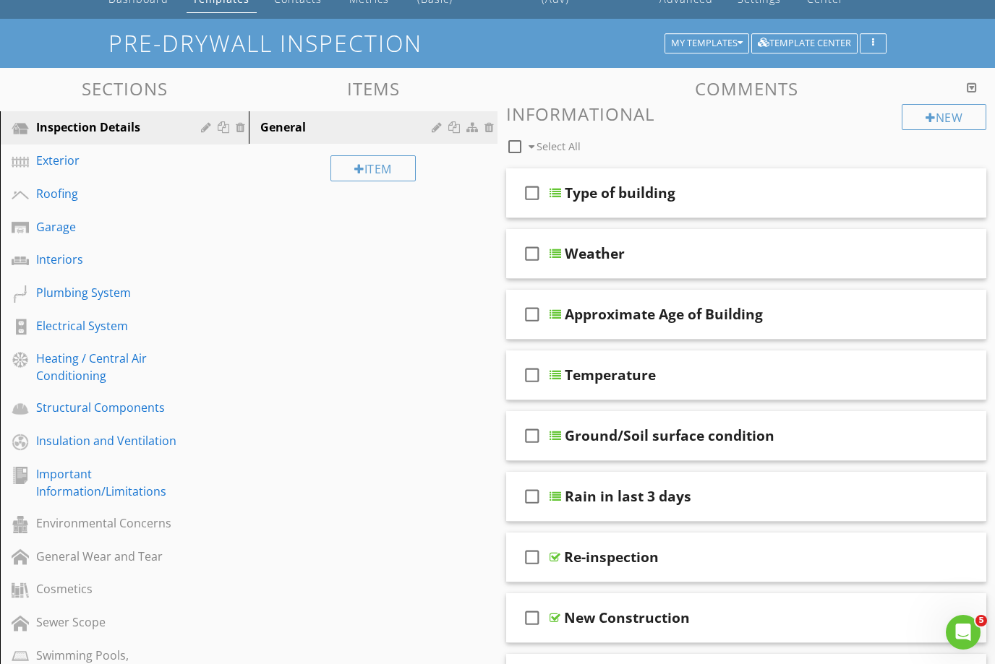
click at [617, 195] on div "Type of building" at bounding box center [620, 192] width 111 height 17
click at [592, 195] on input "Type of building" at bounding box center [734, 195] width 338 height 24
click at [474, 288] on div "Sections Inspection Details Exterior Roofing Garage Interiors Plumbing System E…" at bounding box center [497, 666] width 995 height 1197
click at [549, 192] on div "check_box_outline_blank" at bounding box center [535, 193] width 29 height 35
click at [549, 190] on div "check_box" at bounding box center [535, 193] width 29 height 35
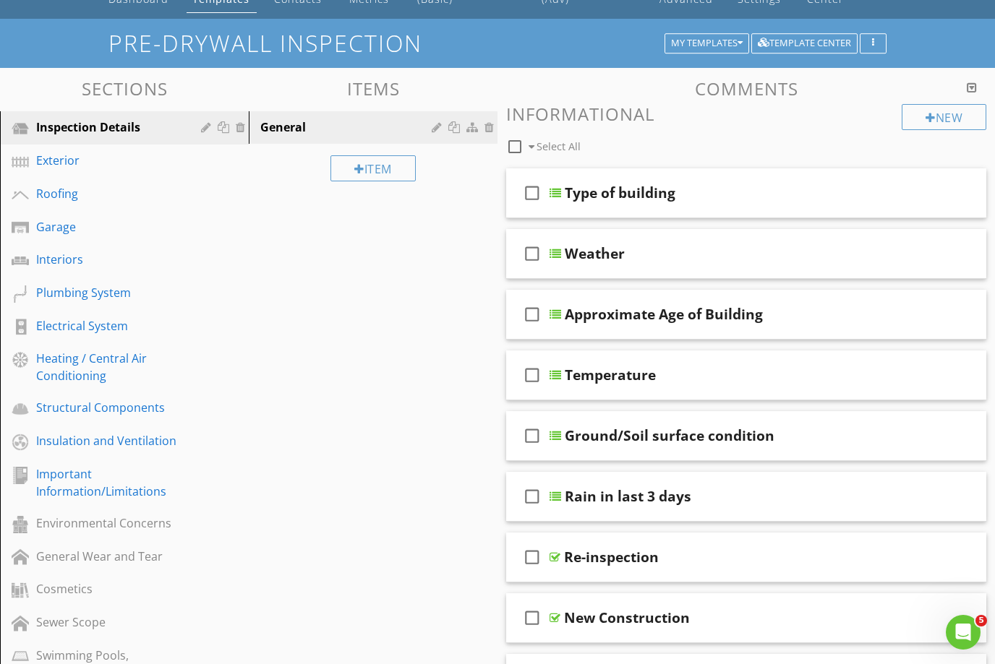
click at [600, 257] on div "Weather" at bounding box center [595, 253] width 60 height 17
click at [599, 252] on input "Weather" at bounding box center [734, 256] width 338 height 24
click at [461, 348] on div "Sections Inspection Details Exterior Roofing Garage Interiors Plumbing System E…" at bounding box center [497, 666] width 995 height 1197
click at [534, 193] on icon "check_box_outline_blank" at bounding box center [532, 193] width 23 height 35
click at [533, 254] on icon "check_box_outline_blank" at bounding box center [532, 253] width 23 height 35
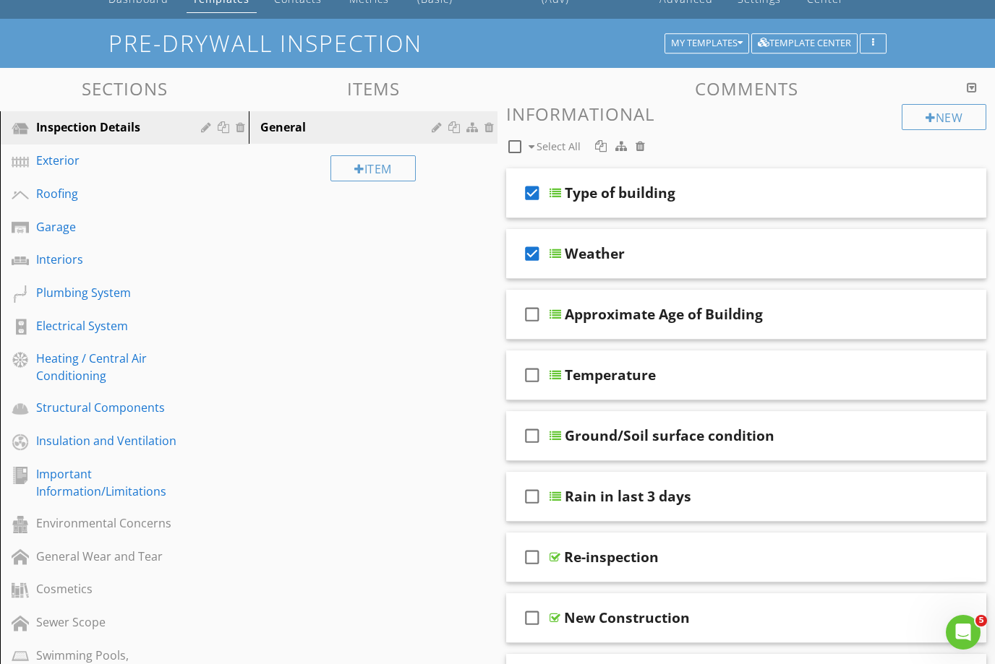
click at [539, 317] on icon "check_box_outline_blank" at bounding box center [532, 314] width 23 height 35
click at [523, 378] on icon "check_box_outline_blank" at bounding box center [532, 375] width 23 height 35
click at [535, 436] on icon "check_box_outline_blank" at bounding box center [532, 436] width 23 height 35
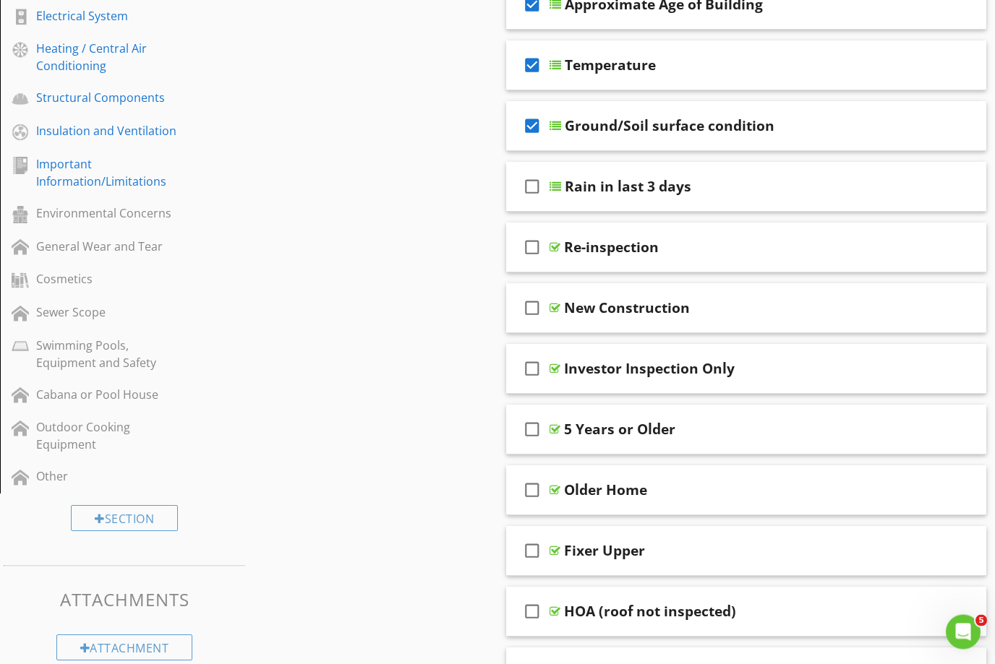
scroll to position [403, 0]
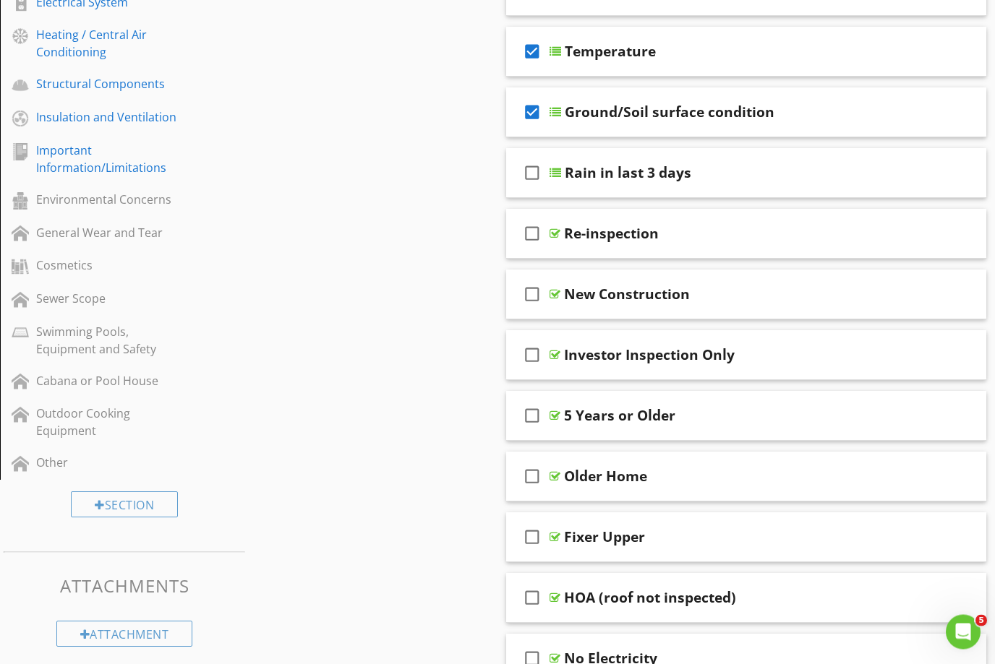
click at [528, 177] on icon "check_box_outline_blank" at bounding box center [532, 173] width 23 height 35
click at [531, 237] on icon "check_box_outline_blank" at bounding box center [532, 233] width 23 height 35
click at [531, 232] on icon "check_box" at bounding box center [532, 233] width 23 height 35
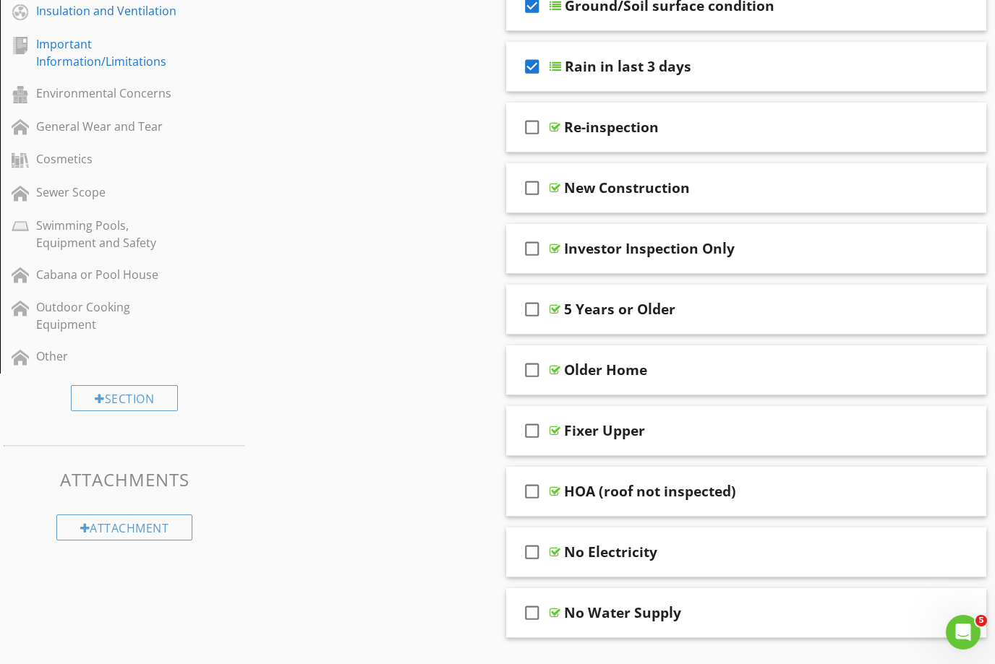
scroll to position [513, 0]
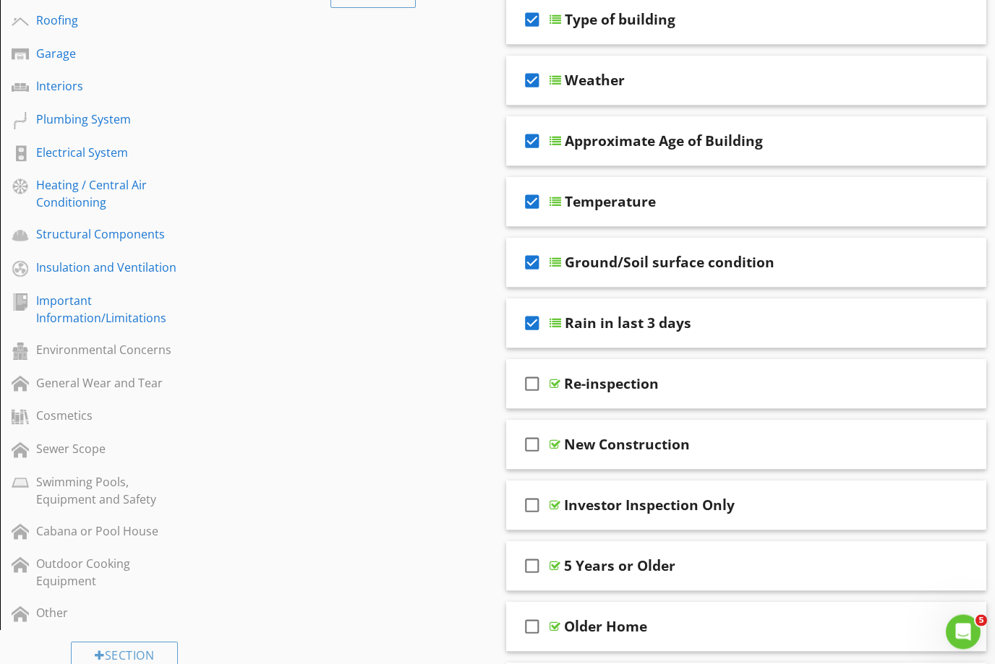
click at [538, 324] on icon "check_box" at bounding box center [532, 324] width 23 height 35
click at [536, 263] on icon "check_box" at bounding box center [532, 262] width 23 height 35
click at [534, 249] on icon "check_box_outline_blank" at bounding box center [532, 262] width 23 height 35
click at [533, 203] on icon "check_box" at bounding box center [532, 201] width 23 height 35
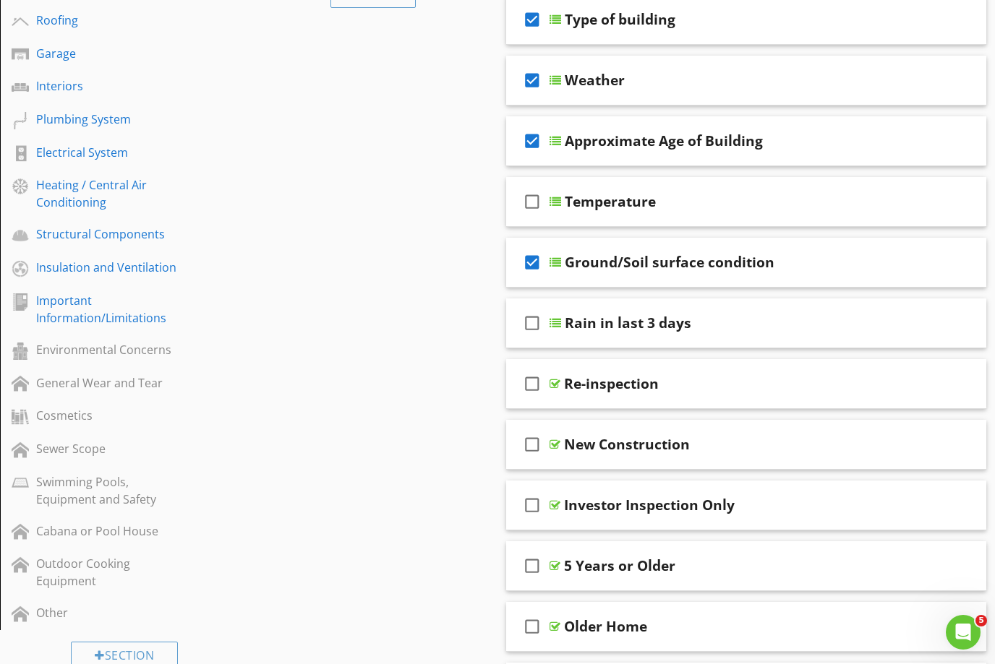
click at [534, 269] on icon "check_box" at bounding box center [532, 262] width 23 height 35
click at [539, 145] on icon "check_box" at bounding box center [532, 141] width 23 height 35
click at [532, 79] on icon "check_box" at bounding box center [532, 80] width 23 height 35
click at [530, 25] on icon "check_box" at bounding box center [532, 19] width 23 height 35
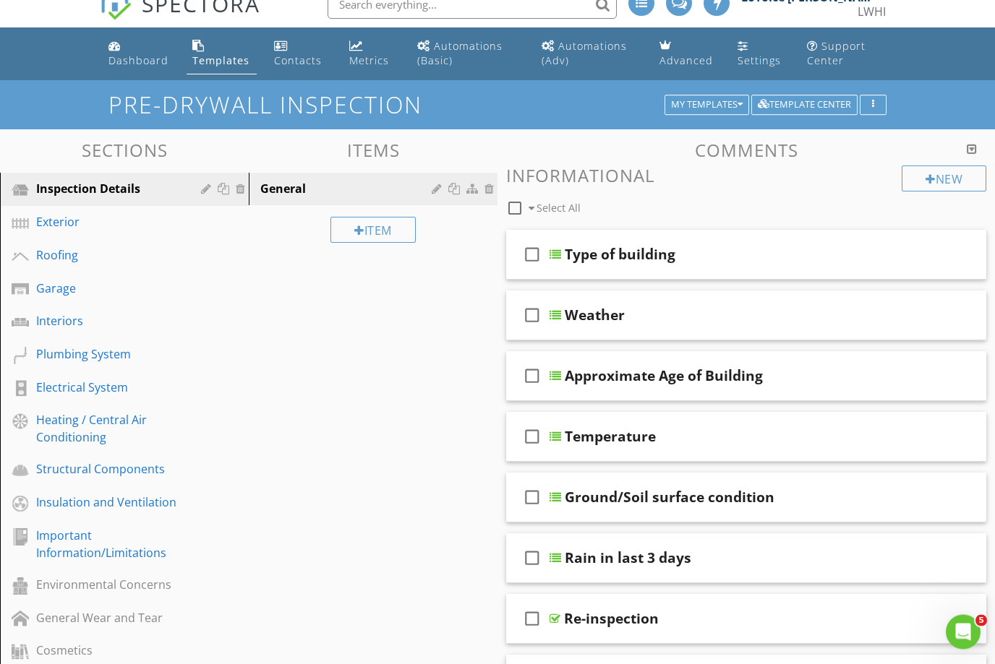
scroll to position [0, 0]
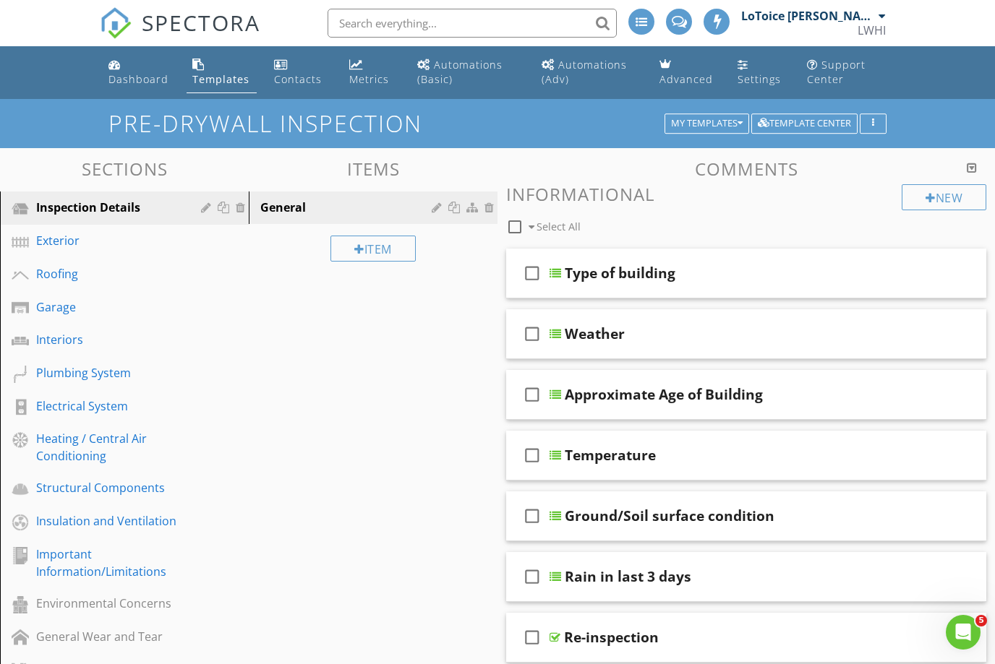
click at [76, 240] on div "Exterior" at bounding box center [108, 240] width 144 height 17
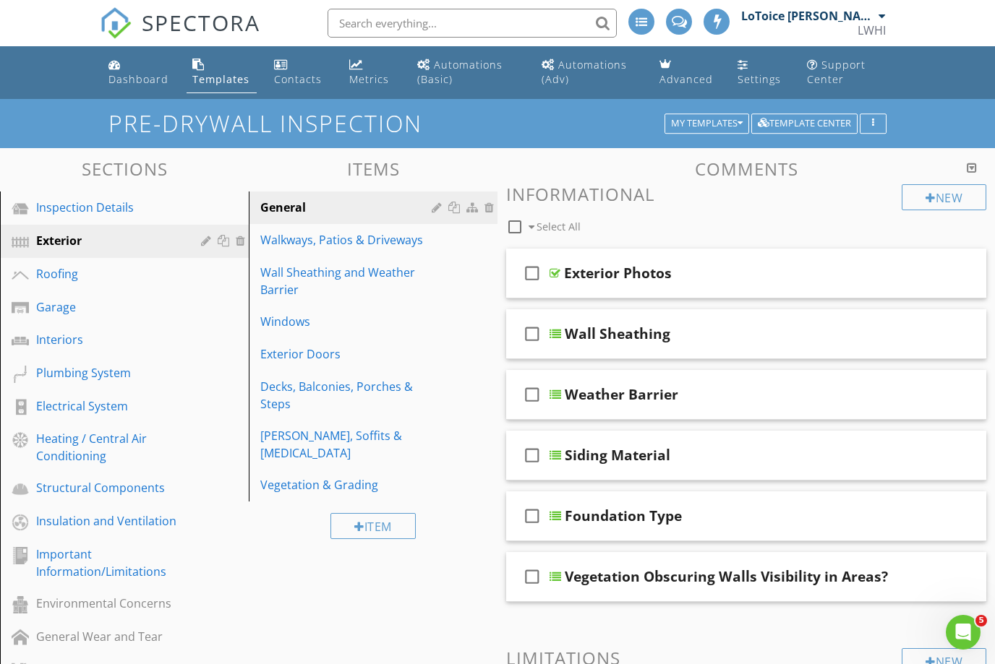
click at [604, 280] on div "Exterior Photos" at bounding box center [618, 273] width 108 height 17
click at [589, 277] on input "Exterior Photos" at bounding box center [733, 275] width 338 height 24
type input "Exterior' Photos"
click at [525, 275] on icon "check_box_outline_blank" at bounding box center [532, 273] width 23 height 35
click at [646, 277] on div "Exterior' Photos" at bounding box center [619, 273] width 111 height 17
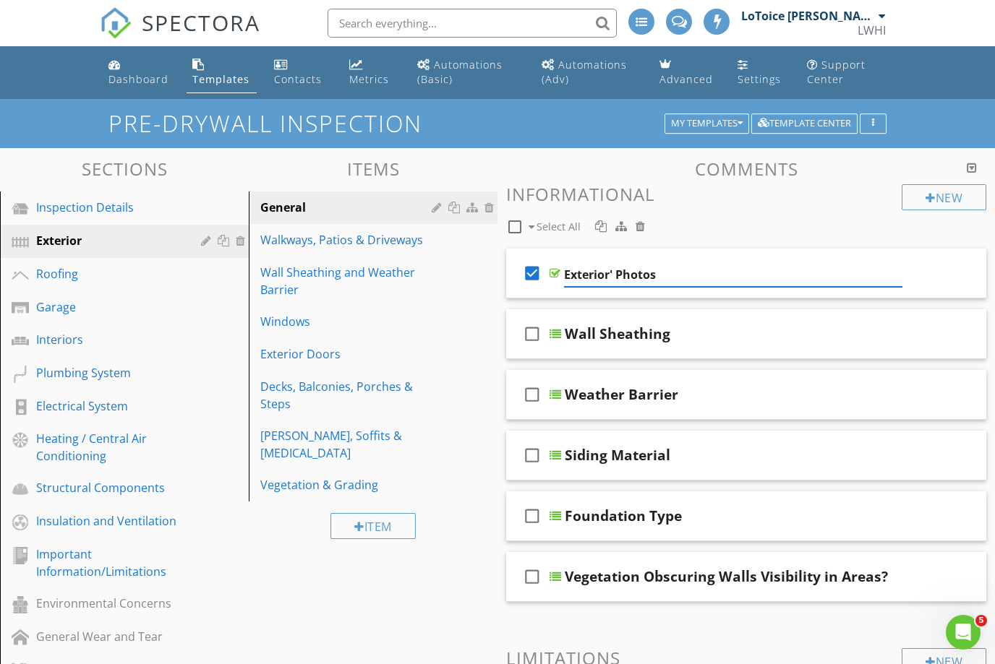
click at [614, 272] on input "Exterior' Photos" at bounding box center [733, 275] width 338 height 24
click at [613, 275] on input "Exterior' Photos" at bounding box center [733, 275] width 338 height 24
type input "Exterior Photos"
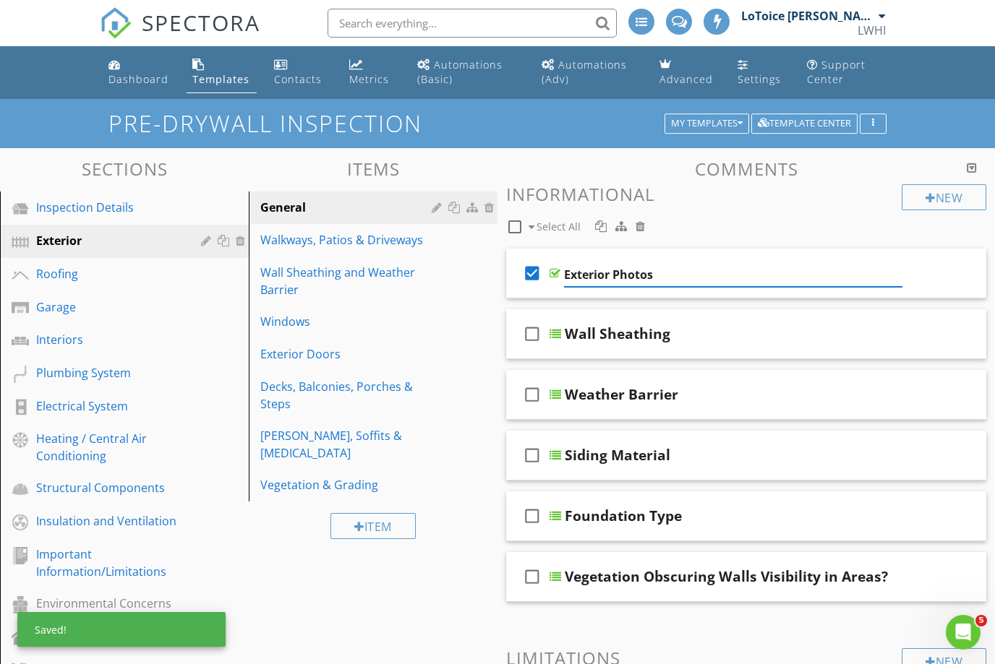
click at [797, 240] on div "New Informational check_box_outline_blank Select All check_box Exterior Photos …" at bounding box center [746, 504] width 480 height 640
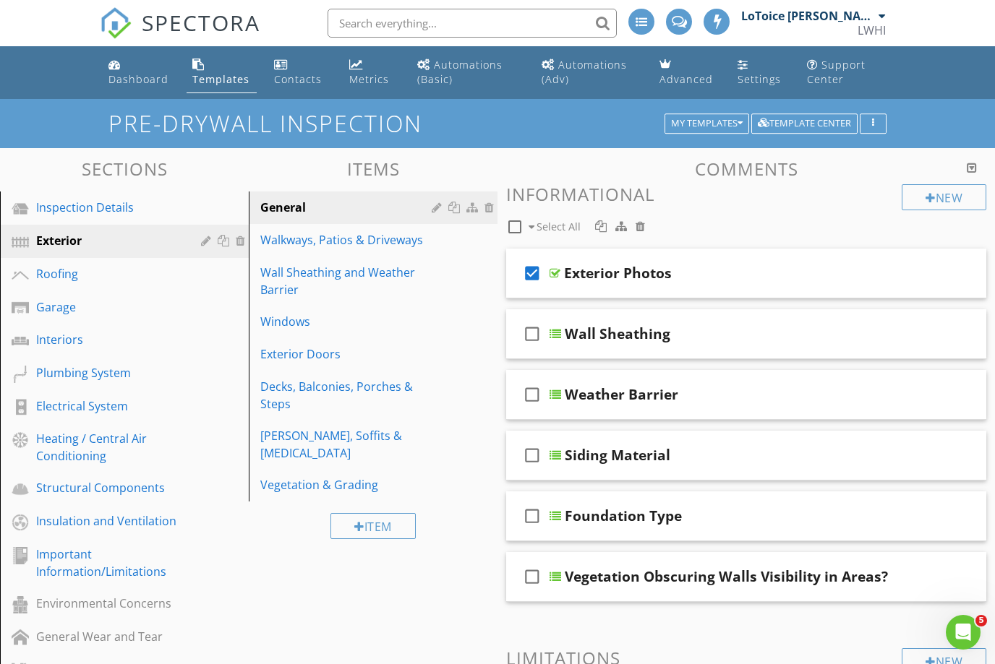
click at [614, 335] on div "Wall Sheathing" at bounding box center [618, 333] width 106 height 17
click at [514, 233] on div at bounding box center [514, 227] width 25 height 25
checkbox input "true"
click at [363, 241] on div "Walkways, Patios & Driveways" at bounding box center [348, 239] width 176 height 17
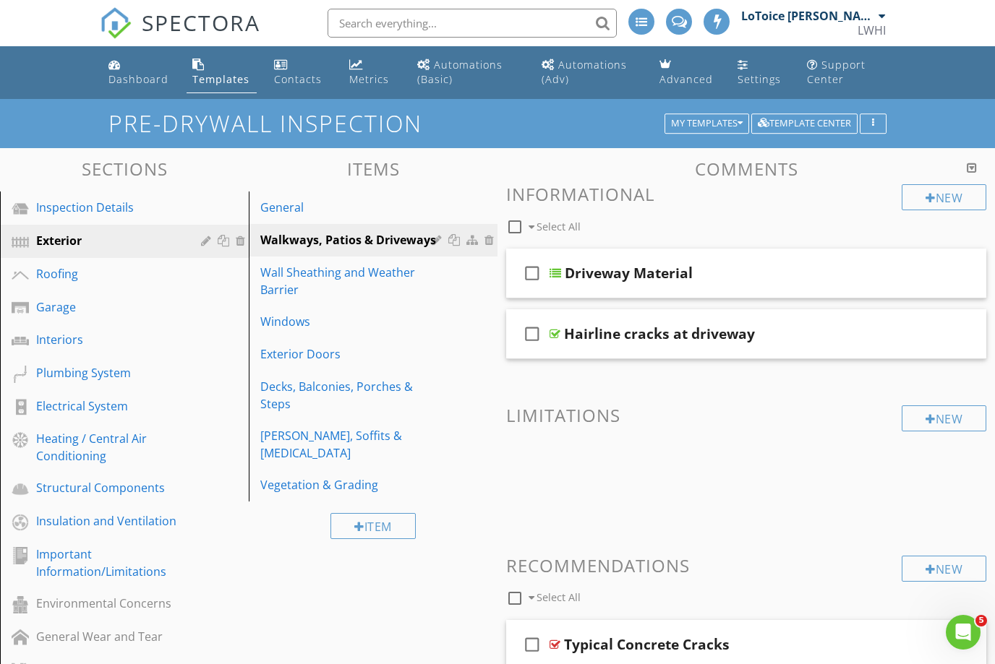
click at [548, 268] on div "check_box_outline_blank" at bounding box center [535, 273] width 29 height 35
click at [606, 273] on div "Driveway Material" at bounding box center [629, 273] width 128 height 17
click at [694, 223] on div "check_box_outline_blank Select All" at bounding box center [703, 223] width 395 height 27
click at [625, 341] on div "Hairline cracks at driveway" at bounding box center [659, 333] width 191 height 17
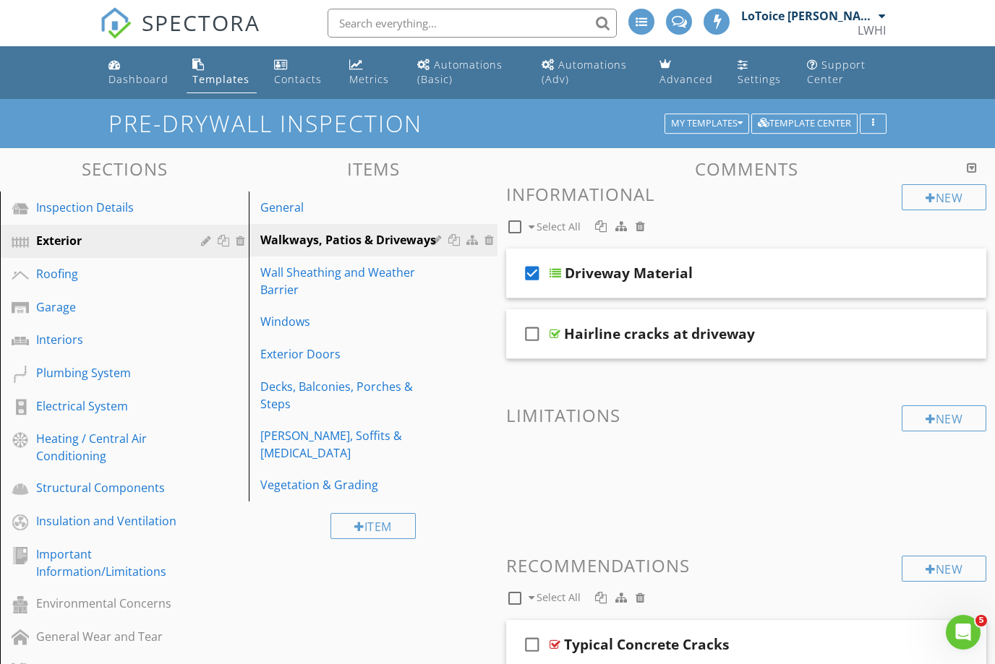
click at [343, 288] on div "Wall Sheathing and Weather Barrier" at bounding box center [348, 281] width 176 height 35
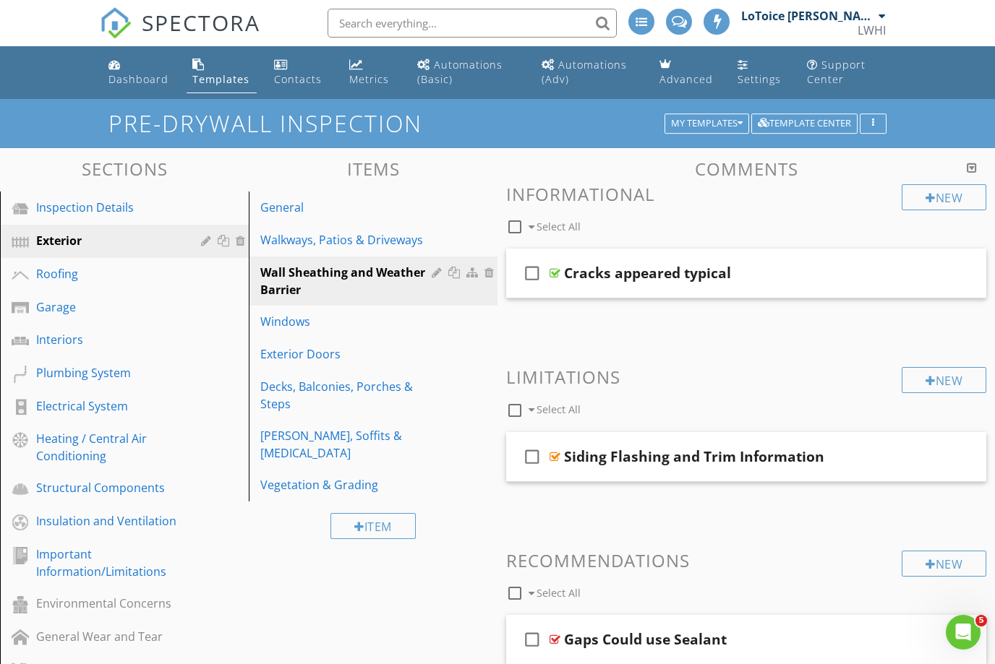
click at [610, 198] on h3 "Informational" at bounding box center [746, 194] width 480 height 20
click at [603, 281] on div "Cracks appeared typical" at bounding box center [647, 273] width 167 height 17
click at [593, 295] on div "check_box_outline_blank Cracks appeared typical" at bounding box center [746, 274] width 480 height 50
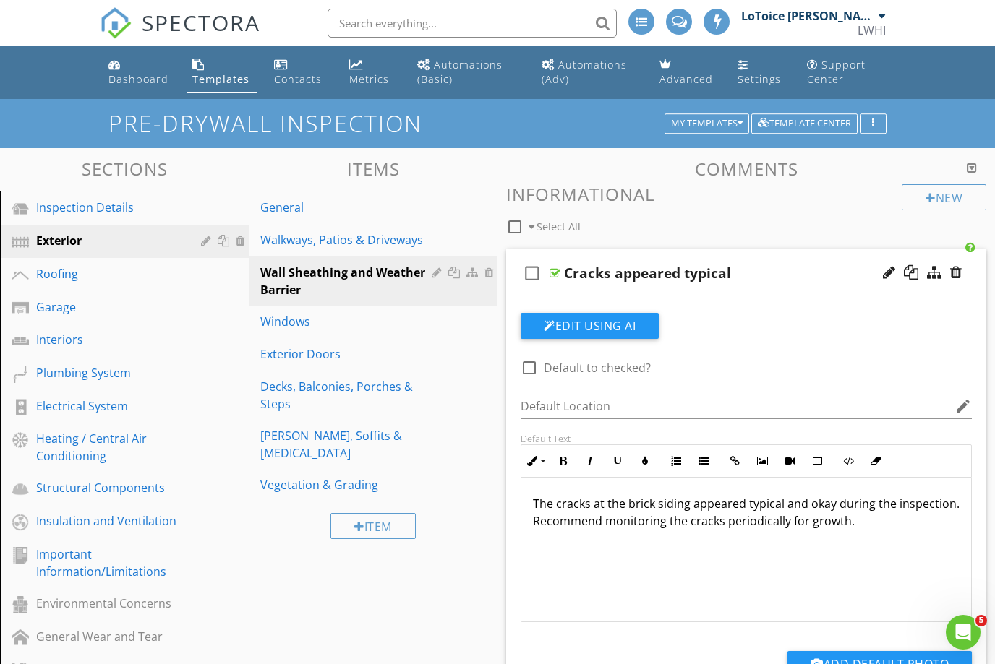
click at [301, 203] on div "General" at bounding box center [348, 207] width 176 height 17
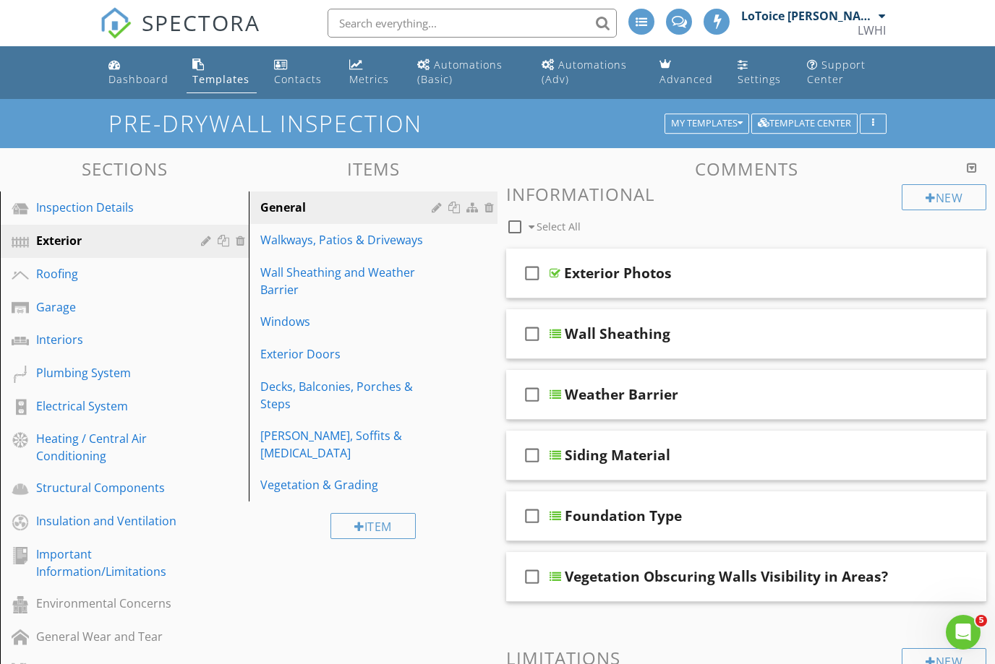
click at [707, 283] on div "check_box_outline_blank Exterior Photos" at bounding box center [746, 274] width 480 height 50
